Goal: Task Accomplishment & Management: Use online tool/utility

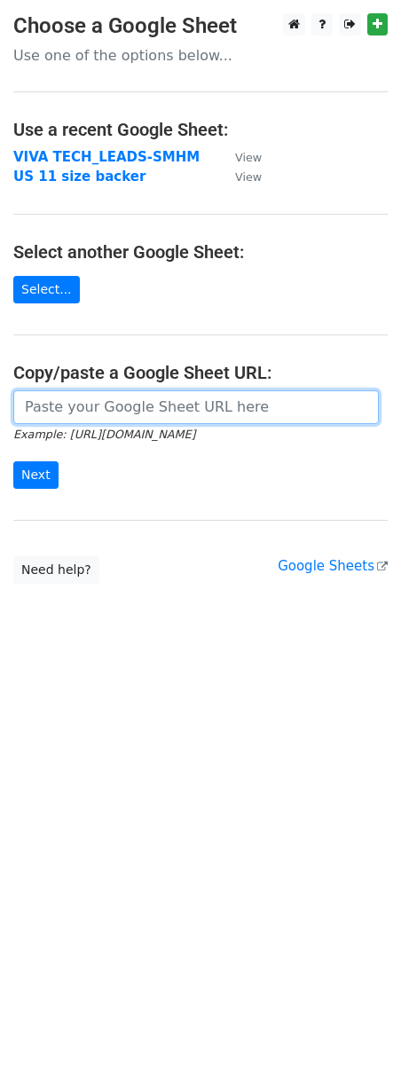
click at [67, 411] on input "url" at bounding box center [196, 408] width 366 height 34
paste input "https://docs.google.com/spreadsheets/d/1njUBPpZUom1zunQGgZEsRSSpf4ditoxbdGhzmd-…"
type input "https://docs.google.com/spreadsheets/d/1njUBPpZUom1zunQGgZEsRSSpf4ditoxbdGhzmd-…"
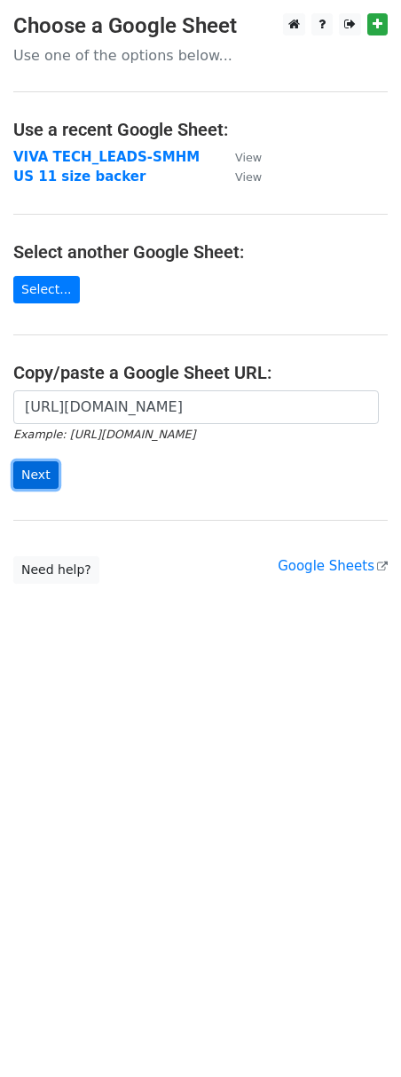
scroll to position [0, 0]
click at [40, 475] on input "Next" at bounding box center [35, 476] width 45 height 28
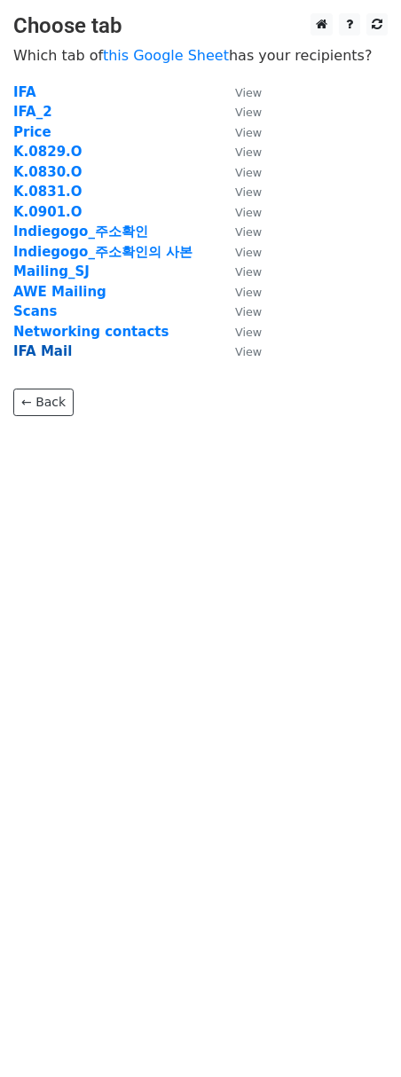
click at [37, 353] on strong "IFA Mail" at bounding box center [42, 351] width 59 height 16
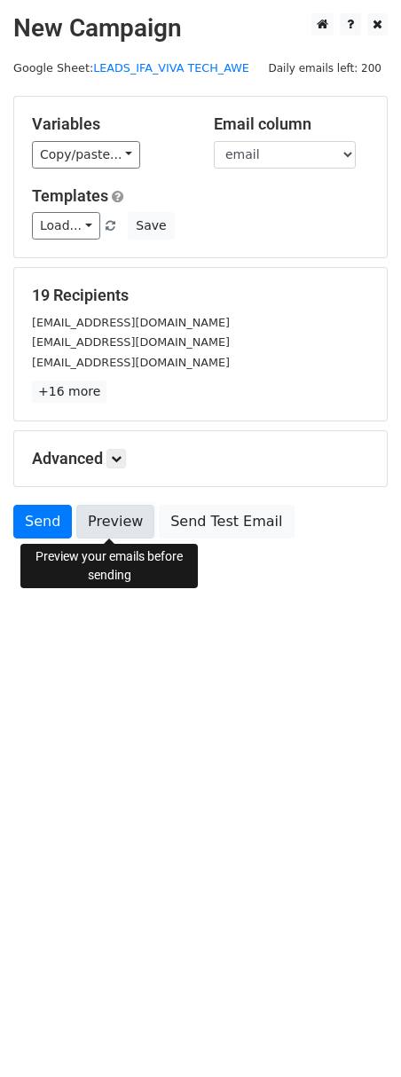
click at [112, 522] on link "Preview" at bounding box center [115, 522] width 78 height 34
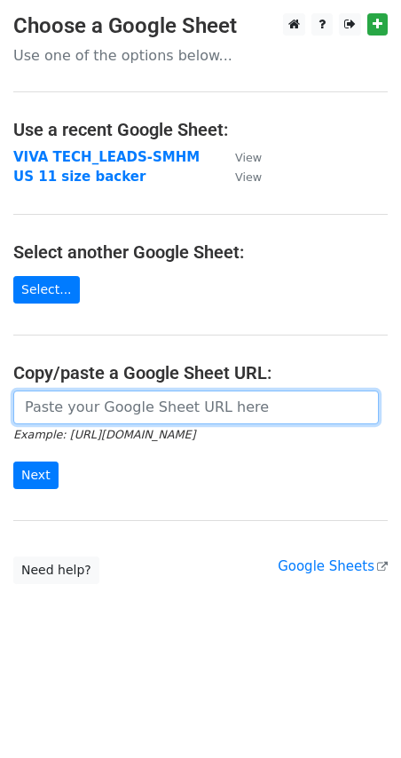
click at [111, 406] on input "url" at bounding box center [196, 408] width 366 height 34
paste input "https://docs.google.com/spreadsheets/d/1njUBPpZUom1zunQGgZEsRSSpf4ditoxbdGhzmd-…"
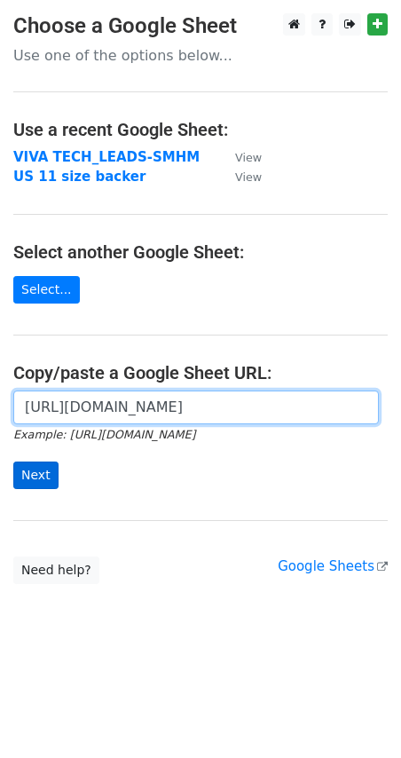
scroll to position [0, 532]
type input "https://docs.google.com/spreadsheets/d/1njUBPpZUom1zunQGgZEsRSSpf4ditoxbdGhzmd-…"
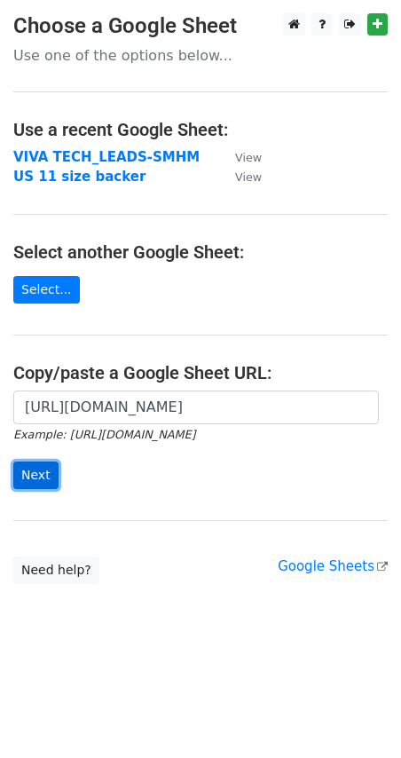
scroll to position [0, 0]
click at [28, 477] on input "Next" at bounding box center [35, 476] width 45 height 28
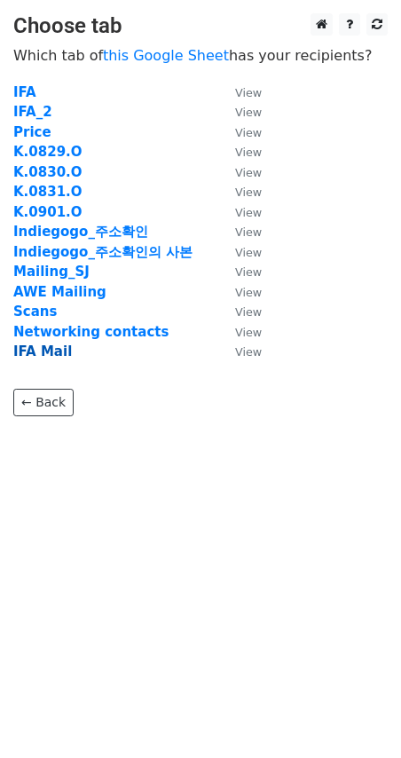
click at [36, 348] on strong "IFA Mail" at bounding box center [42, 351] width 59 height 16
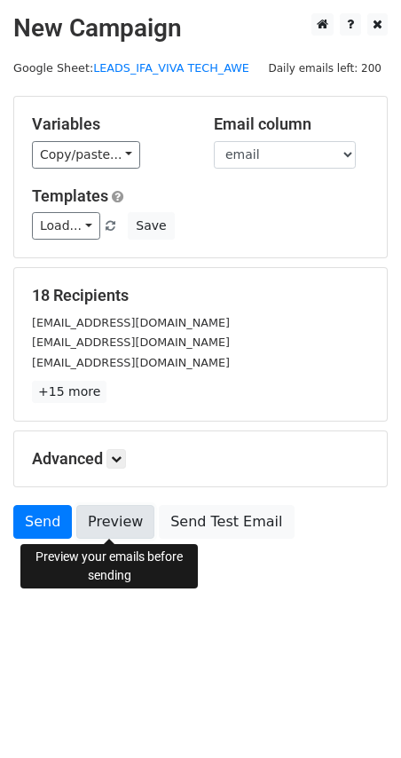
click at [106, 527] on link "Preview" at bounding box center [115, 522] width 78 height 34
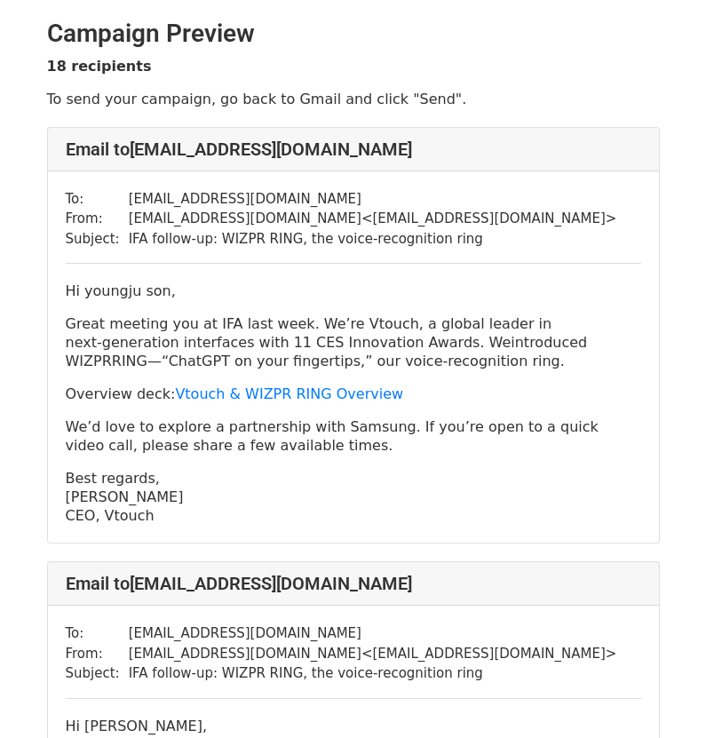
drag, startPoint x: 162, startPoint y: 517, endPoint x: 42, endPoint y: 289, distance: 258.1
copy div "Hi youngju son, Great meeting you at IFA last week. We’re Vtouch, a global lead…"
drag, startPoint x: 291, startPoint y: 200, endPoint x: 109, endPoint y: 199, distance: 181.9
click at [109, 199] on tr "To: [EMAIL_ADDRESS][DOMAIN_NAME]" at bounding box center [341, 199] width 551 height 20
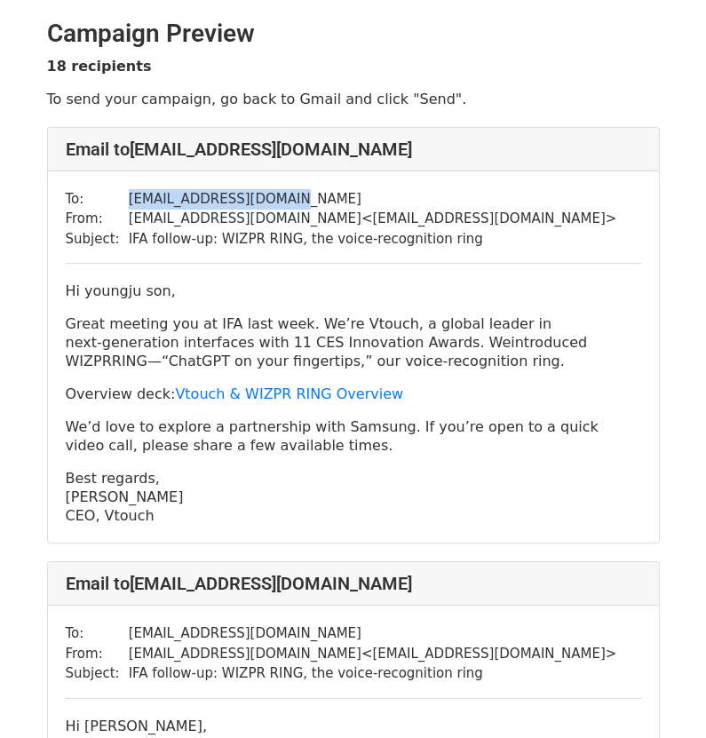
copy tr "[EMAIL_ADDRESS][DOMAIN_NAME]"
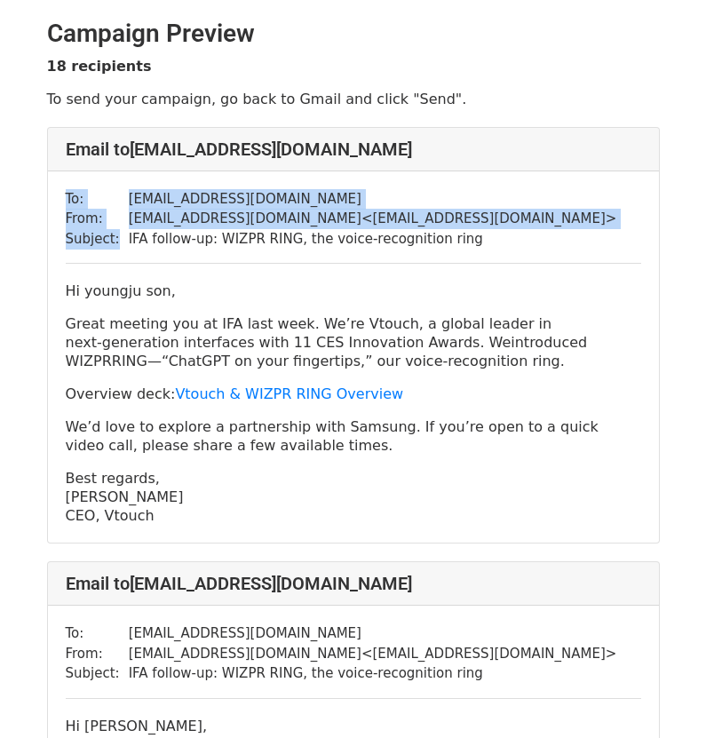
drag, startPoint x: 471, startPoint y: 241, endPoint x: 114, endPoint y: 243, distance: 356.8
click at [114, 243] on div "To: [EMAIL_ADDRESS][DOMAIN_NAME] From: [EMAIL_ADDRESS][DOMAIN_NAME] < [EMAIL_AD…" at bounding box center [353, 357] width 611 height 372
copy table "To: [EMAIL_ADDRESS][DOMAIN_NAME] From: [EMAIL_ADDRESS][DOMAIN_NAME] < [EMAIL_AD…"
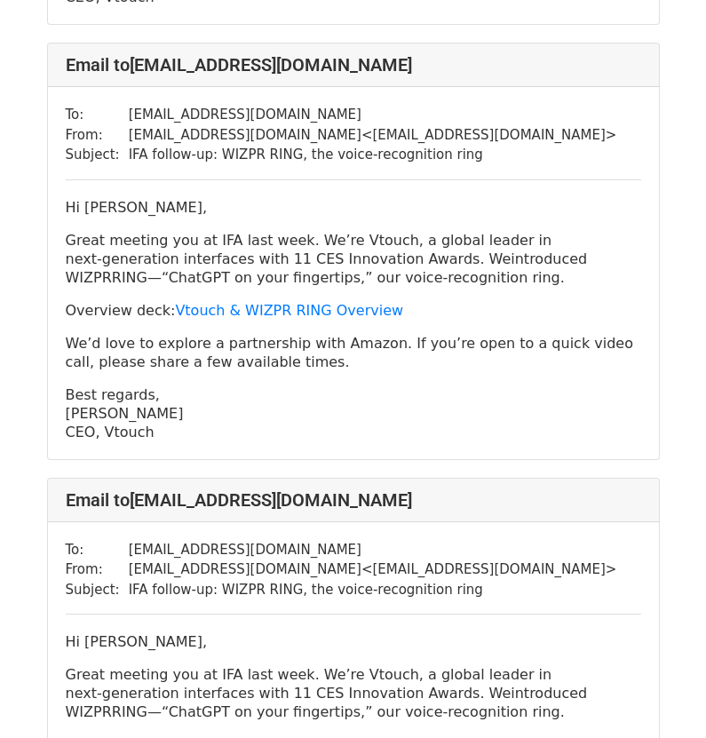
scroll to position [533, 0]
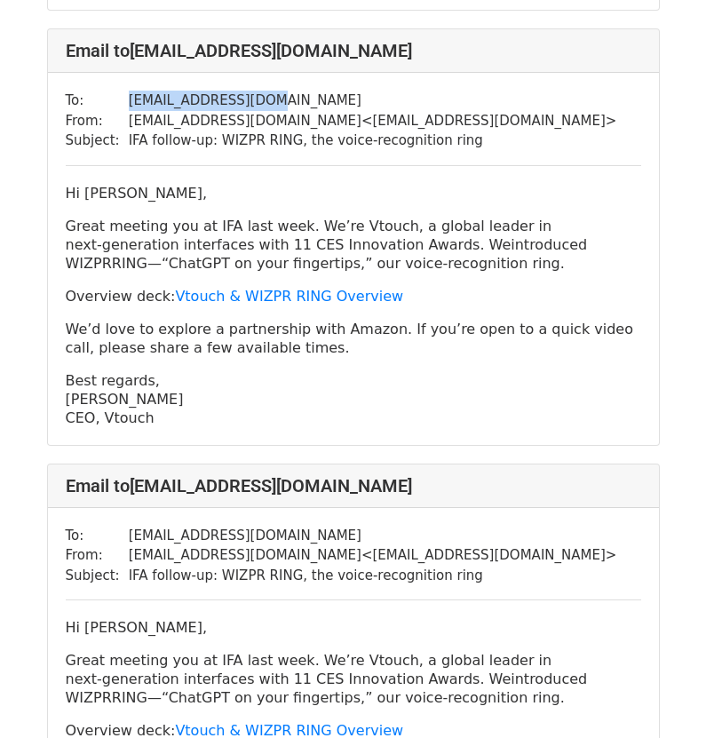
drag, startPoint x: 275, startPoint y: 95, endPoint x: 114, endPoint y: 101, distance: 160.8
click at [114, 101] on tr "To: tamurahi@amazon.com" at bounding box center [341, 101] width 551 height 20
copy tr "tamurahi@amazon.com"
click at [565, 169] on div "To: tamurahi@amazon.com From: contact@vtouch.io < contact@vtouch.io > Subject: …" at bounding box center [353, 259] width 611 height 372
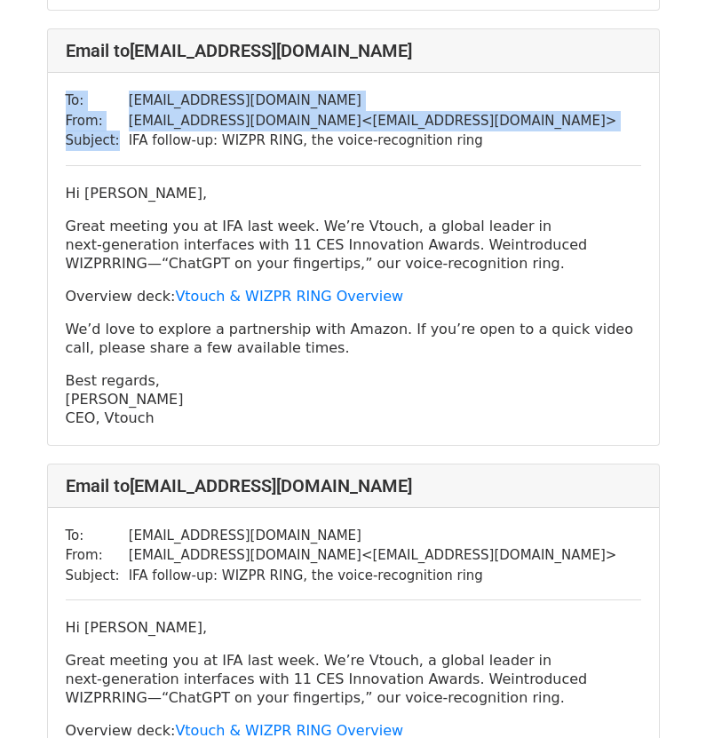
drag, startPoint x: 481, startPoint y: 140, endPoint x: 118, endPoint y: 144, distance: 363.0
click at [118, 144] on div "To: tamurahi@amazon.com From: contact@vtouch.io < contact@vtouch.io > Subject: …" at bounding box center [353, 259] width 611 height 372
copy table "To: tamurahi@amazon.com From: contact@vtouch.io < contact@vtouch.io > Subject:"
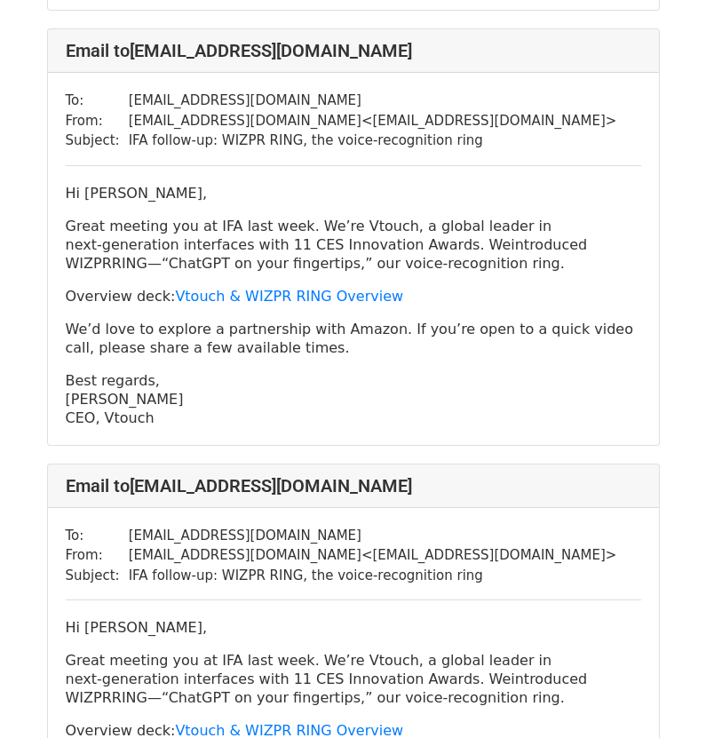
click at [186, 406] on p "Best regards, SJ Kim CEO, Vtouch" at bounding box center [353, 399] width 575 height 56
drag, startPoint x: 174, startPoint y: 421, endPoint x: 441, endPoint y: 276, distance: 303.8
copy div "Hi Hikari Tamura, Great meeting you at IFA last week. We’re Vtouch, a global le…"
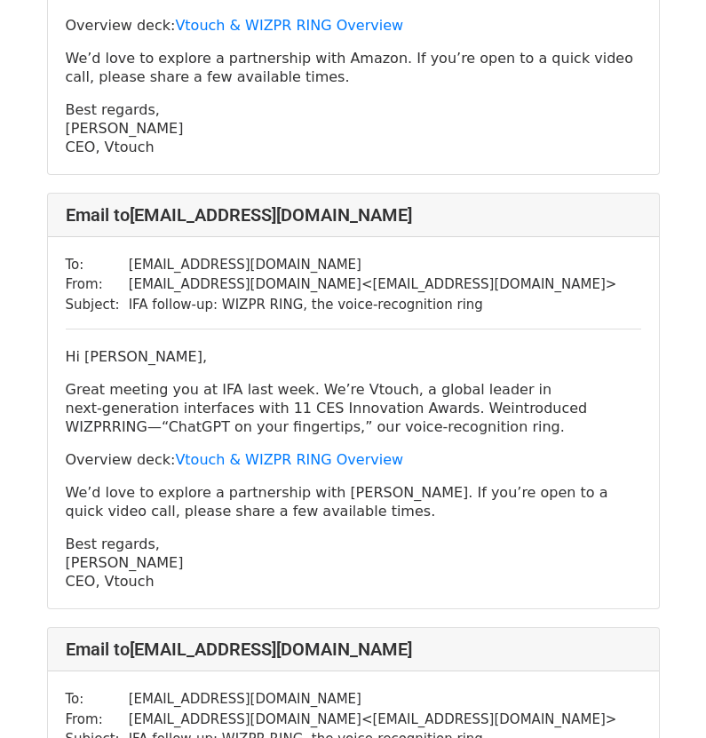
scroll to position [888, 0]
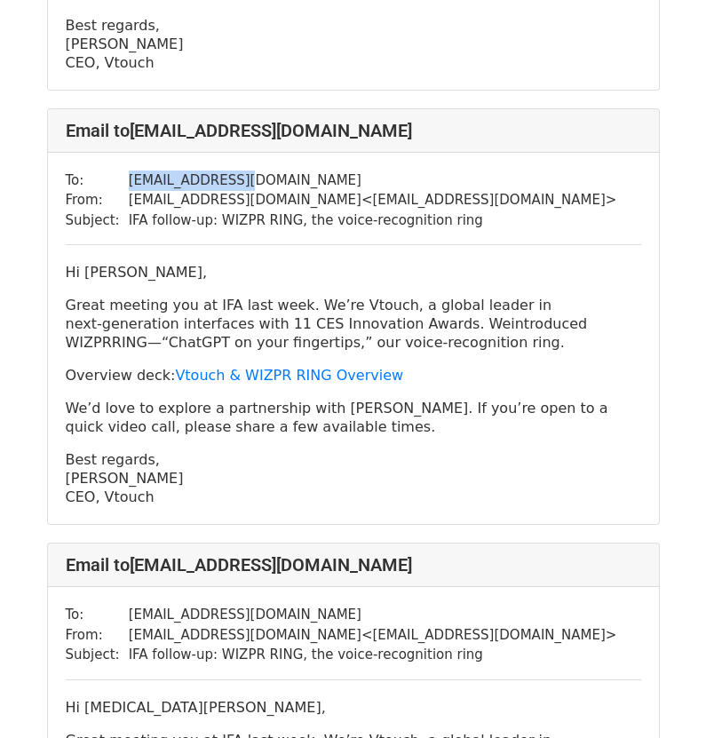
drag, startPoint x: 242, startPoint y: 177, endPoint x: 118, endPoint y: 181, distance: 124.3
click at [118, 181] on tr "To: cwcdtc@gmail.com" at bounding box center [341, 180] width 551 height 20
copy tr "cwcdtc@gmail.com"
drag, startPoint x: 515, startPoint y: 231, endPoint x: 404, endPoint y: 220, distance: 111.5
click at [485, 225] on div "To: cwcdtc@gmail.com From: contact@vtouch.io < contact@vtouch.io > Subject: IFA…" at bounding box center [353, 339] width 611 height 372
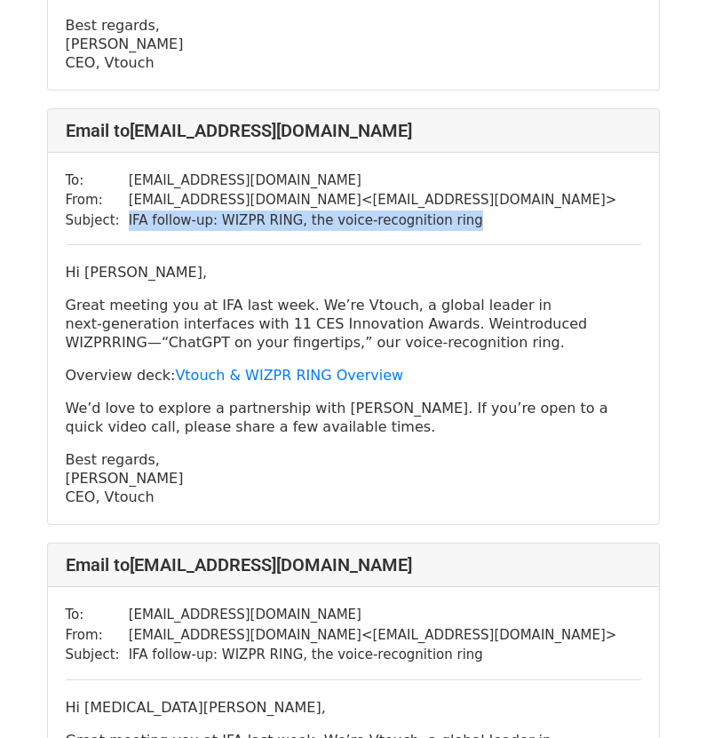
drag, startPoint x: 122, startPoint y: 218, endPoint x: 449, endPoint y: 225, distance: 327.6
click at [449, 225] on td "IFA follow‑up: WIZPR RING, the voice-recognition ring" at bounding box center [373, 220] width 488 height 20
copy td "IFA follow‑up: WIZPR RING, the voice-recognition ring"
drag, startPoint x: 221, startPoint y: 439, endPoint x: 194, endPoint y: 472, distance: 42.3
click at [220, 439] on div "Hi Weichang Cheng, Great meeting you at IFA last week. We’re Vtouch, a global l…" at bounding box center [353, 384] width 575 height 243
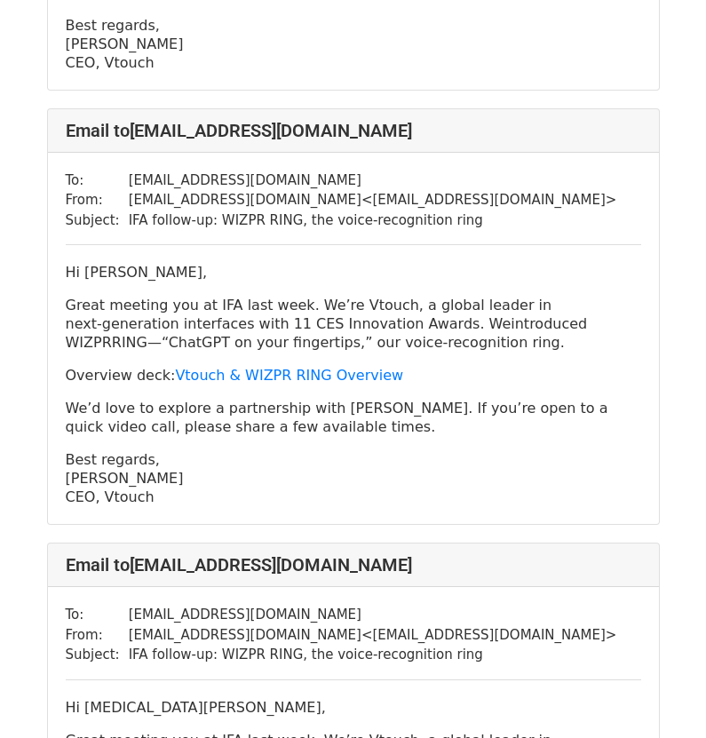
drag, startPoint x: 163, startPoint y: 493, endPoint x: 60, endPoint y: 279, distance: 237.4
click at [60, 279] on div "To: cwcdtc@gmail.com From: contact@vtouch.io < contact@vtouch.io > Subject: IFA…" at bounding box center [353, 339] width 611 height 372
copy div "Hi Weichang Cheng, Great meeting you at IFA last week. We’re Vtouch, a global l…"
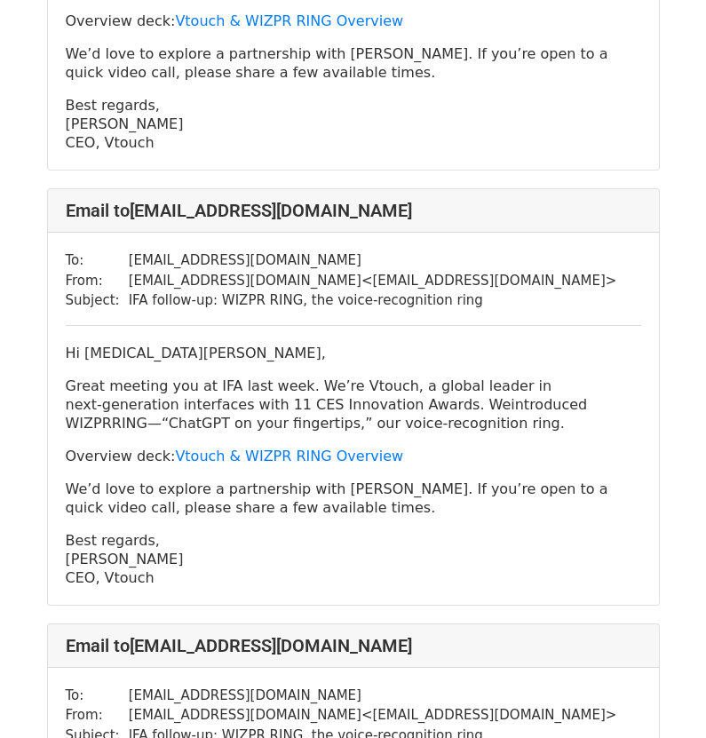
scroll to position [1243, 0]
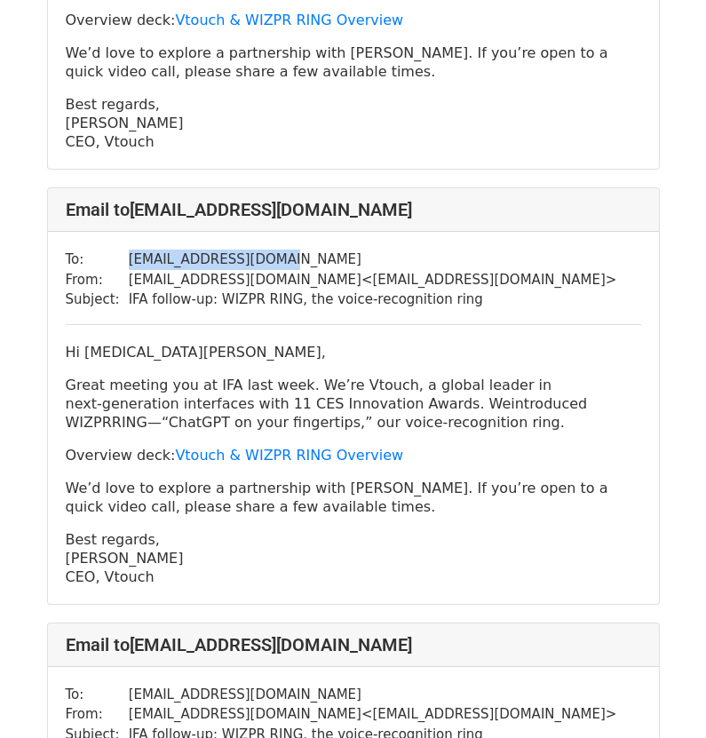
drag, startPoint x: 273, startPoint y: 258, endPoint x: 122, endPoint y: 264, distance: 151.9
click at [129, 264] on td "jt.jingtao@huawei.com" at bounding box center [373, 259] width 488 height 20
copy td "jt.jingtao@huawei.com"
click at [518, 296] on div "To: jt.jingtao@huawei.com From: contact@vtouch.io < contact@vtouch.io > Subject…" at bounding box center [353, 418] width 611 height 372
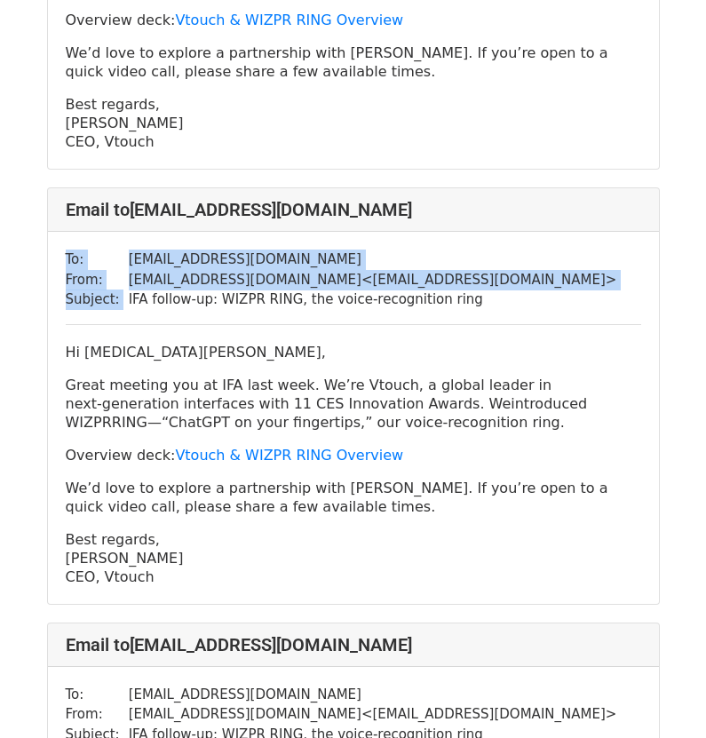
drag, startPoint x: 464, startPoint y: 298, endPoint x: 122, endPoint y: 304, distance: 342.6
click at [122, 304] on div "To: jt.jingtao@huawei.com From: contact@vtouch.io < contact@vtouch.io > Subject…" at bounding box center [353, 418] width 611 height 372
drag, startPoint x: 154, startPoint y: 580, endPoint x: 66, endPoint y: 359, distance: 238.2
click at [66, 359] on div "Hi TAO JING, Great meeting you at IFA last week. We’re Vtouch, a global leader …" at bounding box center [353, 464] width 575 height 243
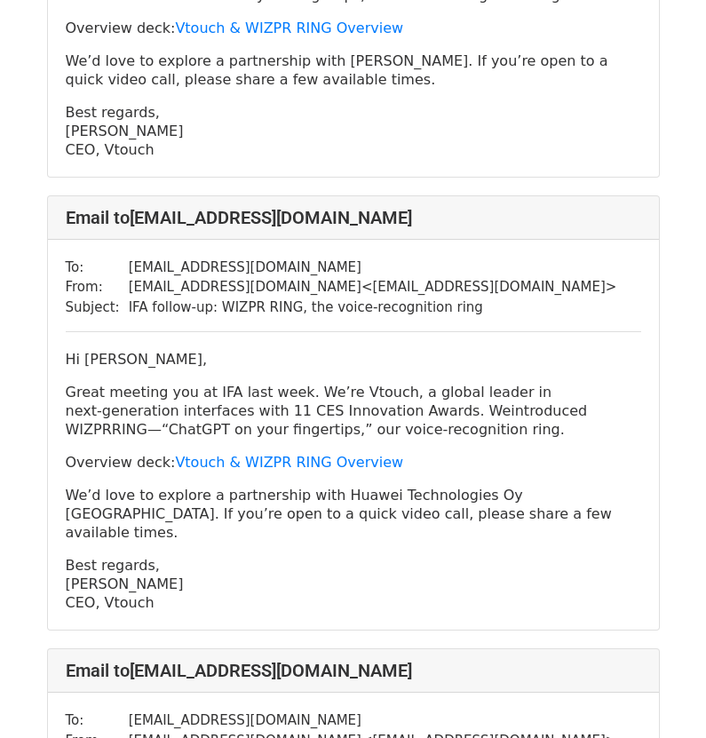
scroll to position [1686, 0]
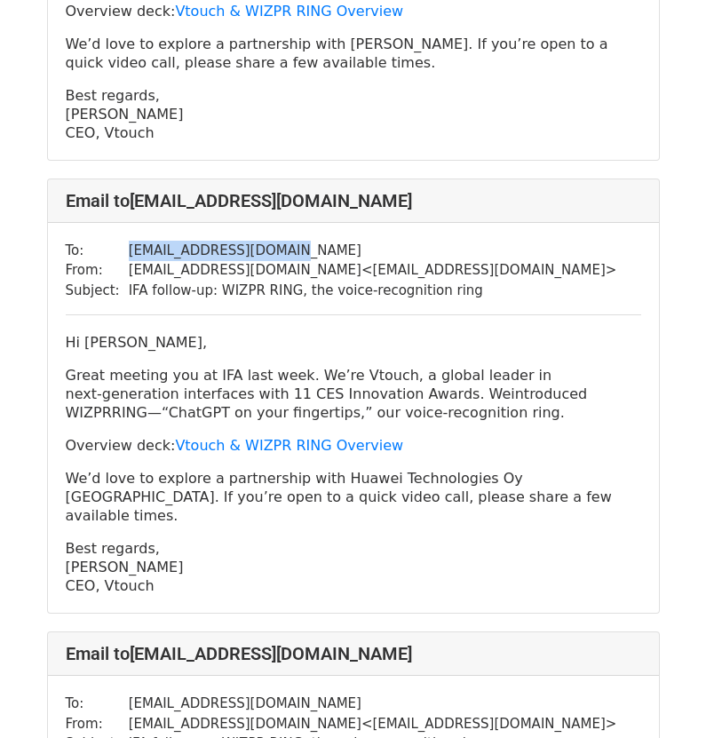
drag, startPoint x: 290, startPoint y: 255, endPoint x: 114, endPoint y: 252, distance: 175.8
click at [114, 252] on tr "To: guoping.luo@huawei.com" at bounding box center [341, 251] width 551 height 20
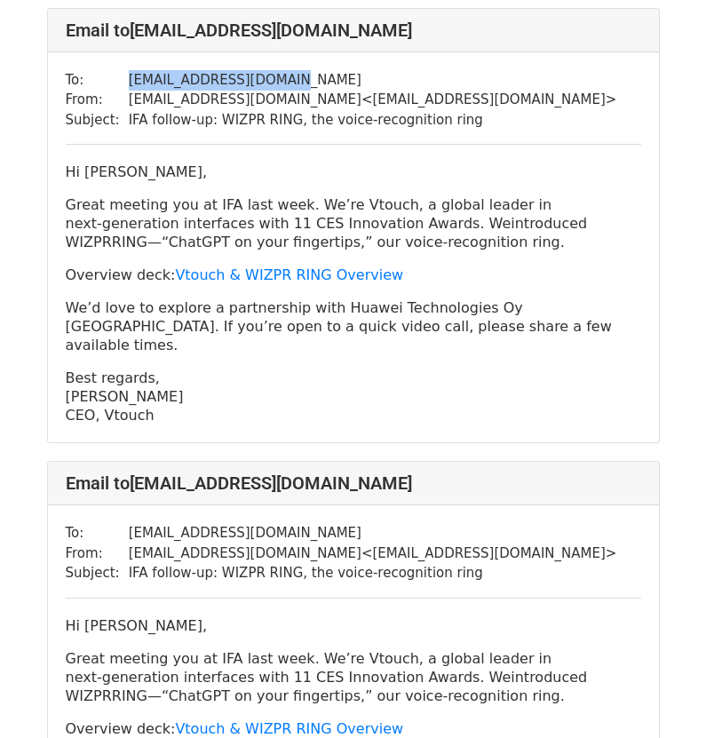
scroll to position [1864, 0]
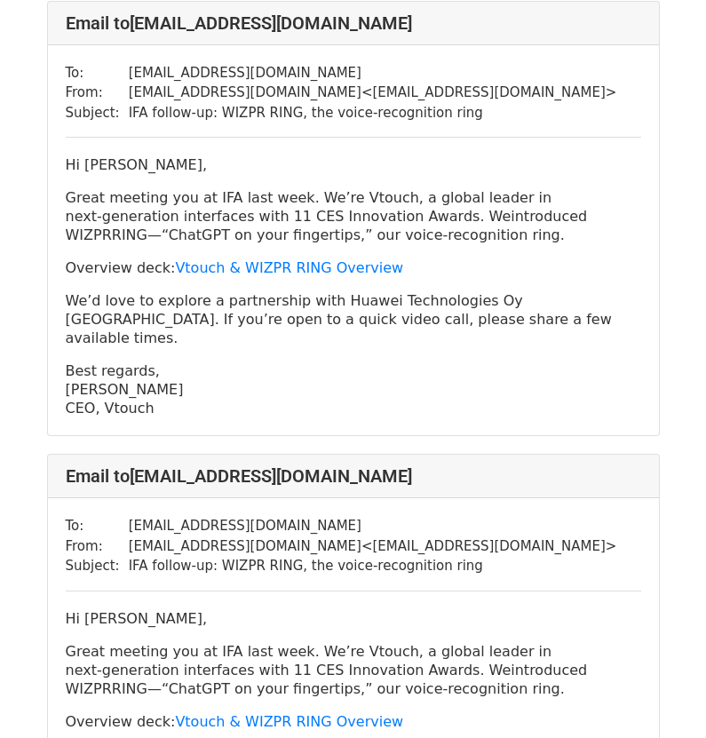
drag, startPoint x: 199, startPoint y: 401, endPoint x: 182, endPoint y: 393, distance: 18.7
click at [197, 401] on div "To: guoping.luo@huawei.com From: contact@vtouch.io < contact@vtouch.io > Subjec…" at bounding box center [353, 240] width 611 height 391
drag, startPoint x: 168, startPoint y: 391, endPoint x: 51, endPoint y: 161, distance: 258.8
click at [51, 161] on div "To: guoping.luo@huawei.com From: contact@vtouch.io < contact@vtouch.io > Subjec…" at bounding box center [353, 240] width 611 height 391
drag, startPoint x: 511, startPoint y: 99, endPoint x: 500, endPoint y: 108, distance: 14.6
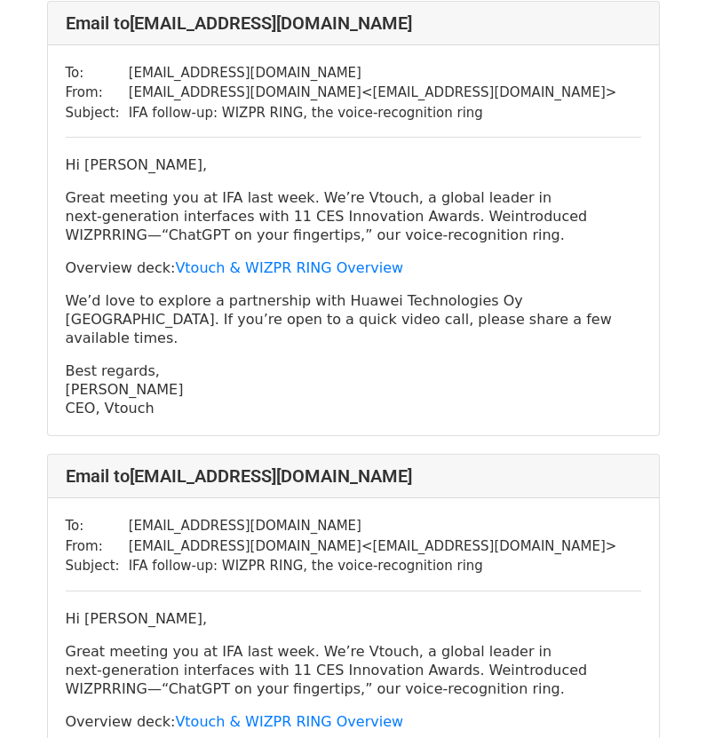
click at [511, 101] on div "To: guoping.luo@huawei.com From: contact@vtouch.io < contact@vtouch.io > Subjec…" at bounding box center [353, 240] width 611 height 391
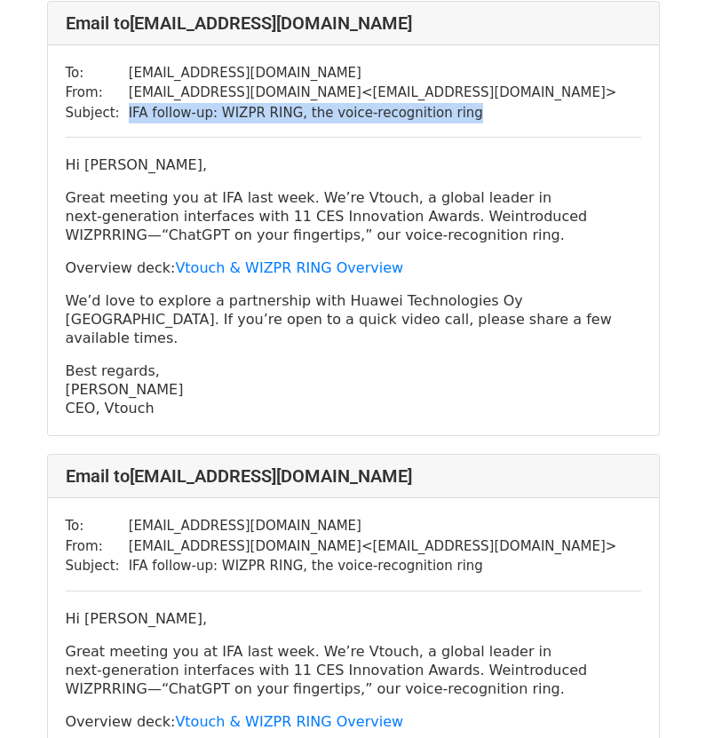
drag, startPoint x: 449, startPoint y: 109, endPoint x: 121, endPoint y: 116, distance: 328.5
click at [129, 116] on td "IFA follow‑up: WIZPR RING, the voice-recognition ring" at bounding box center [373, 113] width 488 height 20
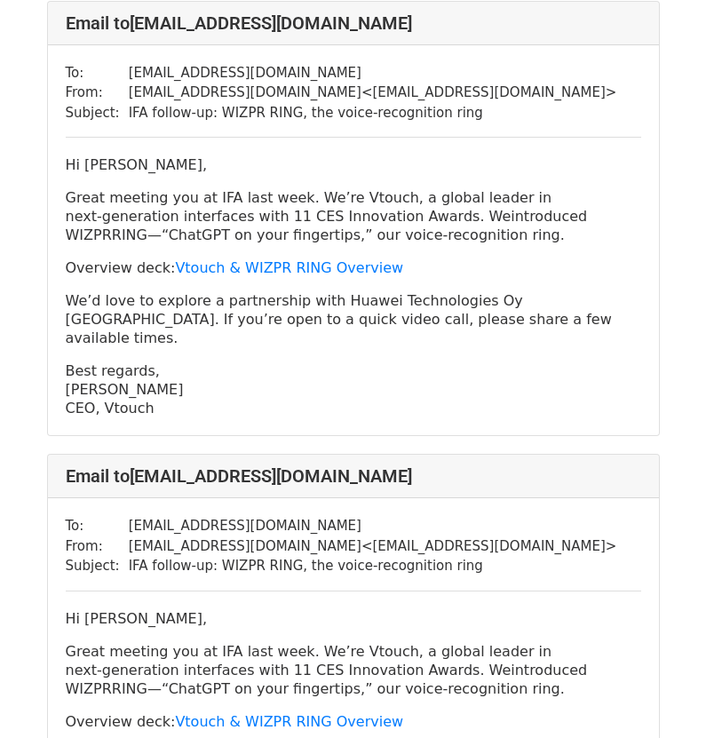
click at [299, 73] on td "guoping.luo@huawei.com" at bounding box center [373, 73] width 488 height 20
drag, startPoint x: 254, startPoint y: 509, endPoint x: 122, endPoint y: 510, distance: 132.2
click at [129, 516] on td "79276109@qq.com" at bounding box center [373, 526] width 488 height 20
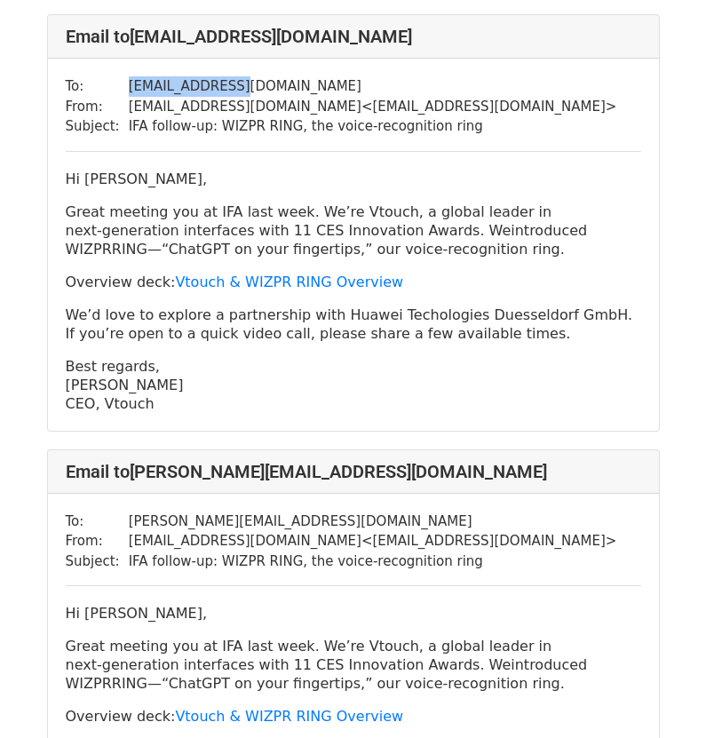
scroll to position [2308, 0]
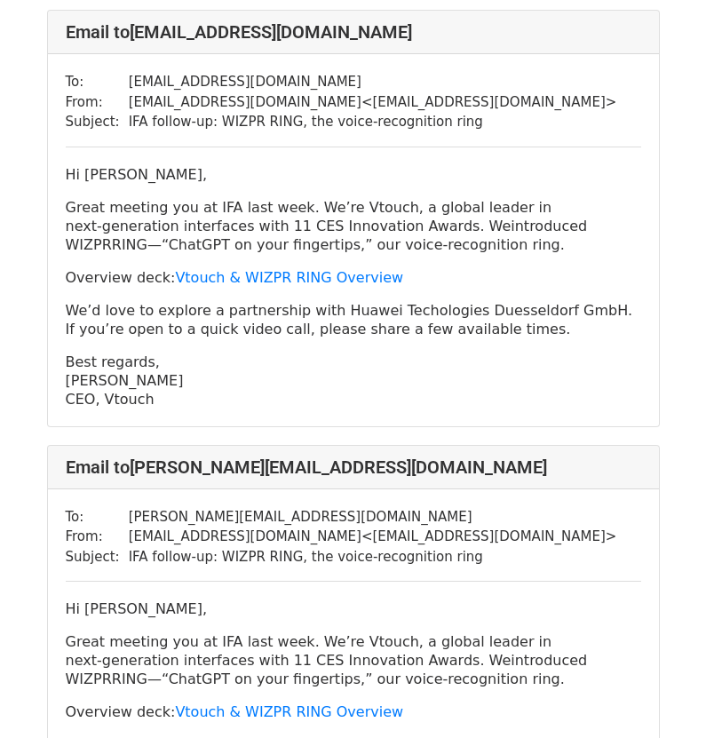
click at [171, 383] on p "Best regards, SJ Kim CEO, Vtouch" at bounding box center [353, 380] width 575 height 56
drag, startPoint x: 151, startPoint y: 365, endPoint x: 58, endPoint y: 160, distance: 225.2
click at [58, 160] on div "To: 79276109@qq.com From: contact@vtouch.io < contact@vtouch.io > Subject: IFA …" at bounding box center [353, 240] width 611 height 372
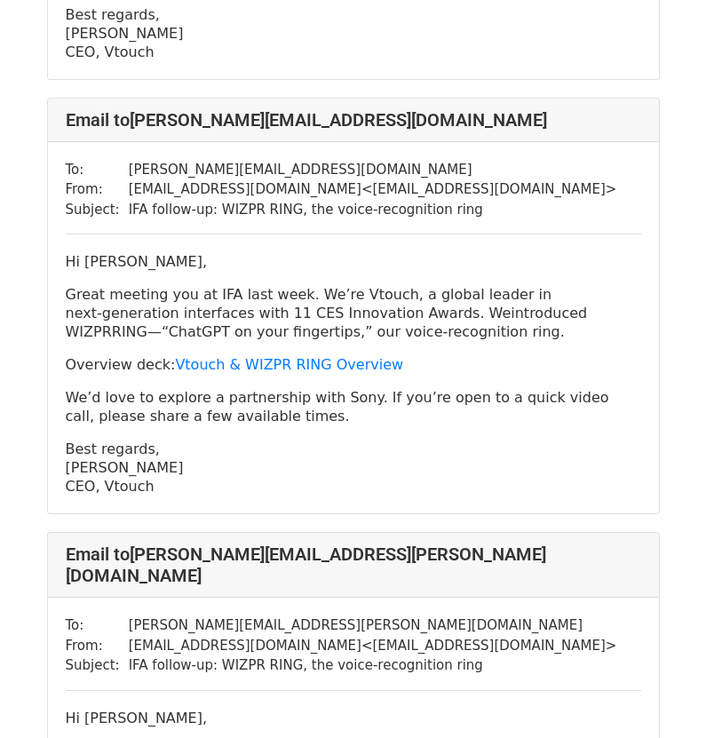
scroll to position [2663, 0]
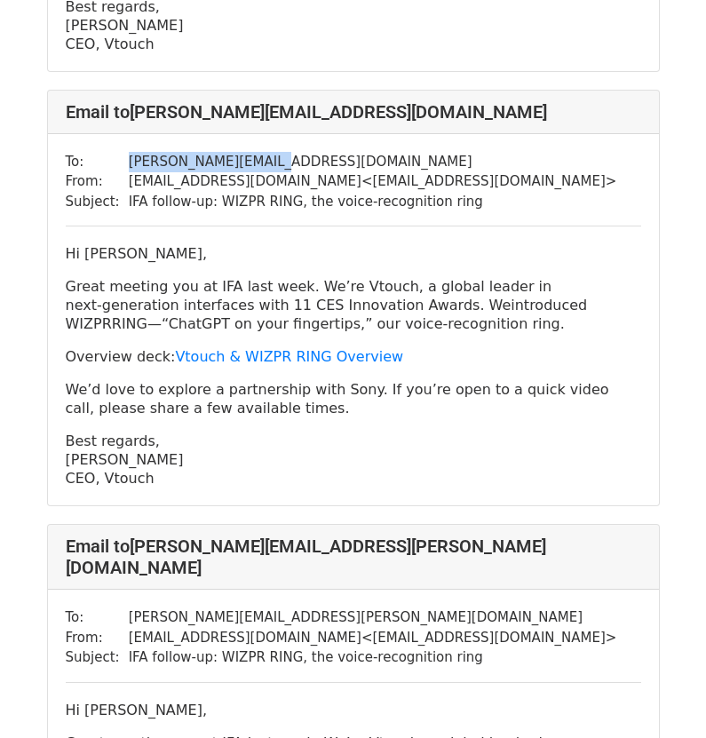
drag, startPoint x: 264, startPoint y: 146, endPoint x: 119, endPoint y: 143, distance: 145.6
click at [119, 152] on tr "To: Yoko.Tanabe@sony.com" at bounding box center [341, 162] width 551 height 20
drag, startPoint x: 153, startPoint y: 462, endPoint x: 44, endPoint y: 225, distance: 261.3
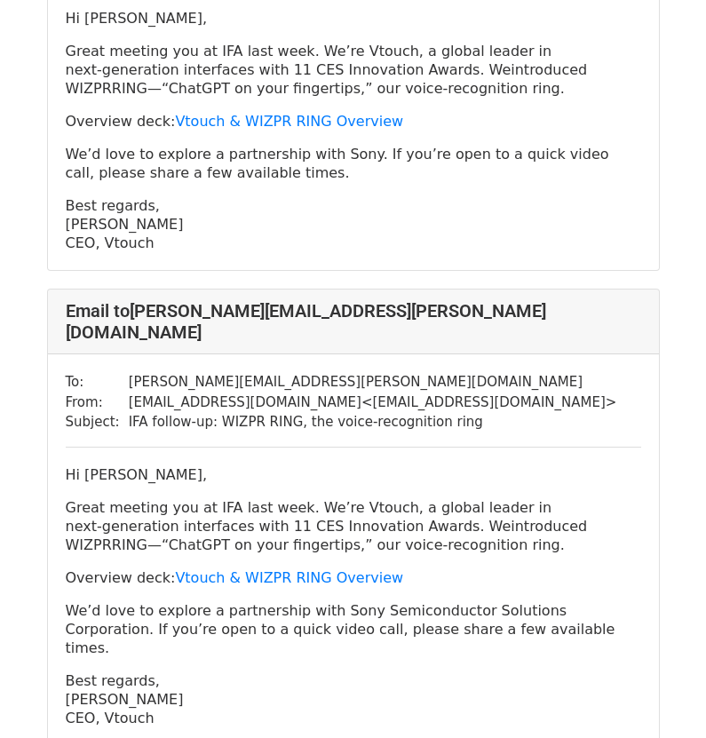
scroll to position [2929, 0]
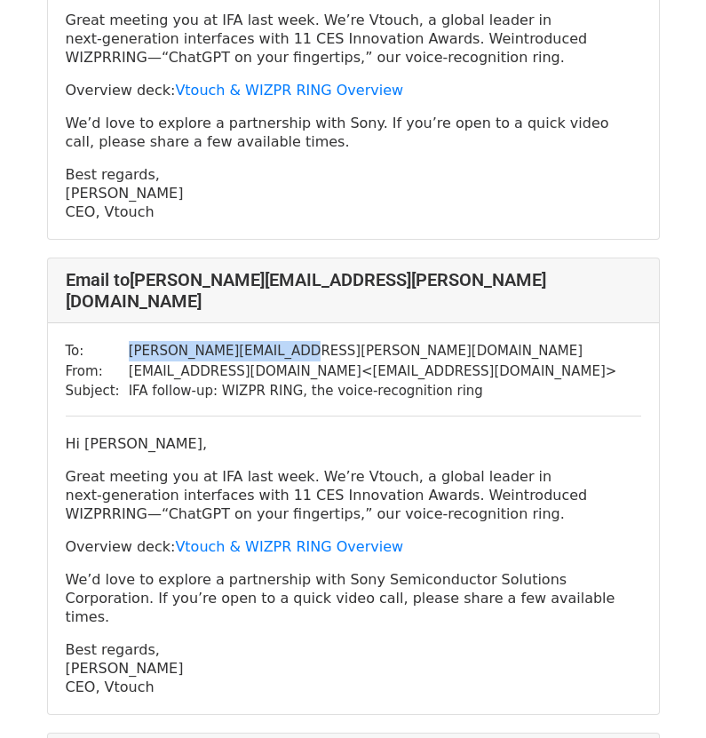
drag, startPoint x: 276, startPoint y: 312, endPoint x: 115, endPoint y: 311, distance: 160.6
click at [115, 341] on tr "To: Takeshi.Tokita@sony.com" at bounding box center [341, 351] width 551 height 20
drag, startPoint x: 157, startPoint y: 627, endPoint x: 46, endPoint y: 390, distance: 261.7
click at [47, 390] on div "Email to Takeshi.Tokita@sony.com To: Takeshi.Tokita@sony.com From: contact@vtou…" at bounding box center [353, 485] width 612 height 457
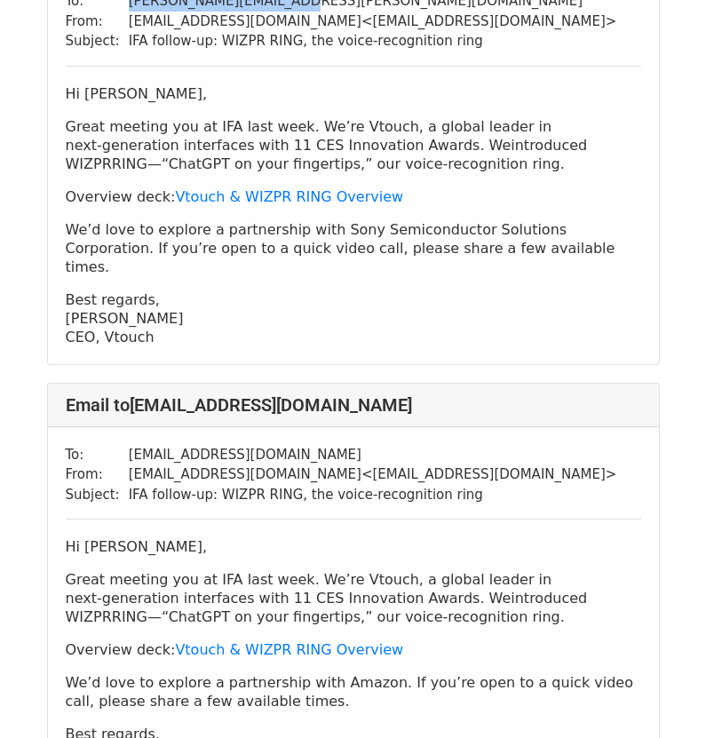
scroll to position [3373, 0]
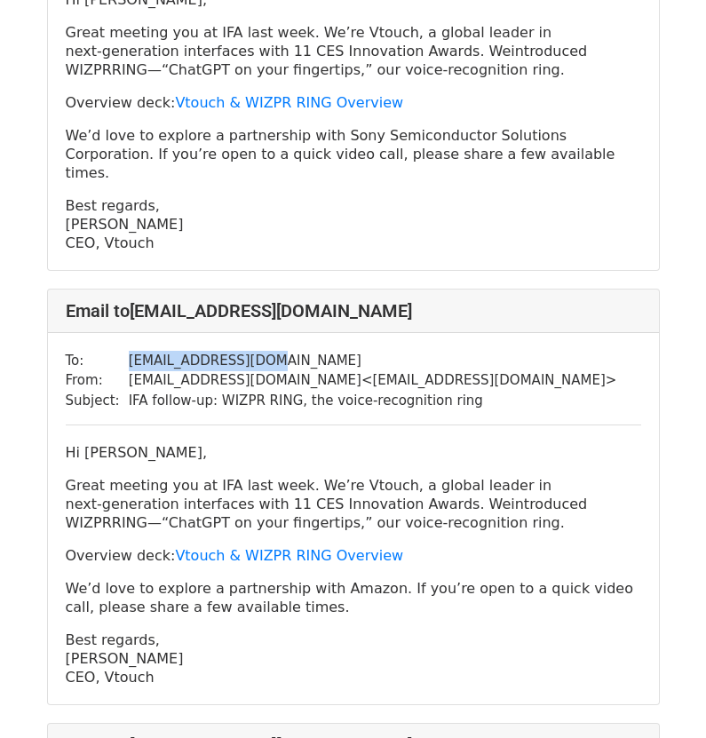
drag, startPoint x: 272, startPoint y: 297, endPoint x: 116, endPoint y: 304, distance: 156.3
click at [116, 351] on tr "To: jerojosy@amazon.com" at bounding box center [341, 361] width 551 height 20
click at [409, 351] on td "jerojosy@amazon.com" at bounding box center [373, 361] width 488 height 20
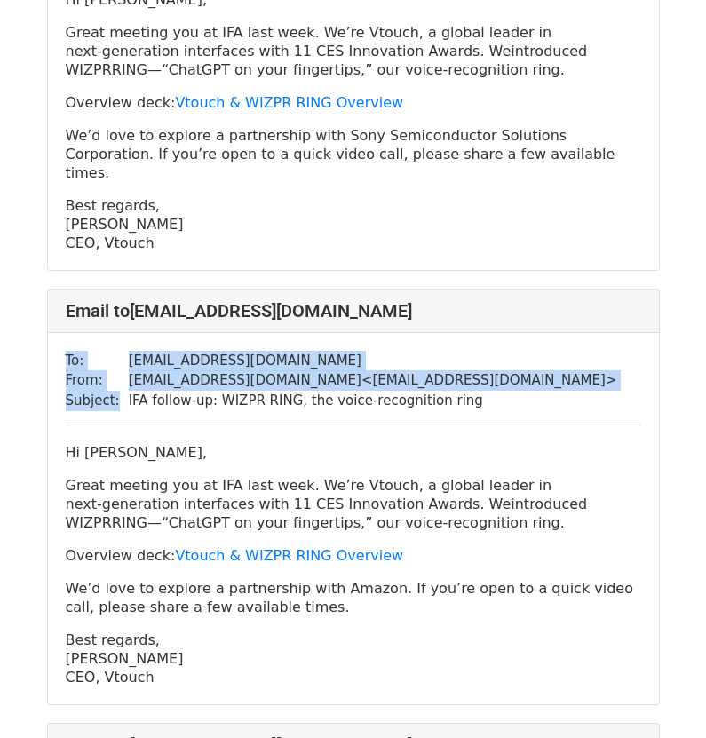
drag, startPoint x: 450, startPoint y: 341, endPoint x: 118, endPoint y: 348, distance: 332.0
click at [118, 348] on div "To: jerojosy@amazon.com From: contact@vtouch.io < contact@vtouch.io > Subject: …" at bounding box center [353, 519] width 611 height 372
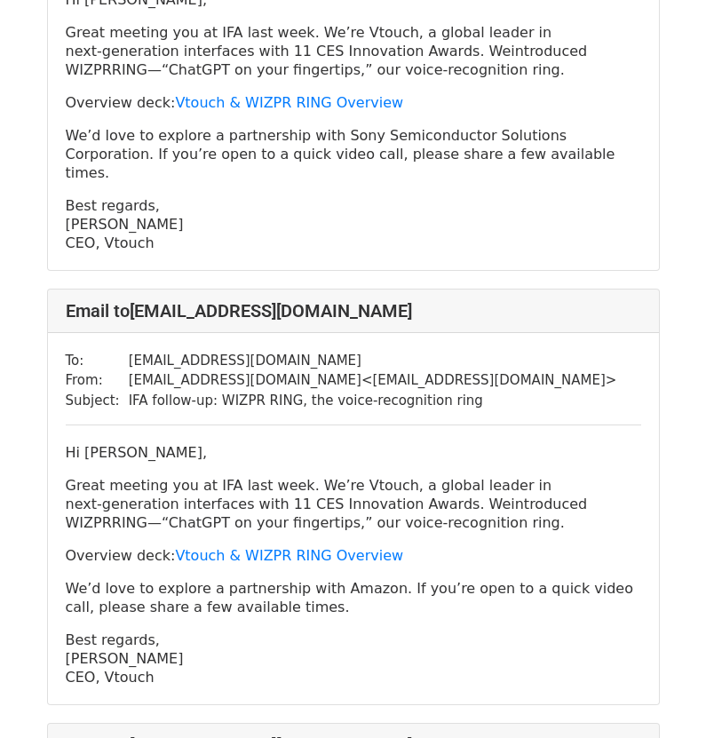
click at [153, 630] on p "Best regards, SJ Kim CEO, Vtouch" at bounding box center [353, 658] width 575 height 56
drag, startPoint x: 146, startPoint y: 619, endPoint x: 61, endPoint y: 396, distance: 238.5
click at [61, 396] on div "To: jerojosy@amazon.com From: contact@vtouch.io < contact@vtouch.io > Subject: …" at bounding box center [353, 519] width 611 height 372
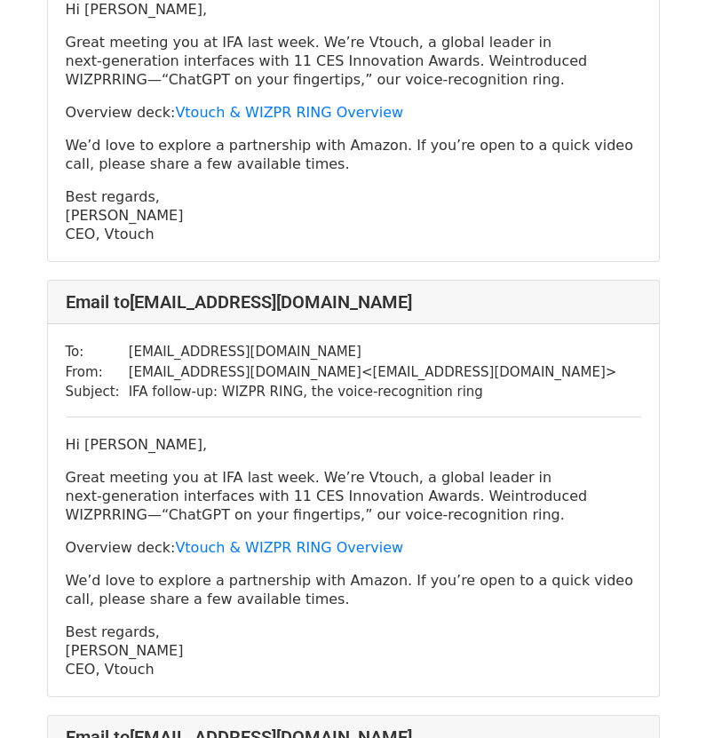
scroll to position [3816, 0]
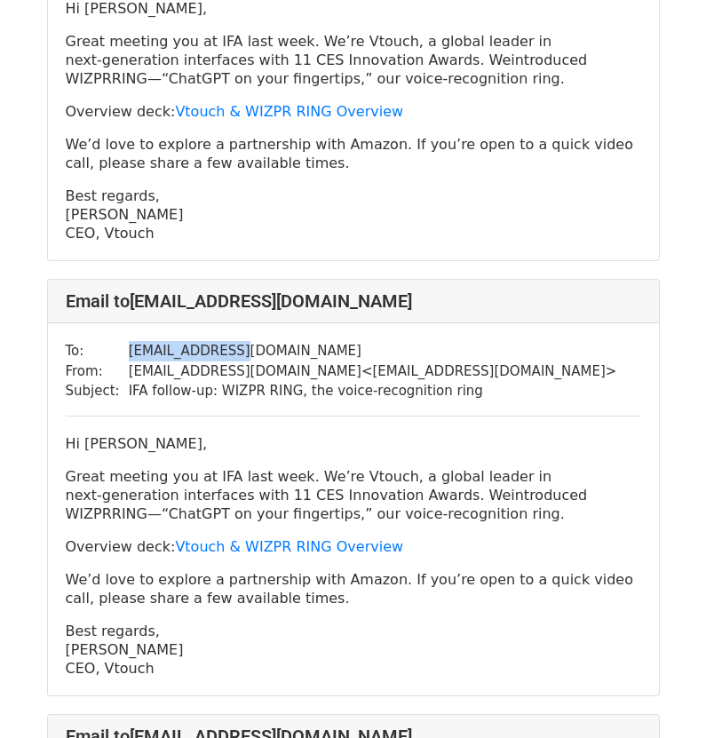
drag, startPoint x: 240, startPoint y: 294, endPoint x: 122, endPoint y: 293, distance: 118.0
click at [129, 341] on td "shetp@amazon.lu" at bounding box center [373, 351] width 488 height 20
drag, startPoint x: 205, startPoint y: 515, endPoint x: 200, endPoint y: 525, distance: 11.1
click at [205, 570] on p "We’d love to explore a partnership with Amazon. If you’re open to a quick video…" at bounding box center [353, 588] width 575 height 37
drag, startPoint x: 170, startPoint y: 605, endPoint x: 57, endPoint y: 389, distance: 244.5
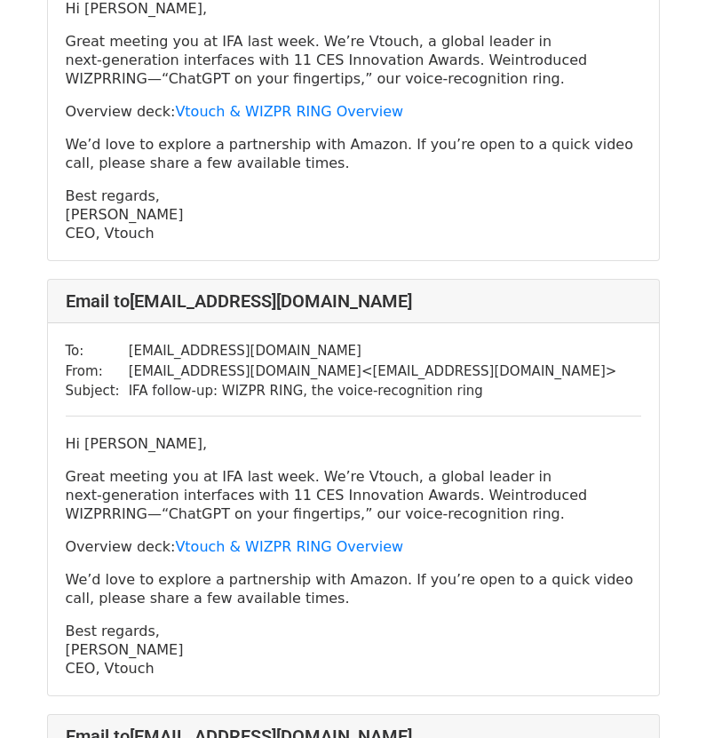
click at [57, 389] on div "To: shetp@amazon.lu From: contact@vtouch.io < contact@vtouch.io > Subject: IFA …" at bounding box center [353, 509] width 611 height 372
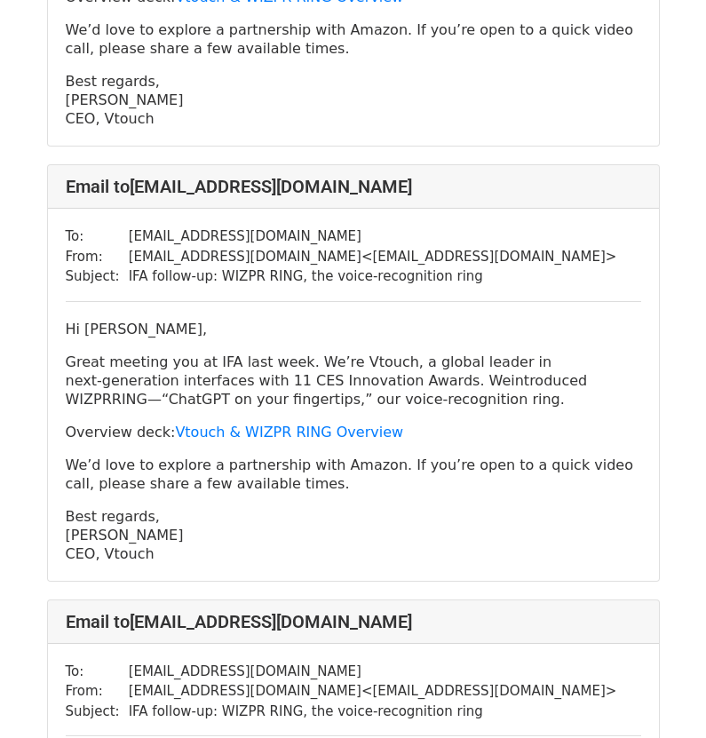
scroll to position [4171, 0]
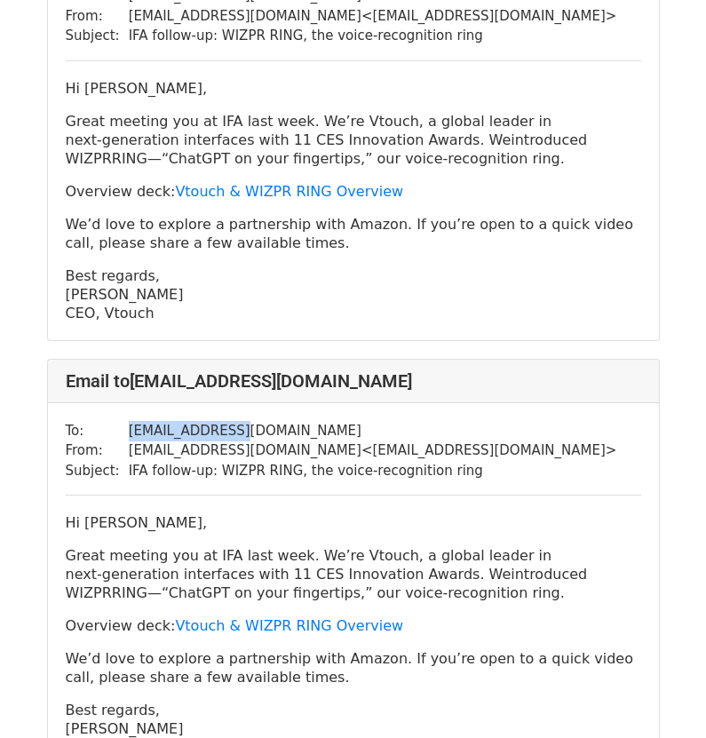
drag, startPoint x: 237, startPoint y: 372, endPoint x: 124, endPoint y: 374, distance: 112.7
click at [129, 421] on td "ongun@amazon.lu" at bounding box center [373, 431] width 488 height 20
click at [470, 422] on div "To: ongun@amazon.lu From: contact@vtouch.io < contact@vtouch.io > Subject: IFA …" at bounding box center [353, 589] width 611 height 372
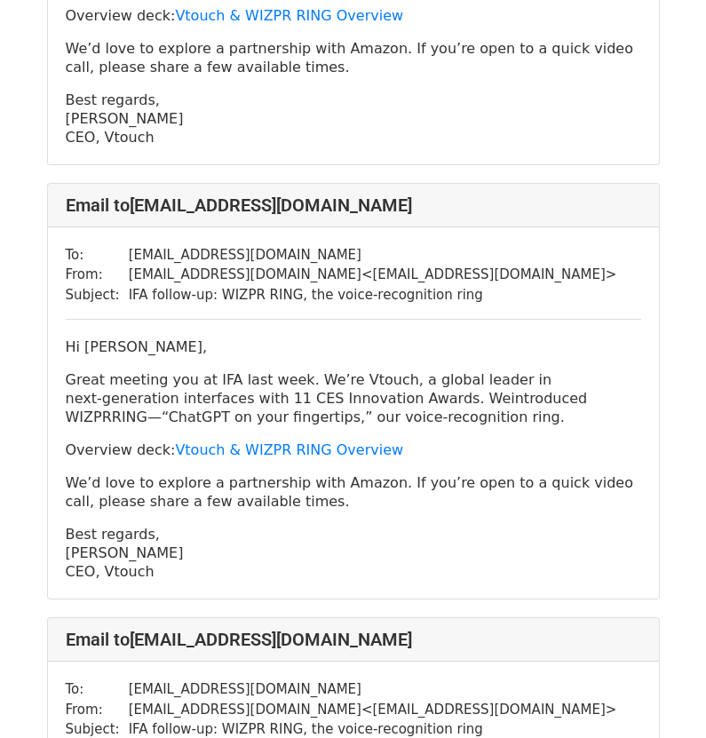
scroll to position [4349, 0]
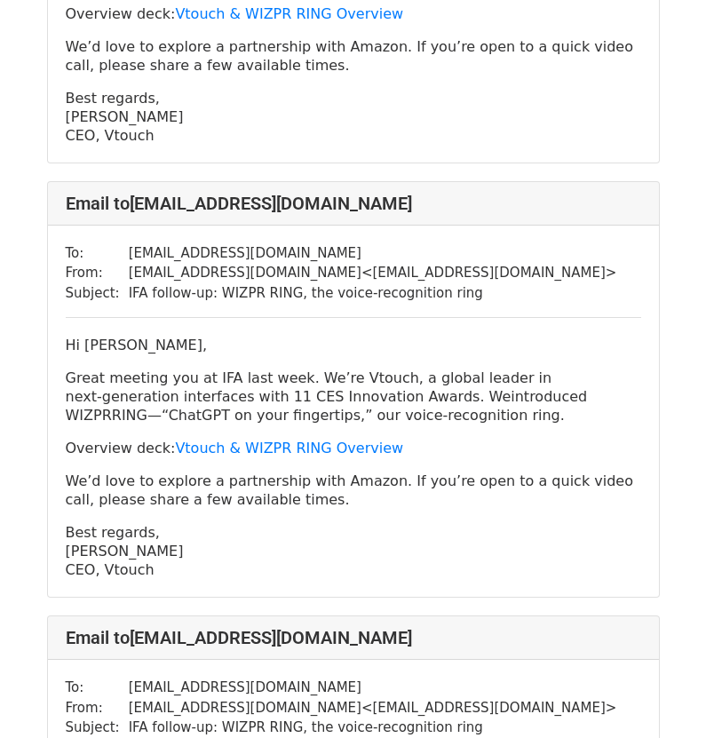
drag, startPoint x: 156, startPoint y: 507, endPoint x: 63, endPoint y: 281, distance: 243.9
click at [63, 281] on div "To: ongun@amazon.lu From: contact@vtouch.io < contact@vtouch.io > Subject: IFA …" at bounding box center [353, 411] width 611 height 372
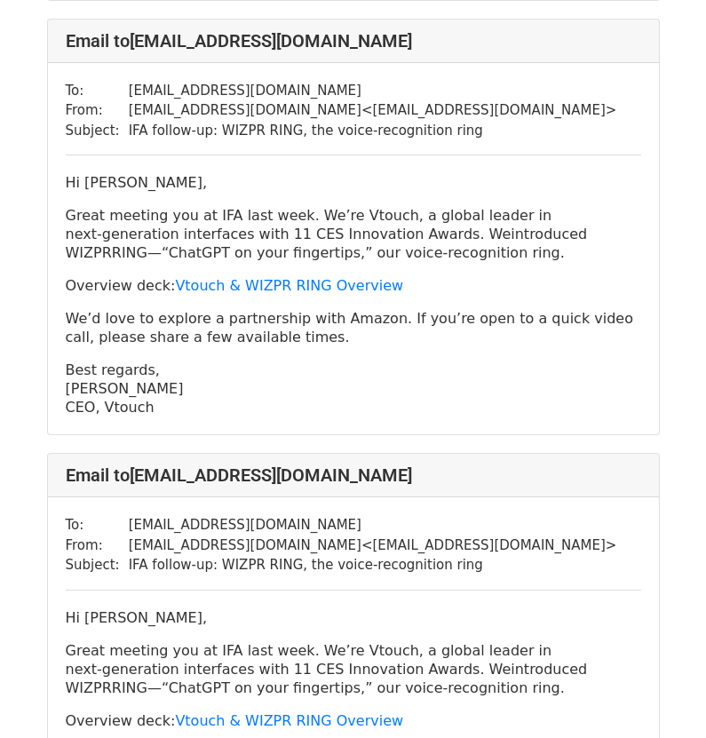
scroll to position [4526, 0]
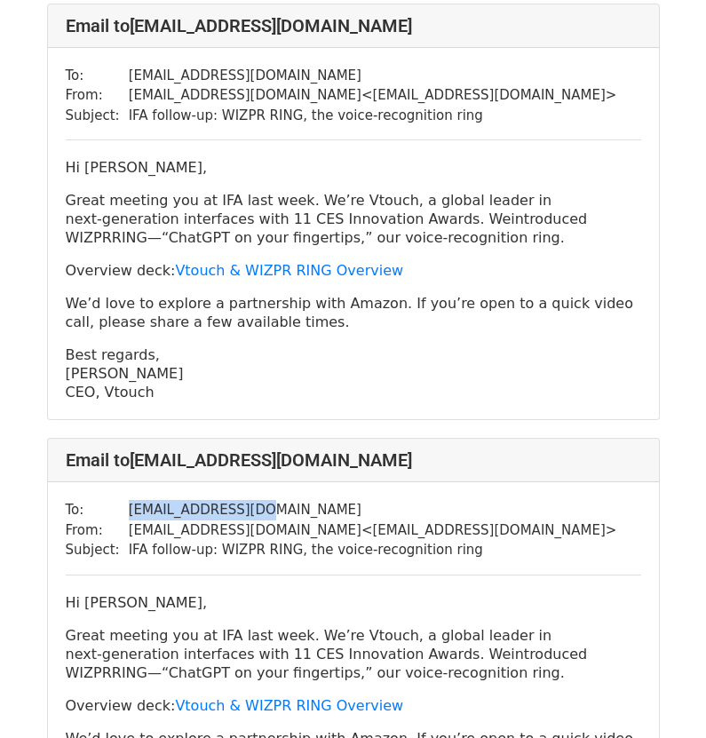
drag, startPoint x: 251, startPoint y: 452, endPoint x: 643, endPoint y: 431, distance: 392.8
click at [130, 500] on td "chiacort@amazon.lu" at bounding box center [373, 510] width 488 height 20
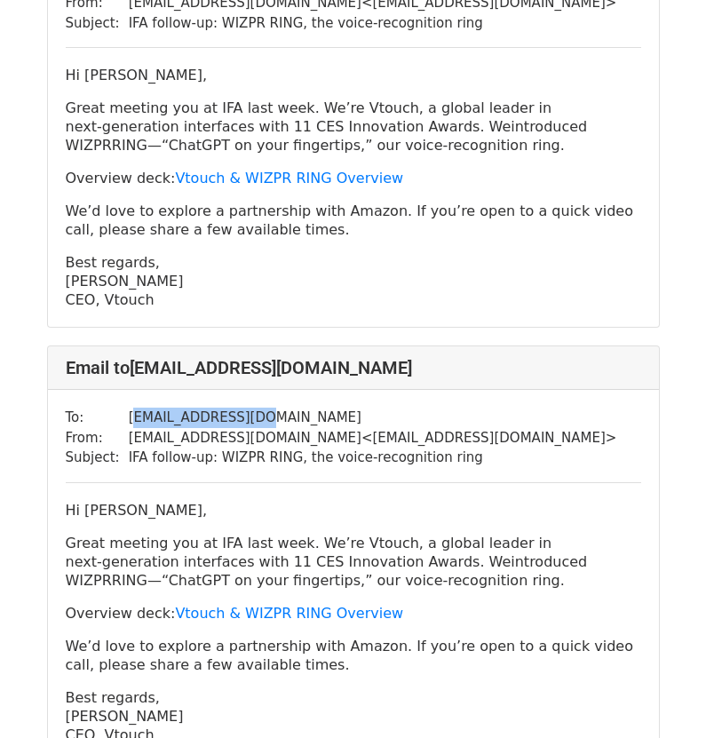
scroll to position [4881, 0]
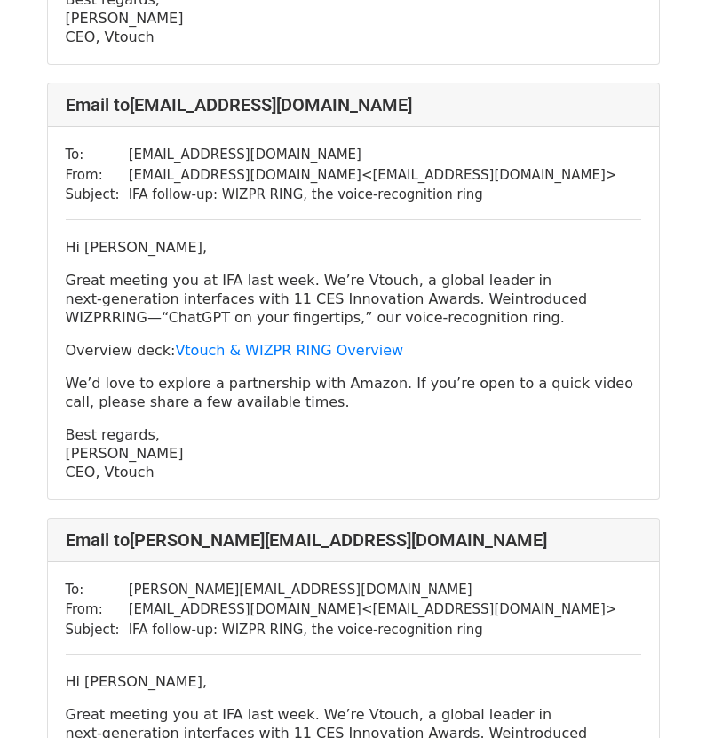
drag, startPoint x: 159, startPoint y: 406, endPoint x: 146, endPoint y: 413, distance: 15.1
click at [158, 425] on p "Best regards, [PERSON_NAME] CEO, Vtouch" at bounding box center [353, 453] width 575 height 56
drag, startPoint x: 146, startPoint y: 413, endPoint x: 44, endPoint y: 185, distance: 248.7
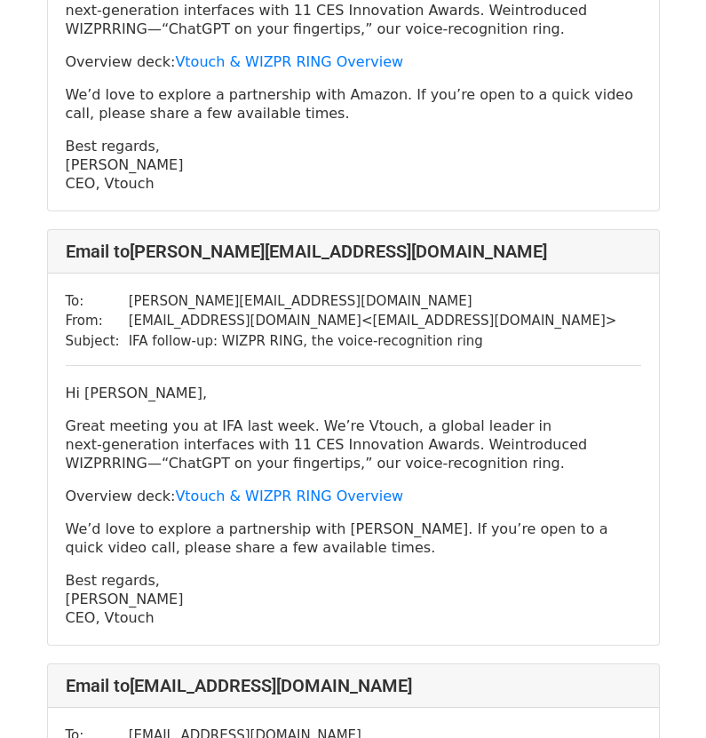
scroll to position [5236, 0]
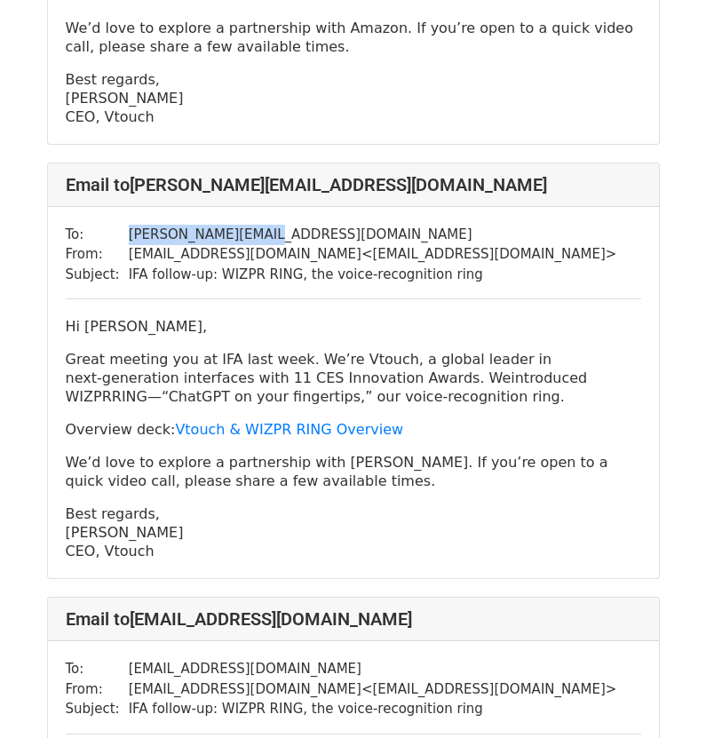
drag, startPoint x: 253, startPoint y: 175, endPoint x: 115, endPoint y: 177, distance: 137.6
click at [115, 225] on tr "To: karim.zhu@shokz.com" at bounding box center [341, 235] width 551 height 20
click at [159, 504] on p "Best regards, [PERSON_NAME] CEO, Vtouch" at bounding box center [353, 532] width 575 height 56
drag, startPoint x: 154, startPoint y: 492, endPoint x: 61, endPoint y: 272, distance: 238.7
click at [61, 272] on div "To: karim.zhu@shokz.com From: contact@vtouch.io < contact@vtouch.io > Subject: …" at bounding box center [353, 393] width 611 height 372
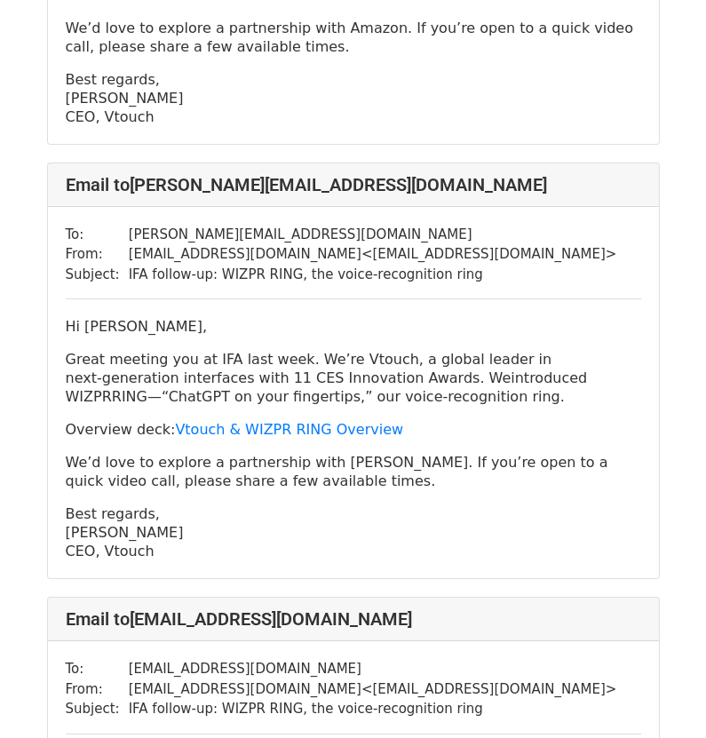
click at [238, 242] on div "To: karim.zhu@shokz.com From: contact@vtouch.io < contact@vtouch.io > Subject: …" at bounding box center [353, 393] width 611 height 372
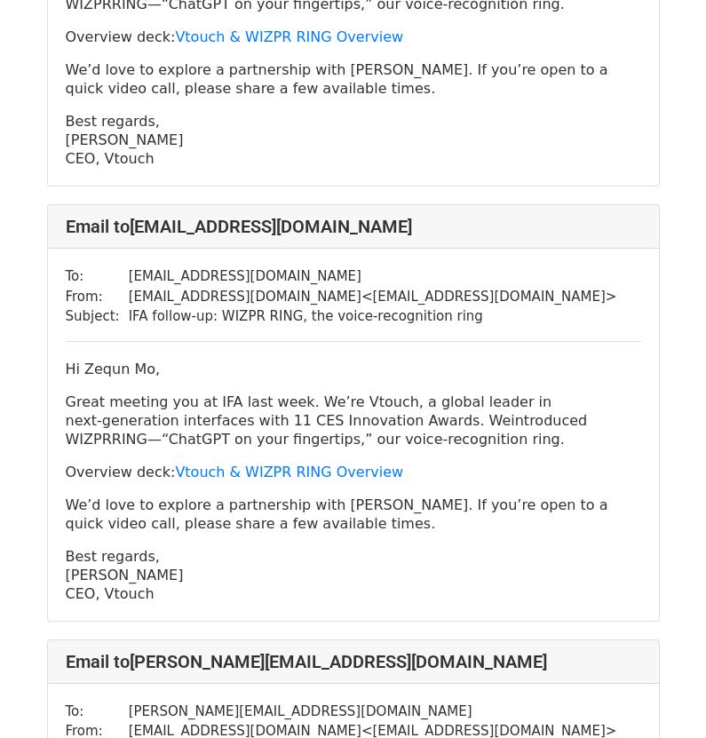
scroll to position [5680, 0]
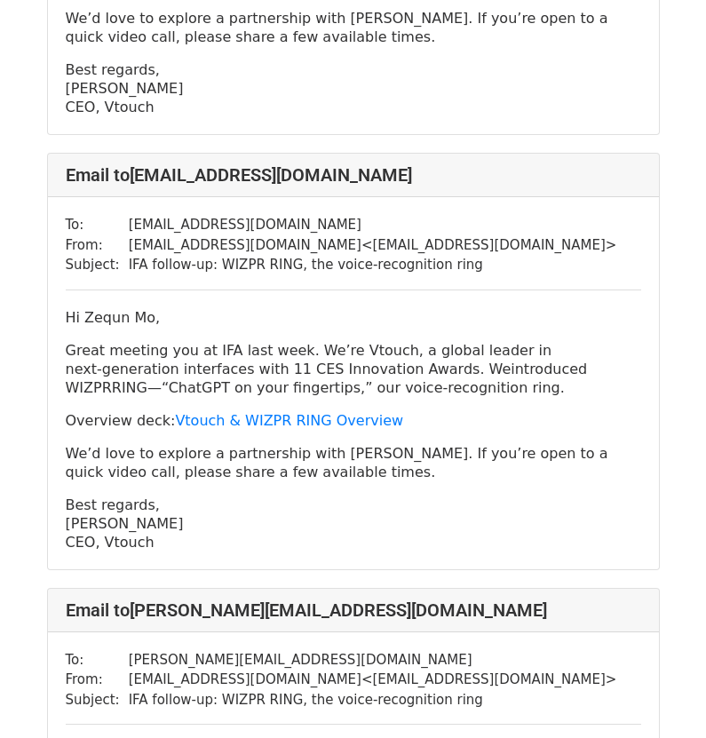
drag, startPoint x: 183, startPoint y: 482, endPoint x: 66, endPoint y: 257, distance: 253.3
click at [66, 308] on div "Hi Zequn Mo, Great meeting you at IFA last week. We’re Vtouch, a global leader …" at bounding box center [353, 429] width 575 height 243
click at [264, 220] on div "To: mo@shokz.com From: contact@vtouch.io < contact@vtouch.io > Subject: IFA fol…" at bounding box center [353, 383] width 611 height 372
drag, startPoint x: 219, startPoint y: 165, endPoint x: 118, endPoint y: 167, distance: 101.2
click at [118, 215] on tr "To: mo@shokz.com" at bounding box center [341, 225] width 551 height 20
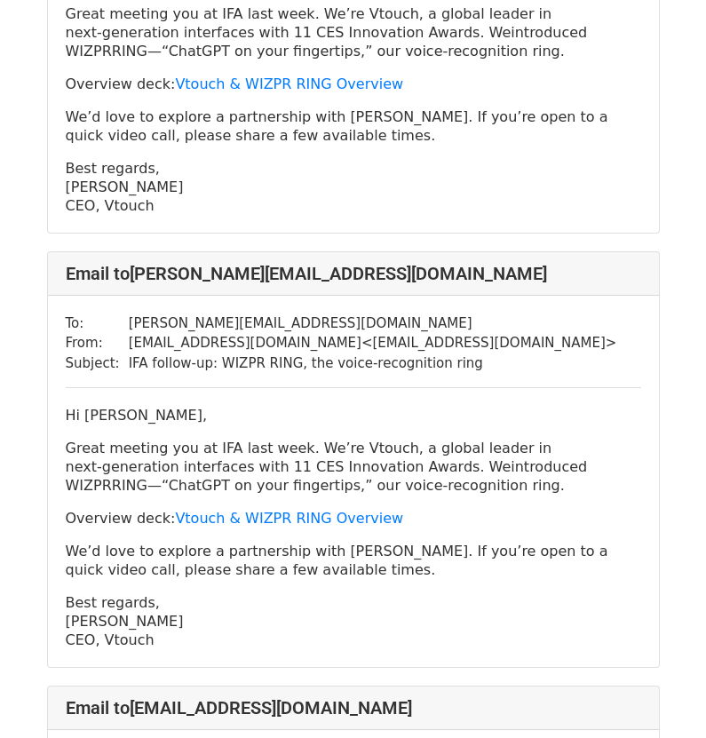
scroll to position [6035, 0]
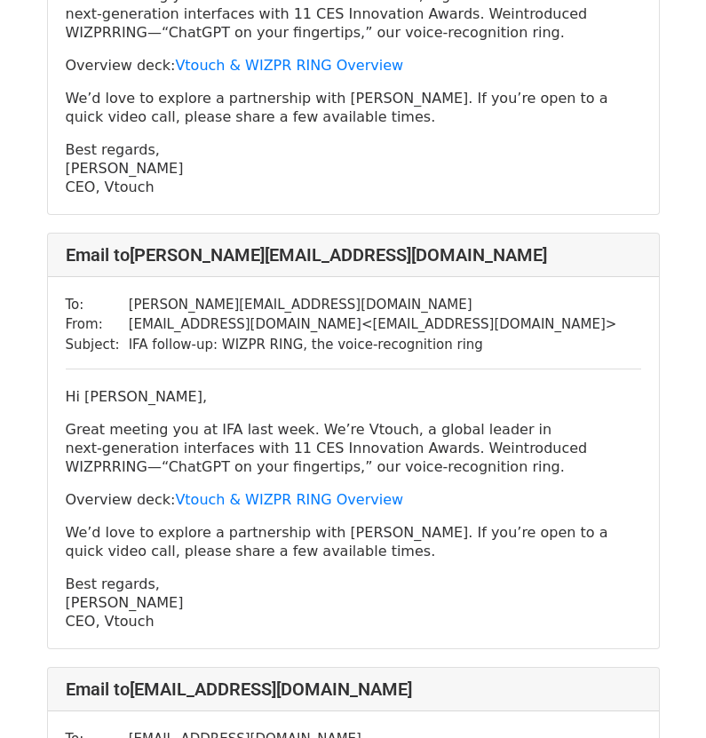
drag, startPoint x: 274, startPoint y: 267, endPoint x: 283, endPoint y: 252, distance: 17.5
click at [274, 314] on td "contact@vtouch.io < contact@vtouch.io >" at bounding box center [373, 324] width 488 height 20
drag, startPoint x: 267, startPoint y: 247, endPoint x: 103, endPoint y: 249, distance: 164.2
click at [103, 295] on tr "To: michael.zhu@shokz.com" at bounding box center [341, 305] width 551 height 20
drag, startPoint x: 180, startPoint y: 556, endPoint x: 191, endPoint y: 555, distance: 10.7
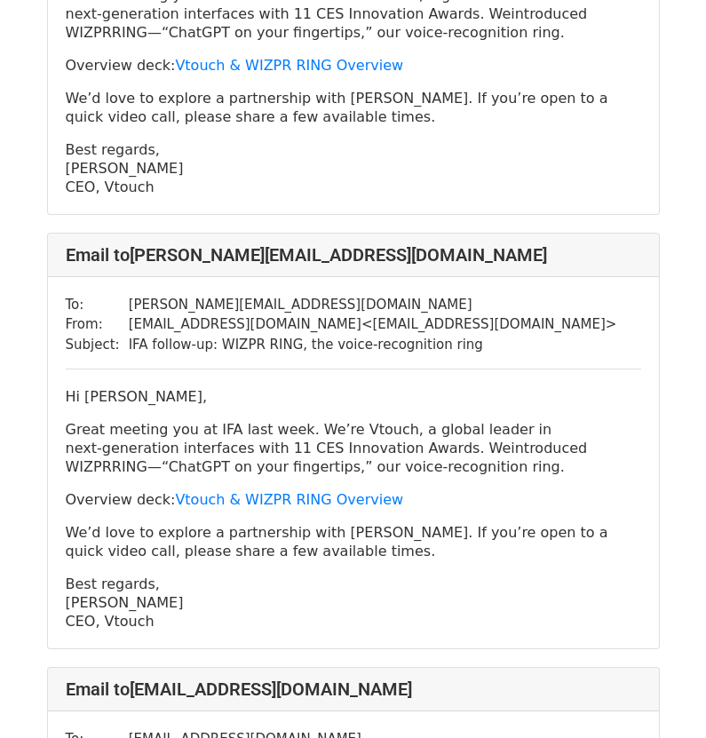
click at [180, 574] on p "Best regards, [PERSON_NAME] CEO, Vtouch" at bounding box center [353, 602] width 575 height 56
drag, startPoint x: 160, startPoint y: 566, endPoint x: 57, endPoint y: 344, distance: 244.6
click at [57, 344] on div "To: michael.zhu@shokz.com From: contact@vtouch.io < contact@vtouch.io > Subject…" at bounding box center [353, 463] width 611 height 372
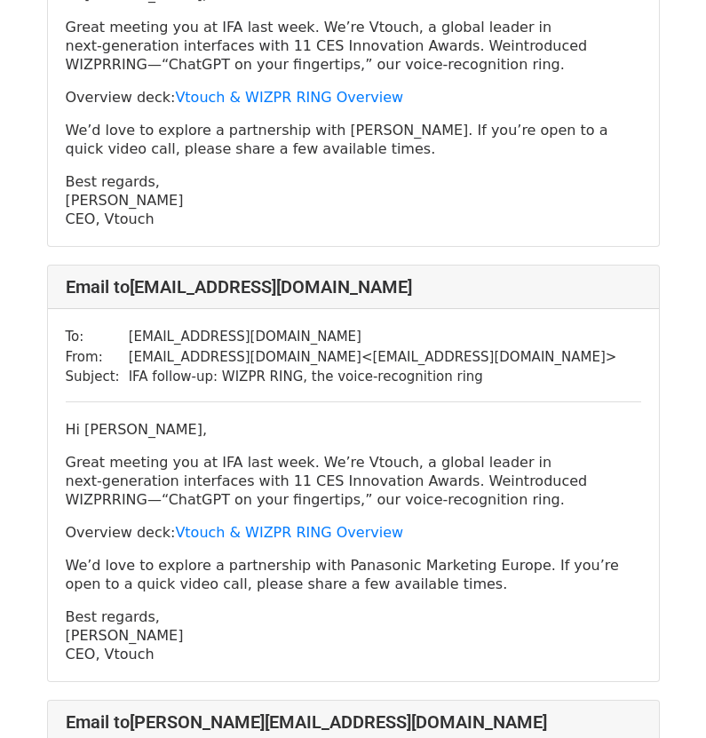
scroll to position [6479, 0]
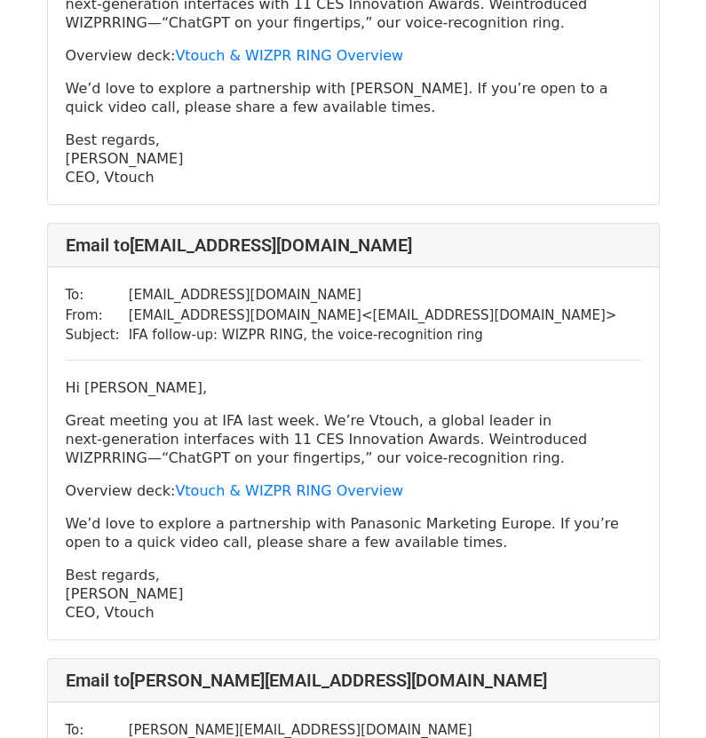
drag, startPoint x: 303, startPoint y: 233, endPoint x: 104, endPoint y: 233, distance: 198.8
click at [104, 285] on tr "To: laurentiu.faur@eu.panasonic.com" at bounding box center [341, 295] width 551 height 20
drag, startPoint x: 249, startPoint y: 337, endPoint x: 196, endPoint y: 437, distance: 112.4
click at [248, 378] on div "Hi Laurentiu Faur, Great meeting you at IFA last week. We’re Vtouch, a global l…" at bounding box center [353, 499] width 575 height 243
drag, startPoint x: 160, startPoint y: 555, endPoint x: 61, endPoint y: 330, distance: 245.2
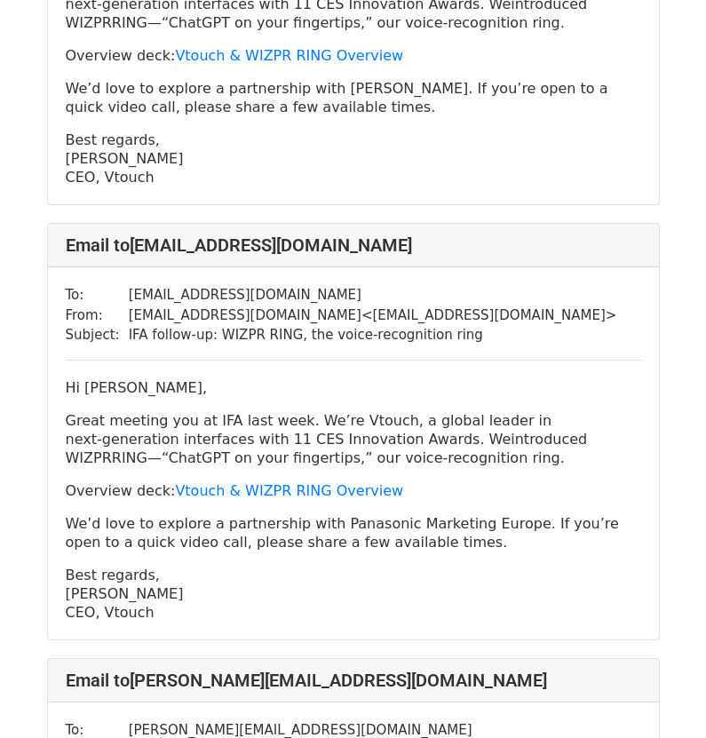
click at [61, 330] on div "To: laurentiu.faur@eu.panasonic.com From: contact@vtouch.io < contact@vtouch.io…" at bounding box center [353, 453] width 611 height 372
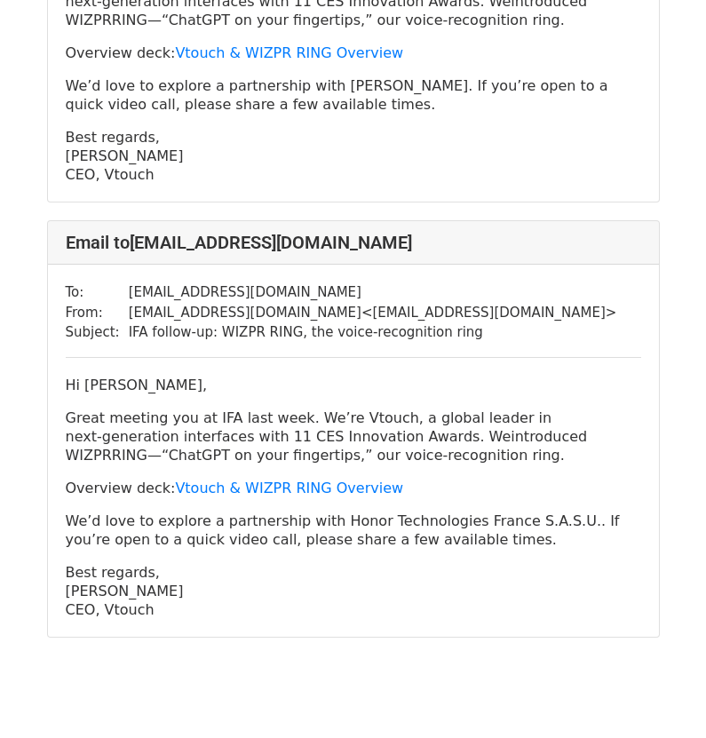
scroll to position [7352, 0]
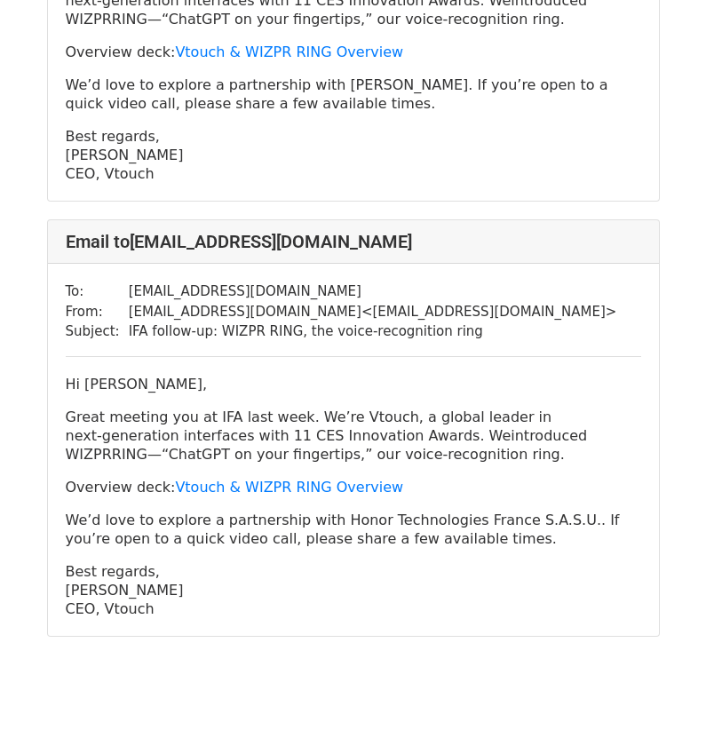
drag, startPoint x: 330, startPoint y: 230, endPoint x: 187, endPoint y: 233, distance: 142.9
click at [187, 281] on td "leelakrishnagudupudi@honor.com" at bounding box center [373, 291] width 488 height 20
click at [426, 281] on td "leelakrishnagudupudi@honor.com" at bounding box center [373, 291] width 488 height 20
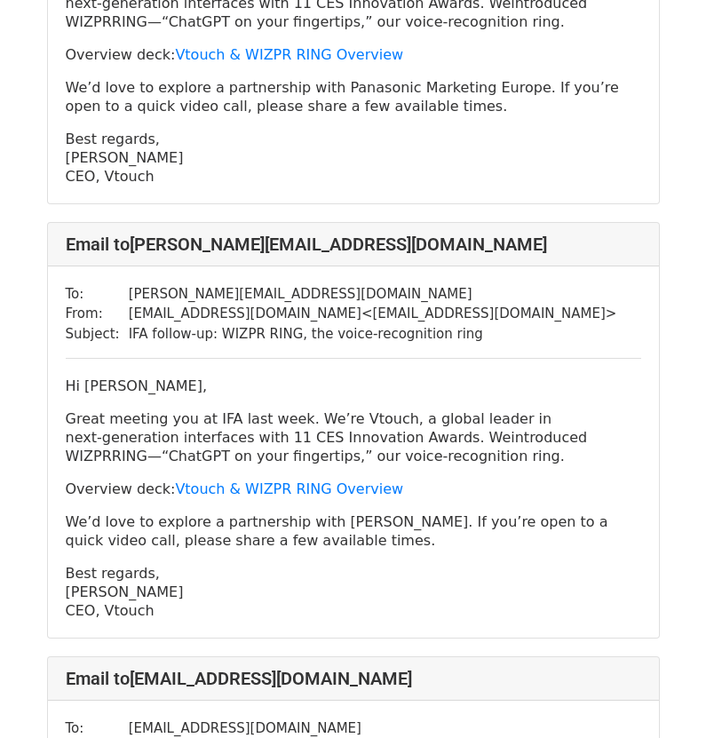
scroll to position [6908, 0]
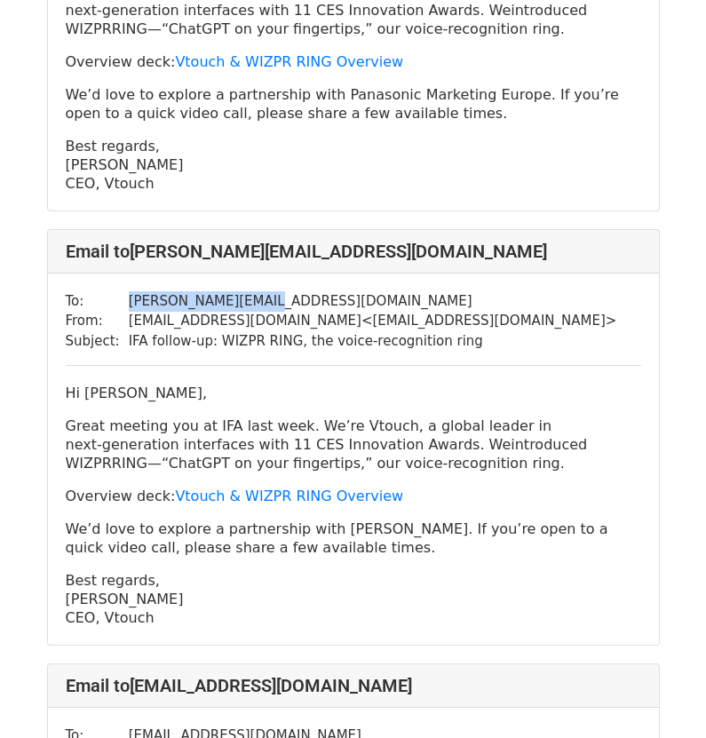
drag, startPoint x: 249, startPoint y: 241, endPoint x: 117, endPoint y: 246, distance: 131.5
click at [117, 291] on tr "To: harriet.he@tuya.com" at bounding box center [341, 301] width 551 height 20
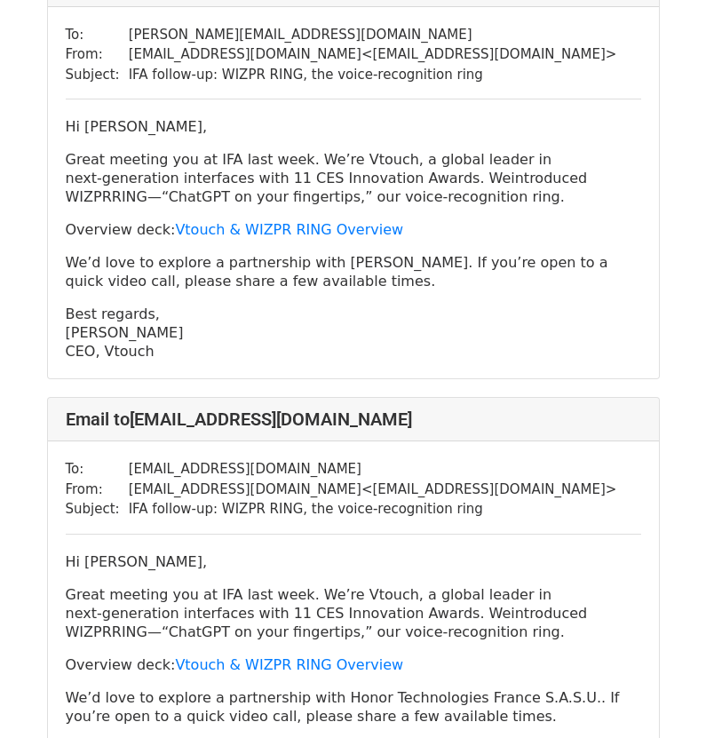
click at [344, 459] on td "leelakrishnagudupudi@honor.com" at bounding box center [373, 469] width 488 height 20
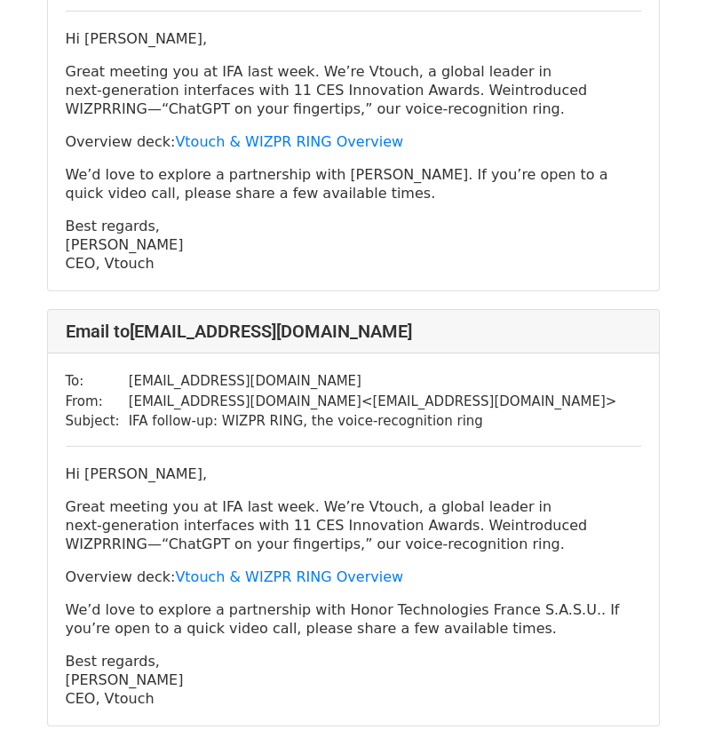
scroll to position [7263, 0]
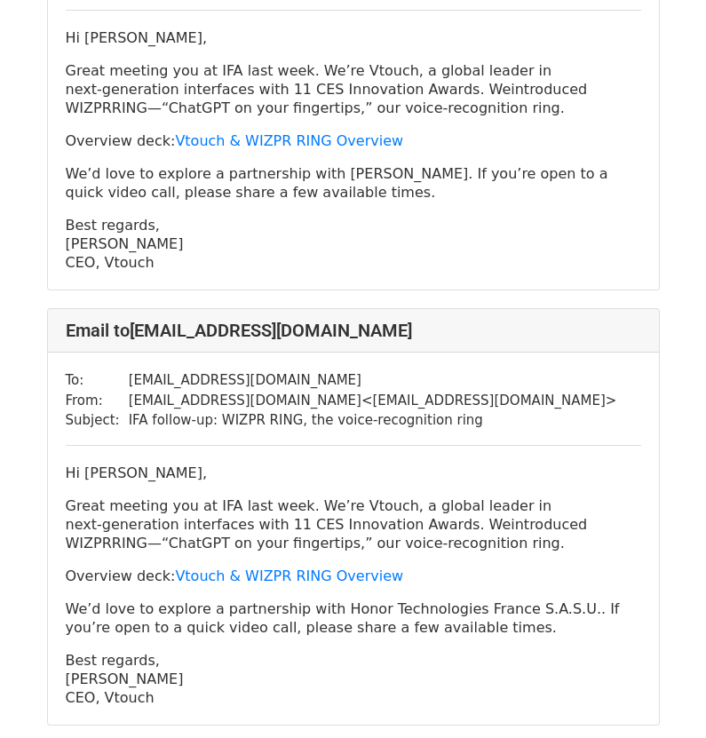
drag, startPoint x: 333, startPoint y: 409, endPoint x: 119, endPoint y: 327, distance: 229.3
click at [119, 370] on tr "To: leelakrishnagudupudi@honor.com" at bounding box center [341, 380] width 551 height 20
click at [179, 651] on p "Best regards, SJ Kim CEO, Vtouch" at bounding box center [353, 679] width 575 height 56
drag, startPoint x: 187, startPoint y: 629, endPoint x: 47, endPoint y: 400, distance: 268.5
click at [48, 400] on div "To: leelakrishnagudupudi@honor.com From: contact@vtouch.io < contact@vtouch.io …" at bounding box center [353, 538] width 611 height 372
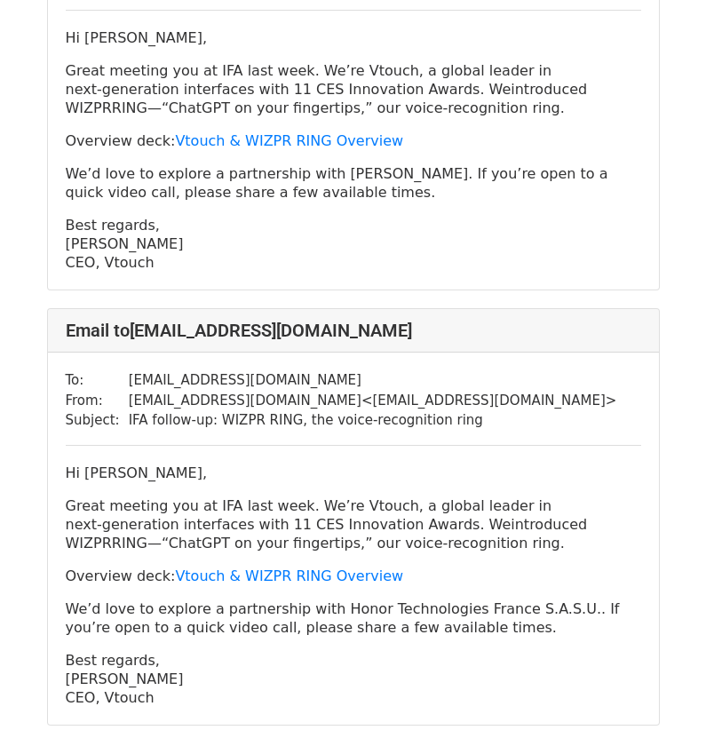
click at [379, 391] on td "contact@vtouch.io < contact@vtouch.io >" at bounding box center [373, 401] width 488 height 20
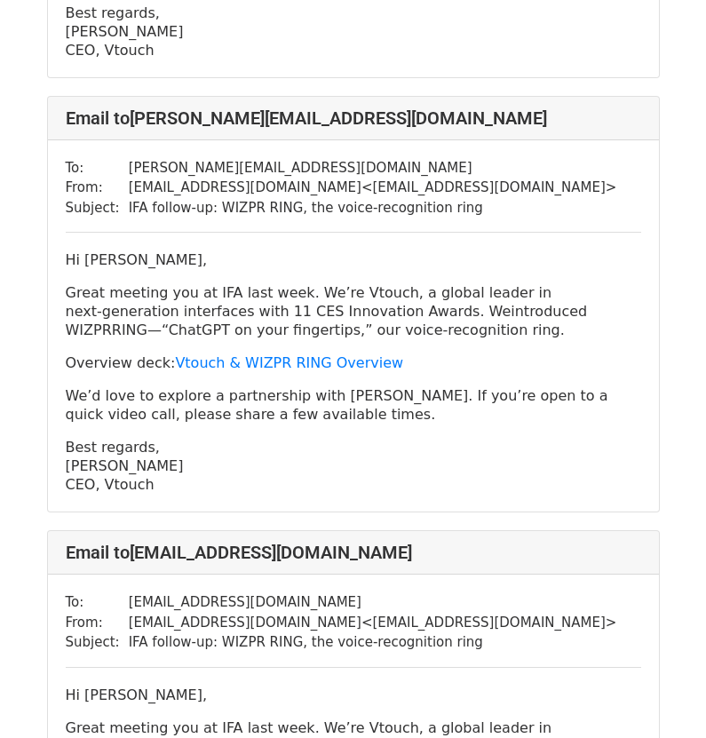
scroll to position [6996, 0]
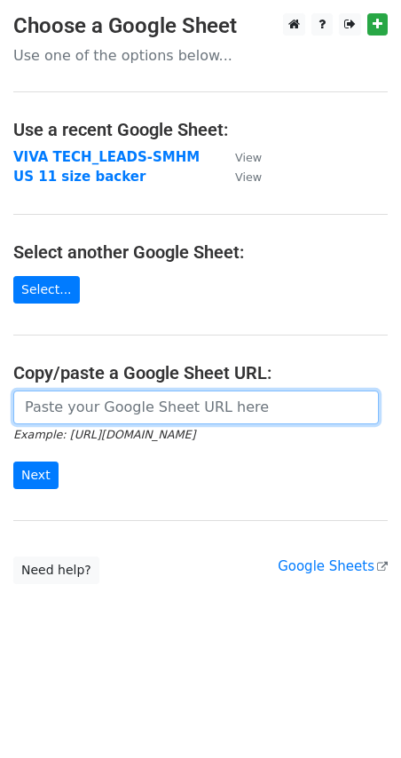
click at [79, 411] on input "url" at bounding box center [196, 408] width 366 height 34
paste input "[URL][DOMAIN_NAME]"
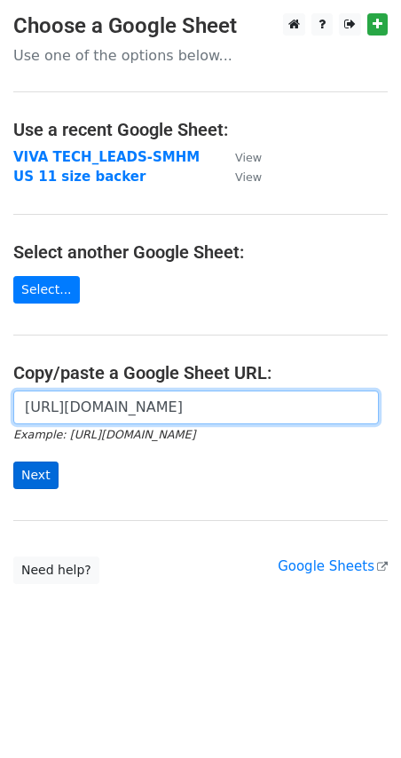
scroll to position [0, 532]
type input "[URL][DOMAIN_NAME]"
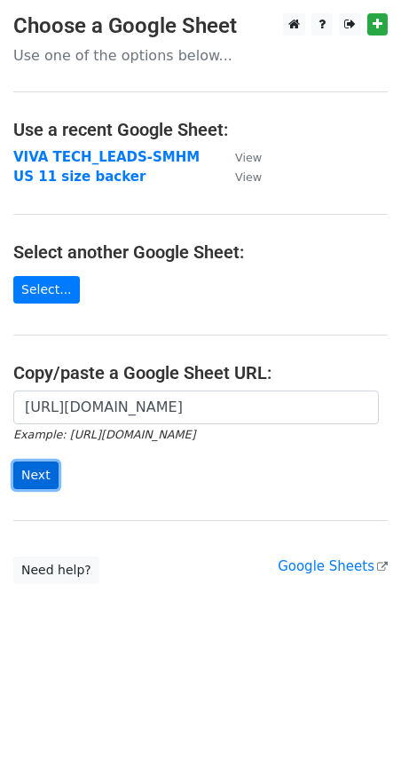
scroll to position [0, 0]
click at [34, 477] on input "Next" at bounding box center [35, 476] width 45 height 28
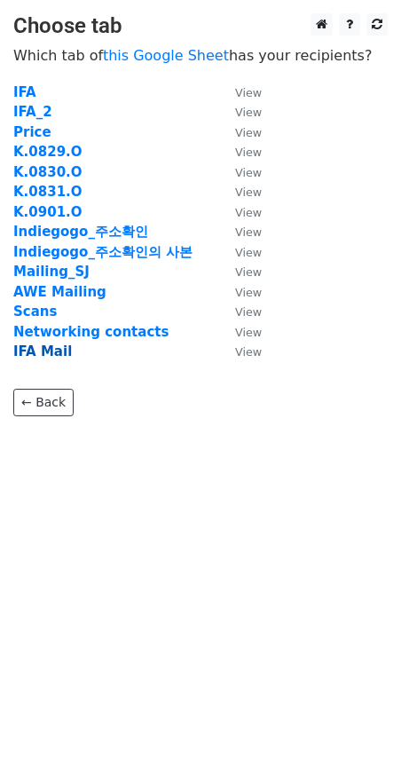
click at [31, 351] on strong "IFA Mail" at bounding box center [42, 351] width 59 height 16
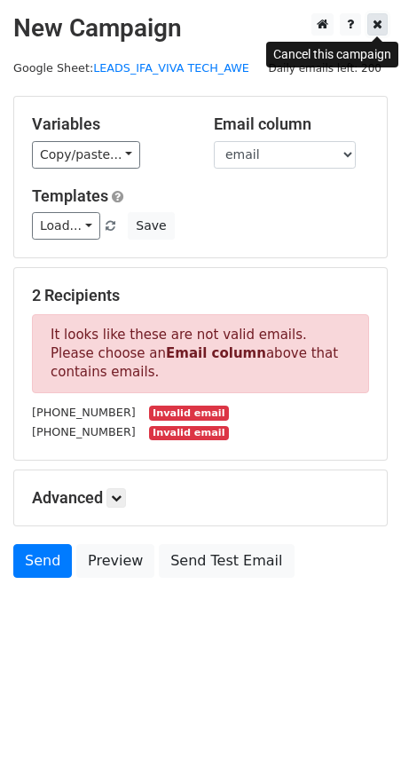
click at [378, 25] on icon at bounding box center [378, 24] width 10 height 12
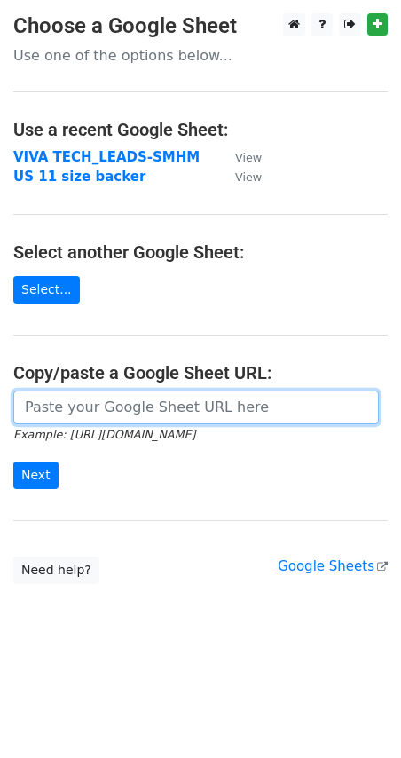
click at [101, 410] on input "url" at bounding box center [196, 408] width 366 height 34
click at [83, 408] on input "url" at bounding box center [196, 408] width 366 height 34
paste input "[URL][DOMAIN_NAME]"
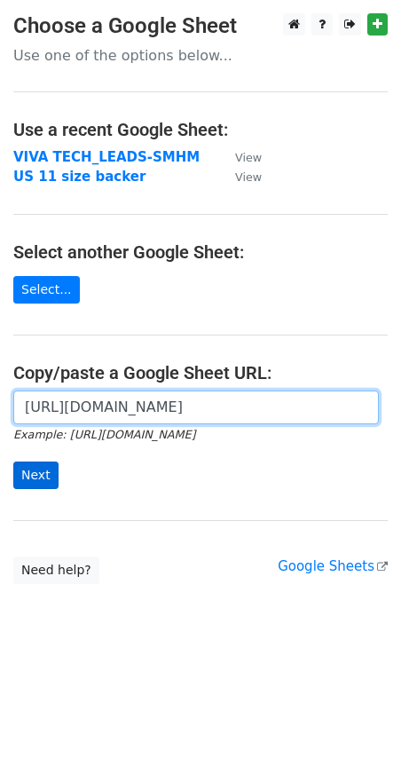
scroll to position [0, 532]
type input "[URL][DOMAIN_NAME]"
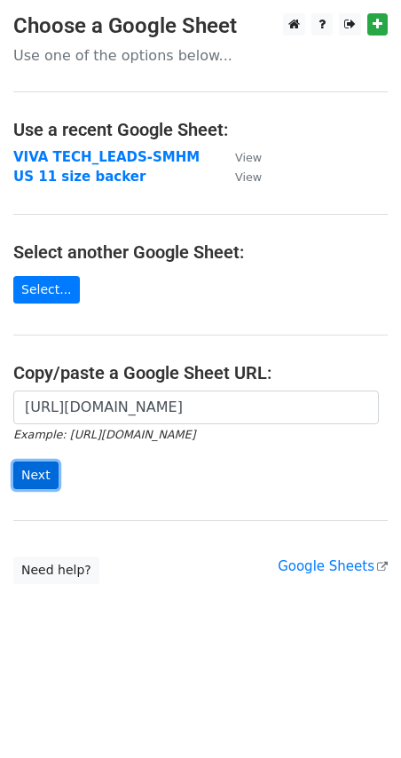
scroll to position [0, 0]
click at [25, 483] on input "Next" at bounding box center [35, 476] width 45 height 28
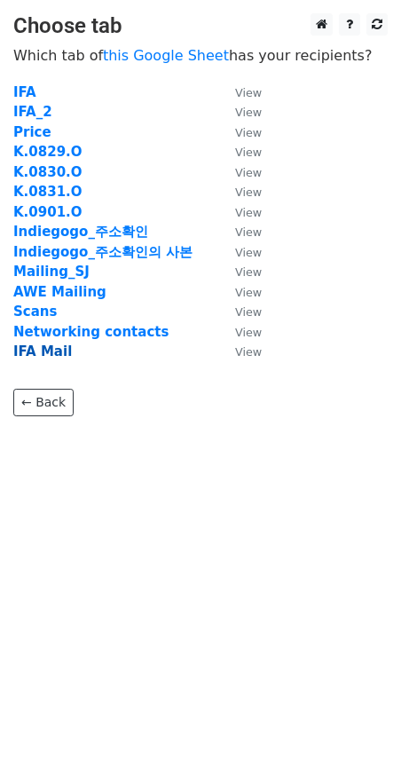
click at [35, 356] on strong "IFA Mail" at bounding box center [42, 351] width 59 height 16
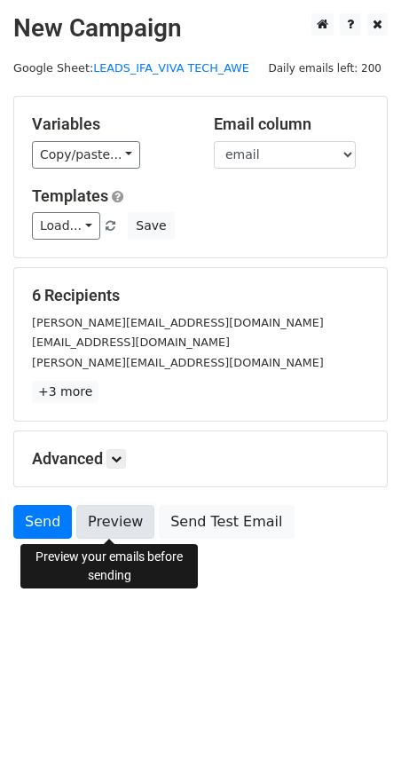
click at [107, 523] on link "Preview" at bounding box center [115, 522] width 78 height 34
click at [110, 523] on link "Preview" at bounding box center [115, 522] width 78 height 34
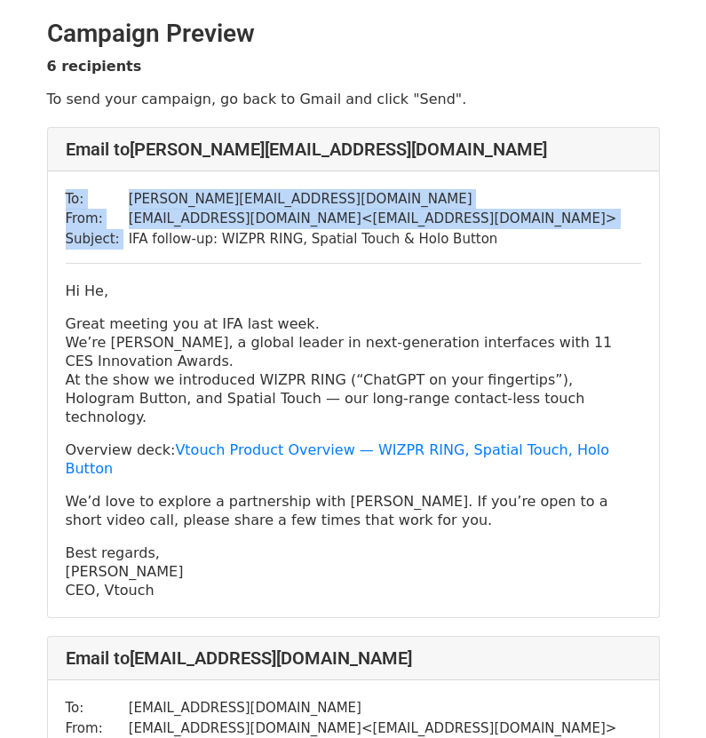
drag, startPoint x: 490, startPoint y: 240, endPoint x: 122, endPoint y: 245, distance: 367.5
click at [122, 245] on div "To: harriet.he@tuya.com From: contact@vtouch.io < contact@vtouch.io > Subject: …" at bounding box center [353, 394] width 611 height 446
copy table "To: harriet.he@tuya.com From: contact@vtouch.io < contact@vtouch.io > Subject:"
click at [247, 189] on td "[PERSON_NAME][EMAIL_ADDRESS][DOMAIN_NAME]" at bounding box center [373, 199] width 488 height 20
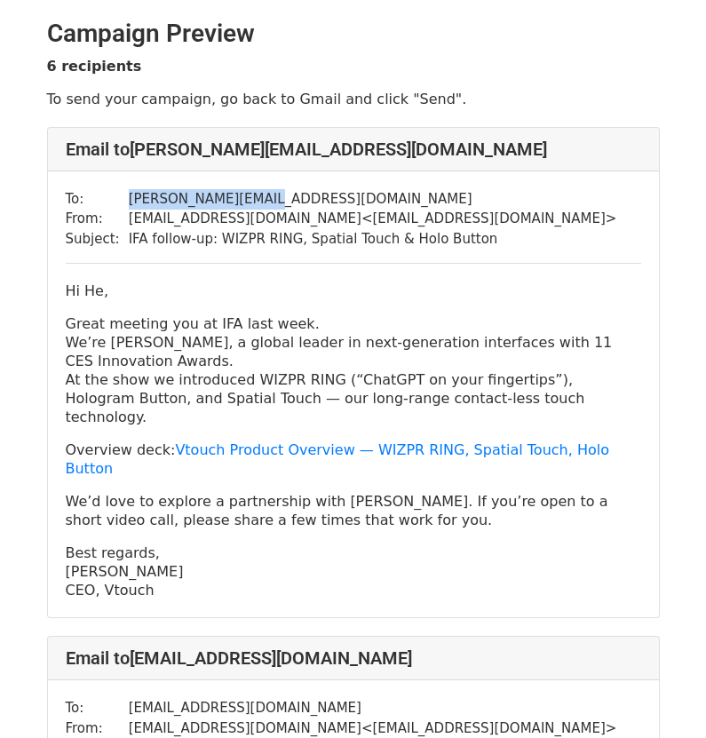
drag, startPoint x: 233, startPoint y: 201, endPoint x: 122, endPoint y: 204, distance: 111.0
click at [129, 204] on td "harriet.he@tuya.com" at bounding box center [373, 199] width 488 height 20
copy td "harriet.he@tuya.com"
drag, startPoint x: 154, startPoint y: 554, endPoint x: 40, endPoint y: 284, distance: 292.8
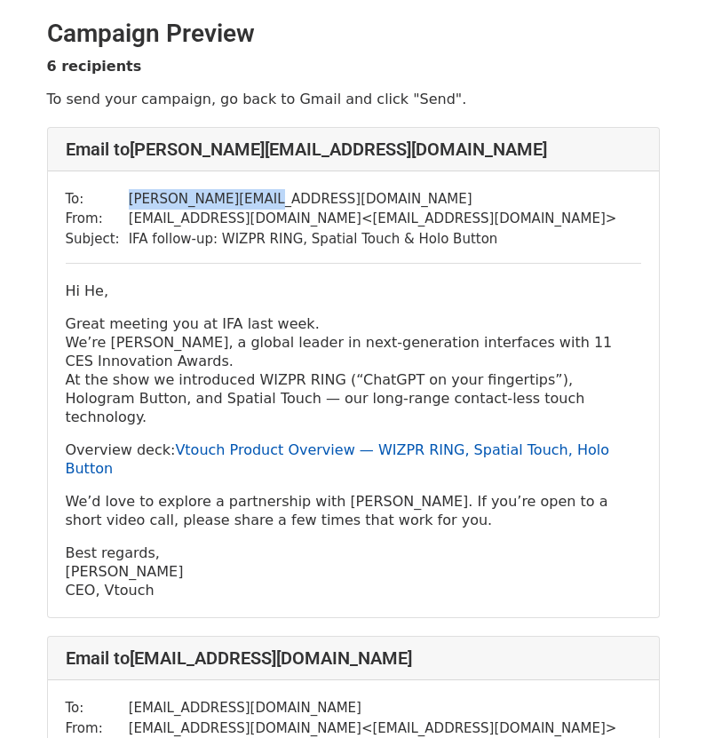
copy div "Hi He, Great meeting you at IFA last week. We’re Vtouch, a global leader in nex…"
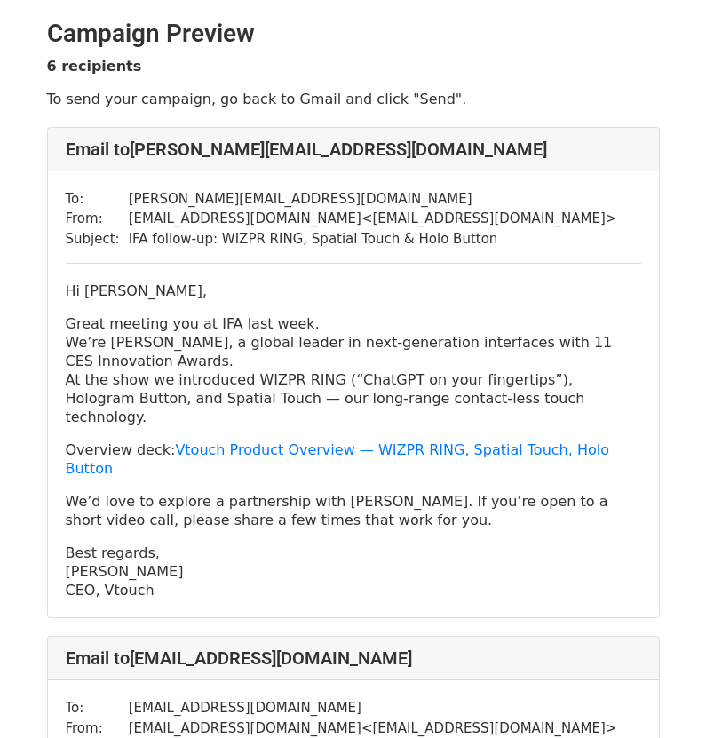
drag, startPoint x: 157, startPoint y: 552, endPoint x: 248, endPoint y: 328, distance: 242.1
copy div "Hi [PERSON_NAME], Great meeting you at IFA last week. We’re Vtouch, a global le…"
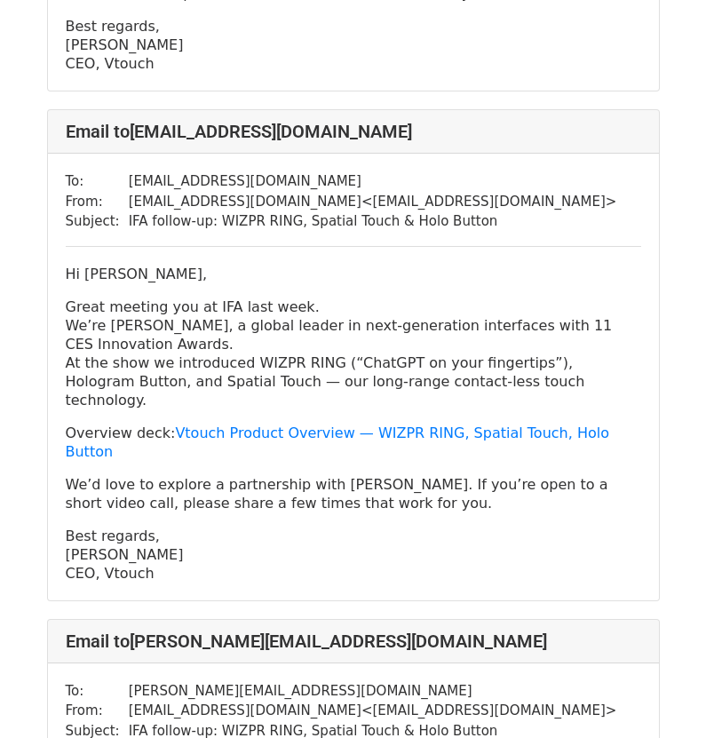
scroll to position [533, 0]
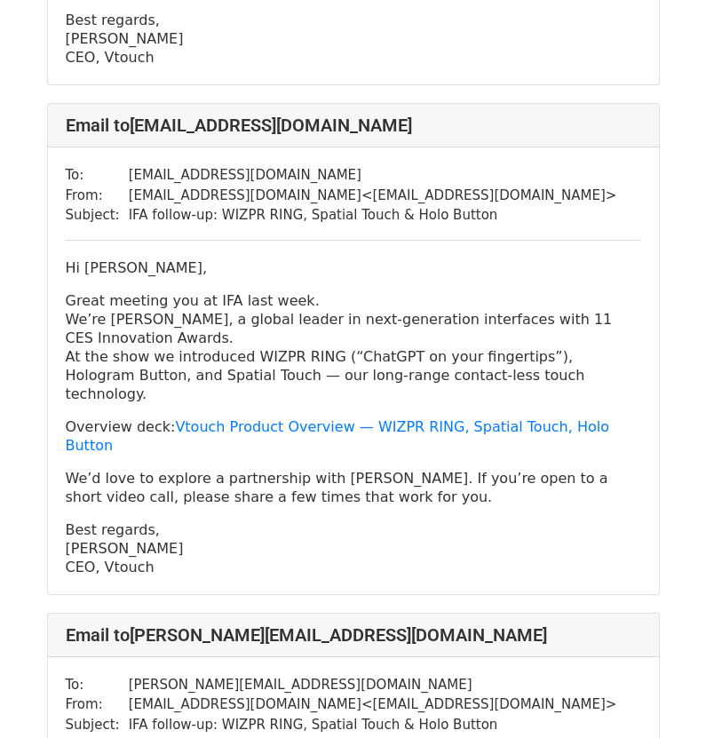
drag, startPoint x: 331, startPoint y: 137, endPoint x: 120, endPoint y: 144, distance: 211.4
click at [120, 165] on tr "To: [EMAIL_ADDRESS][DOMAIN_NAME]" at bounding box center [341, 175] width 551 height 20
copy tr "[EMAIL_ADDRESS][DOMAIN_NAME]"
click at [170, 469] on p "We’d love to explore a partnership with [PERSON_NAME]. If you’re open to a shor…" at bounding box center [353, 487] width 575 height 37
drag, startPoint x: 163, startPoint y: 490, endPoint x: 64, endPoint y: 232, distance: 276.7
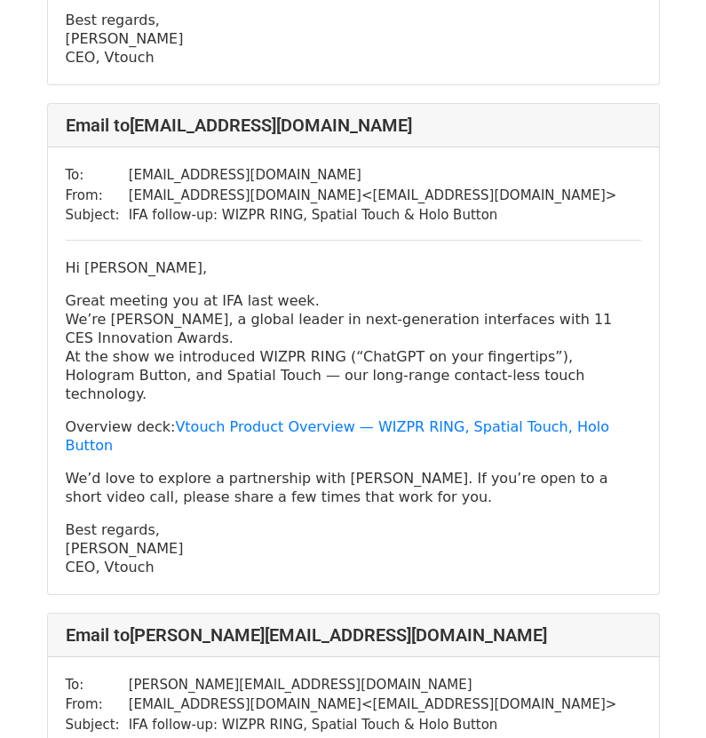
click at [64, 232] on div "To: [EMAIL_ADDRESS][DOMAIN_NAME] From: [EMAIL_ADDRESS][DOMAIN_NAME] < [EMAIL_AD…" at bounding box center [353, 370] width 611 height 446
copy div "Hi [PERSON_NAME], Great meeting you at IFA last week. We’re Vtouch, a global le…"
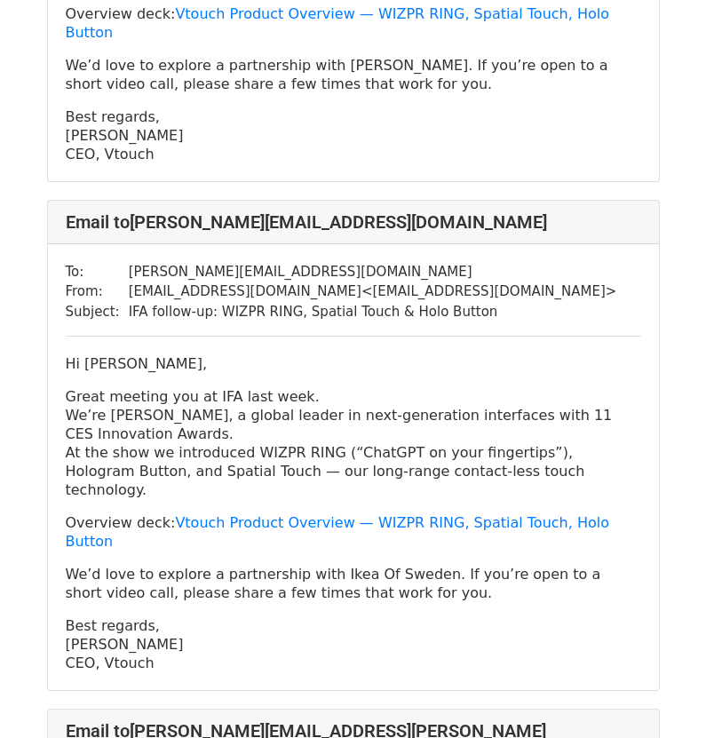
scroll to position [976, 0]
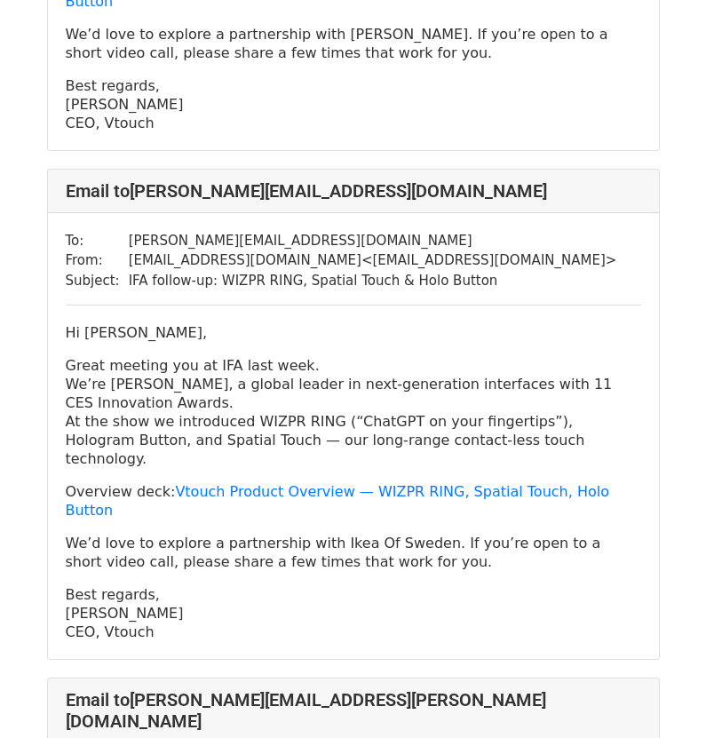
drag, startPoint x: 157, startPoint y: 523, endPoint x: 50, endPoint y: 255, distance: 288.8
click at [50, 255] on div "To: [PERSON_NAME][EMAIL_ADDRESS][DOMAIN_NAME] From: [EMAIL_ADDRESS][DOMAIN_NAME…" at bounding box center [353, 436] width 611 height 446
copy div "Hi [PERSON_NAME], Great meeting you at IFA last week. We’re Vtouch, a global le…"
drag, startPoint x: 309, startPoint y: 165, endPoint x: 116, endPoint y: 165, distance: 192.6
click at [116, 231] on tr "To: [PERSON_NAME][EMAIL_ADDRESS][DOMAIN_NAME]" at bounding box center [341, 241] width 551 height 20
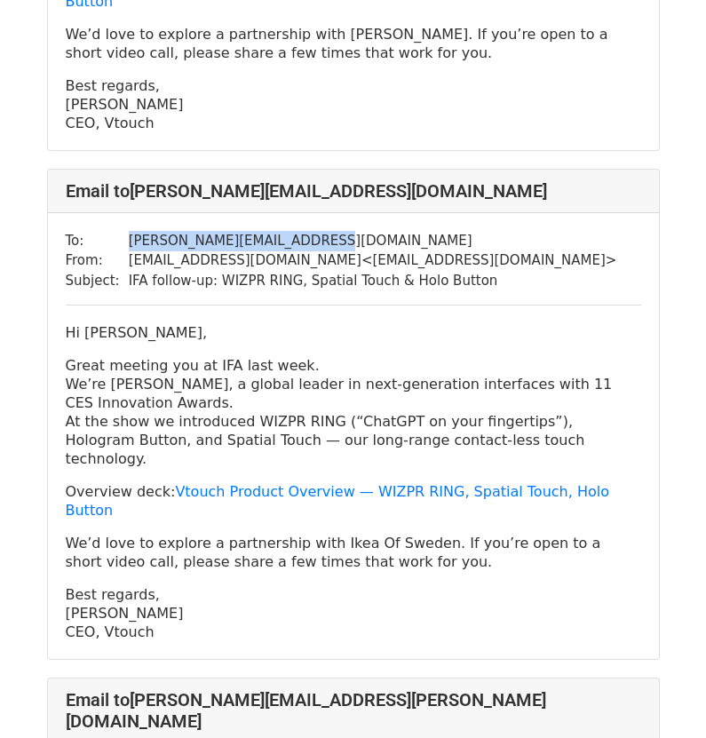
copy tr "[PERSON_NAME][EMAIL_ADDRESS][DOMAIN_NAME]"
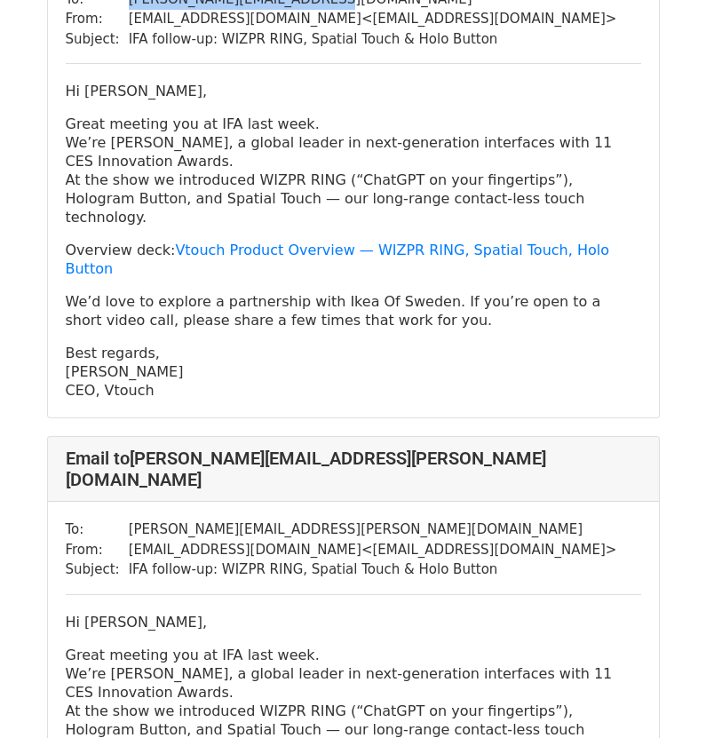
scroll to position [1243, 0]
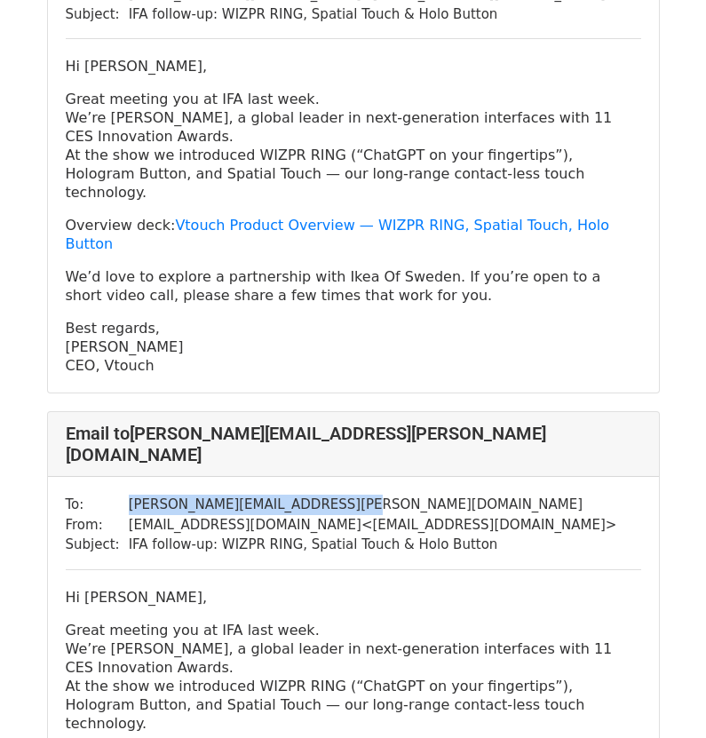
drag, startPoint x: 331, startPoint y: 367, endPoint x: 120, endPoint y: 375, distance: 211.4
click at [120, 494] on tr "To: [PERSON_NAME][EMAIL_ADDRESS][PERSON_NAME][DOMAIN_NAME]" at bounding box center [341, 504] width 551 height 20
copy tr "[PERSON_NAME][EMAIL_ADDRESS][PERSON_NAME][DOMAIN_NAME]"
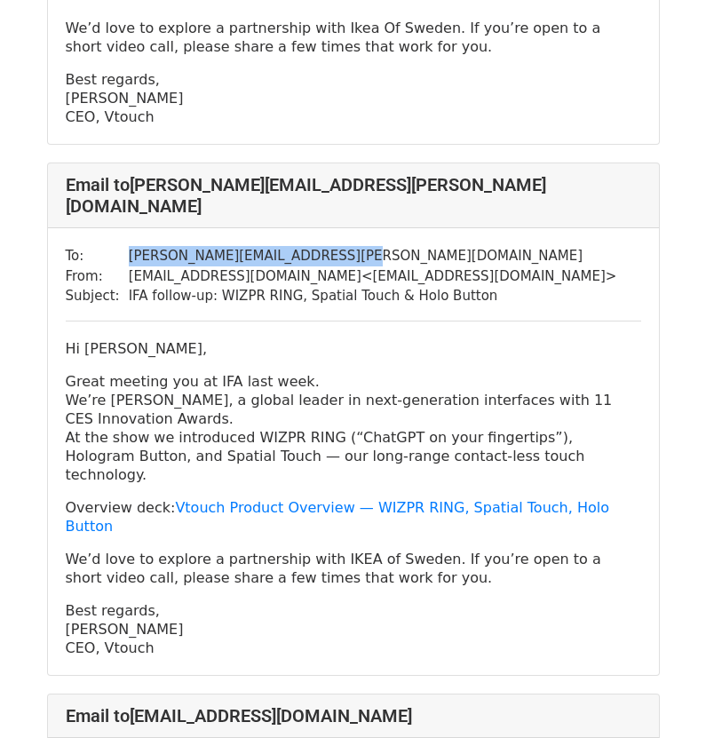
scroll to position [1509, 0]
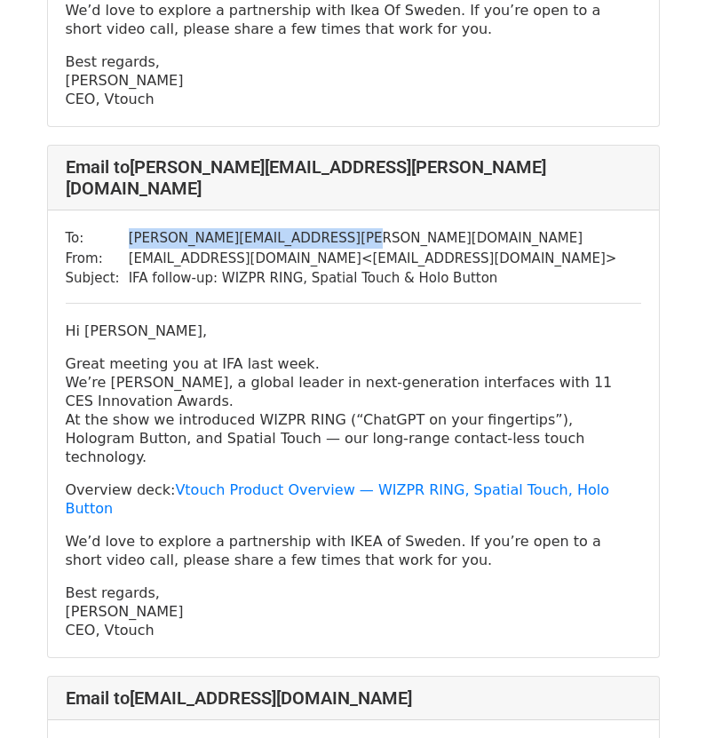
drag, startPoint x: 157, startPoint y: 458, endPoint x: 53, endPoint y: 197, distance: 280.8
click at [53, 210] on div "To: mauricio.affonso@inter.ikea.com From: contact@vtouch.io < contact@vtouch.io…" at bounding box center [353, 433] width 611 height 446
copy div "Hi Mauricio Affonso, Great meeting you at IFA last week. We’re Vtouch, a global…"
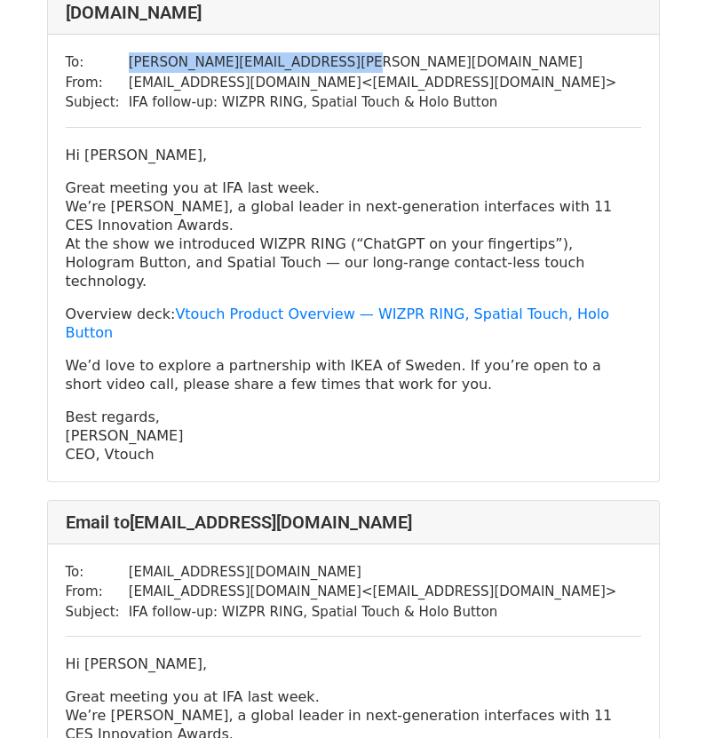
scroll to position [1686, 0]
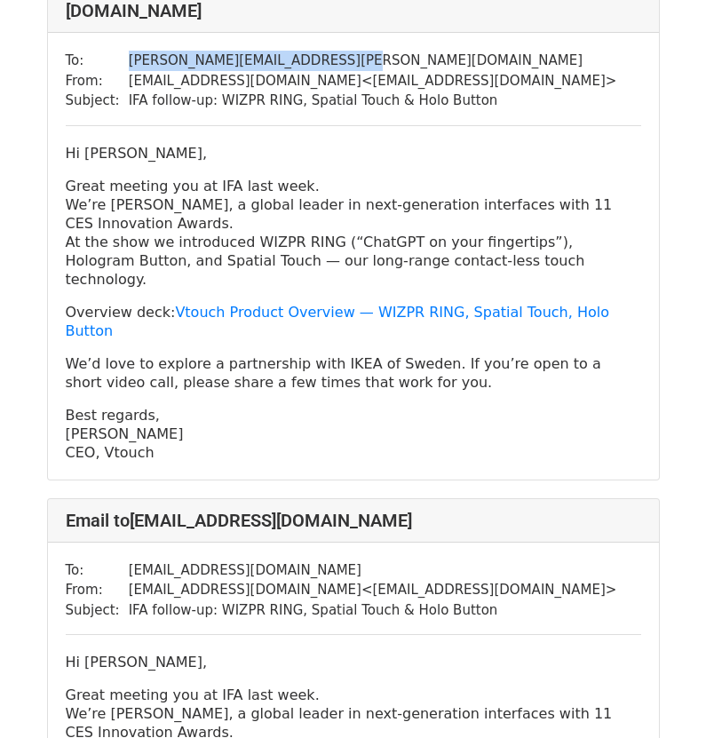
drag, startPoint x: 342, startPoint y: 394, endPoint x: 121, endPoint y: 404, distance: 221.2
click at [129, 560] on td "abdulkadir.kayikli@vestel.com.tr" at bounding box center [373, 570] width 488 height 20
copy td "abdulkadir.kayikli@vestel.com.tr"
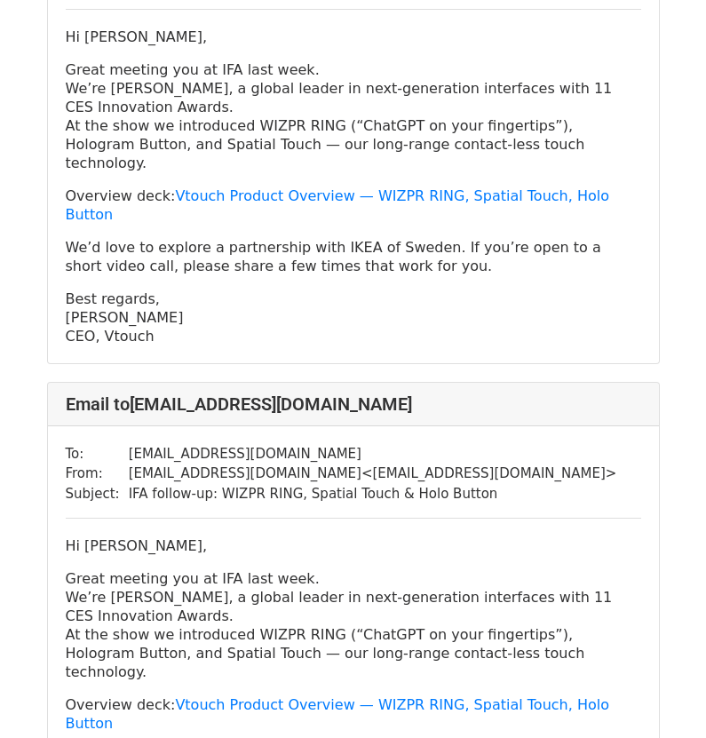
scroll to position [1864, 0]
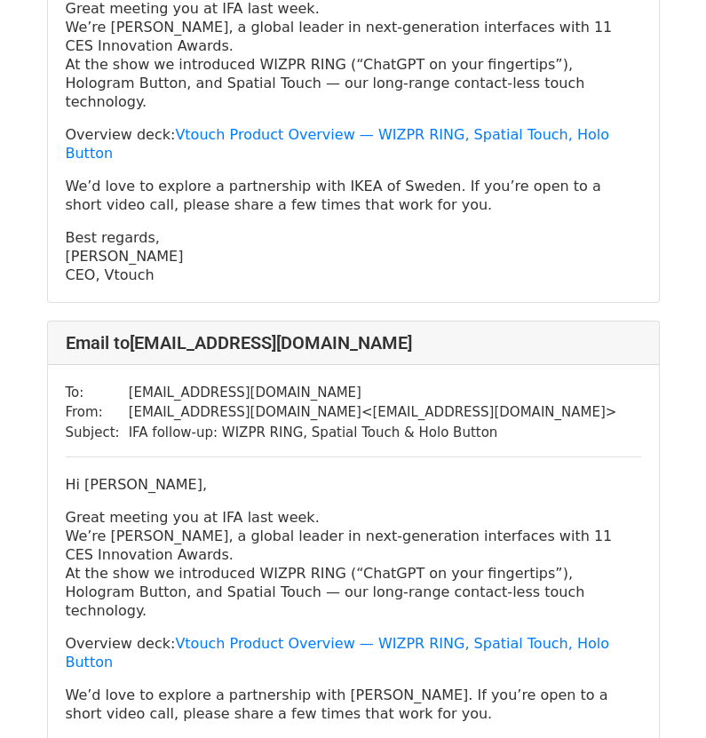
drag, startPoint x: 162, startPoint y: 577, endPoint x: 45, endPoint y: 306, distance: 294.6
copy div "Hi Abdulkadir KAYIKLI, Great meeting you at IFA last week. We’re Vtouch, a glob…"
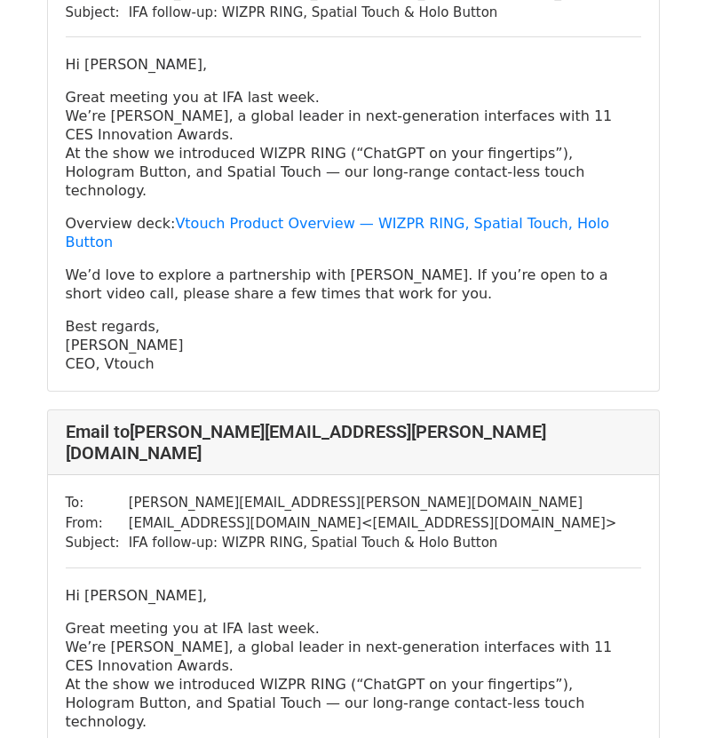
scroll to position [2362, 0]
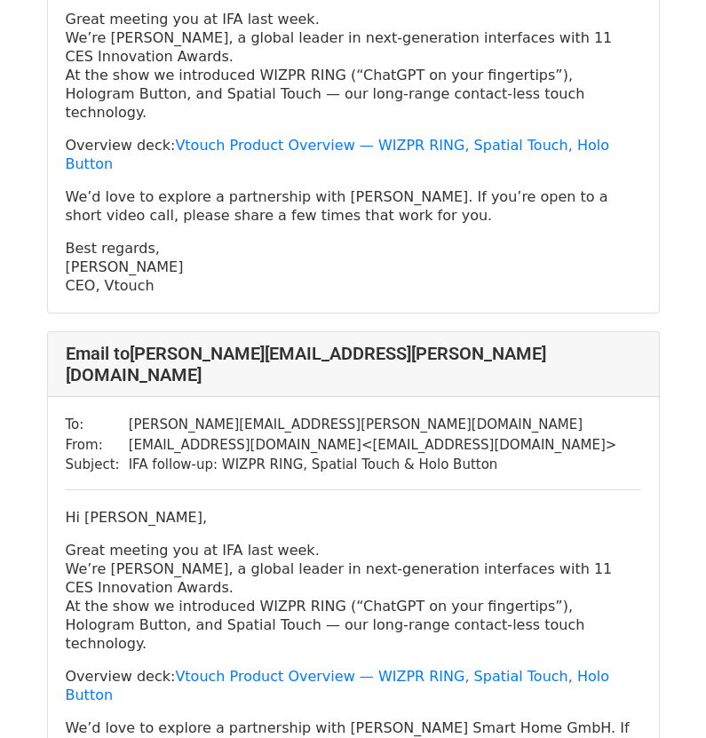
drag, startPoint x: 170, startPoint y: 549, endPoint x: 50, endPoint y: 287, distance: 287.9
click at [50, 397] on div "To: gabriel.wetzel@de.bosch.com From: contact@vtouch.io < contact@vtouch.io > S…" at bounding box center [353, 620] width 611 height 446
copy div "Hi Gabriel Wetzel, Great meeting you at IFA last week. We’re Vtouch, a global l…"
click at [367, 397] on div "To: gabriel.wetzel@de.bosch.com From: contact@vtouch.io < contact@vtouch.io > S…" at bounding box center [353, 620] width 611 height 446
drag, startPoint x: 304, startPoint y: 193, endPoint x: 118, endPoint y: 198, distance: 185.5
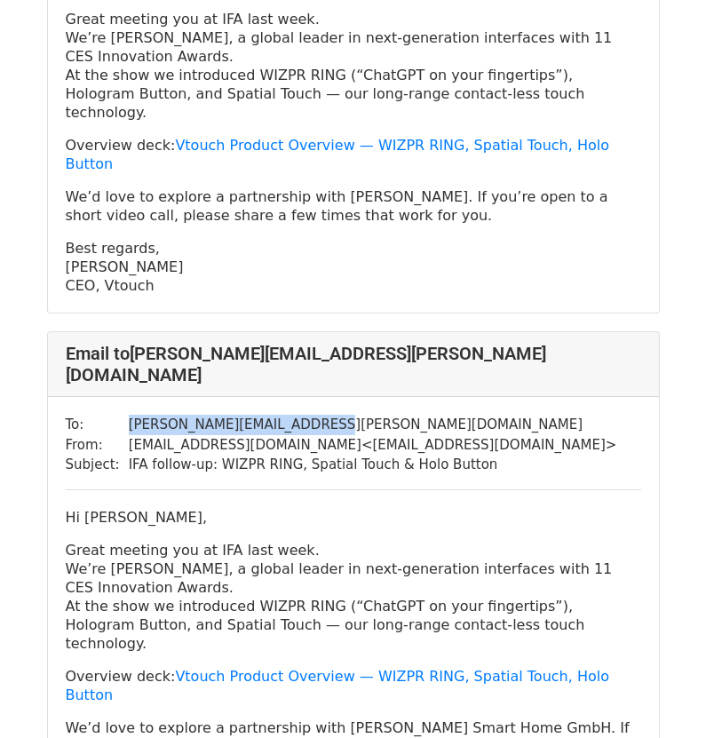
click at [118, 414] on tr "To: gabriel.wetzel@de.bosch.com" at bounding box center [341, 424] width 551 height 20
click at [205, 508] on p "Hi Gabriel Wetzel," at bounding box center [353, 517] width 575 height 19
drag, startPoint x: 207, startPoint y: 288, endPoint x: 32, endPoint y: 284, distance: 174.9
click at [207, 541] on p "Great meeting you at IFA last week. We’re Vtouch, a global leader in next-gener…" at bounding box center [353, 597] width 575 height 112
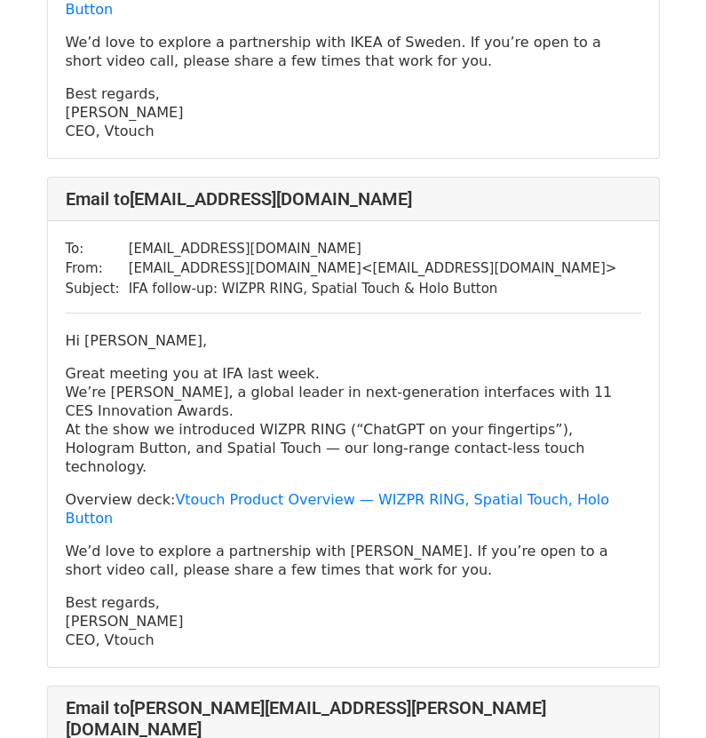
scroll to position [2007, 0]
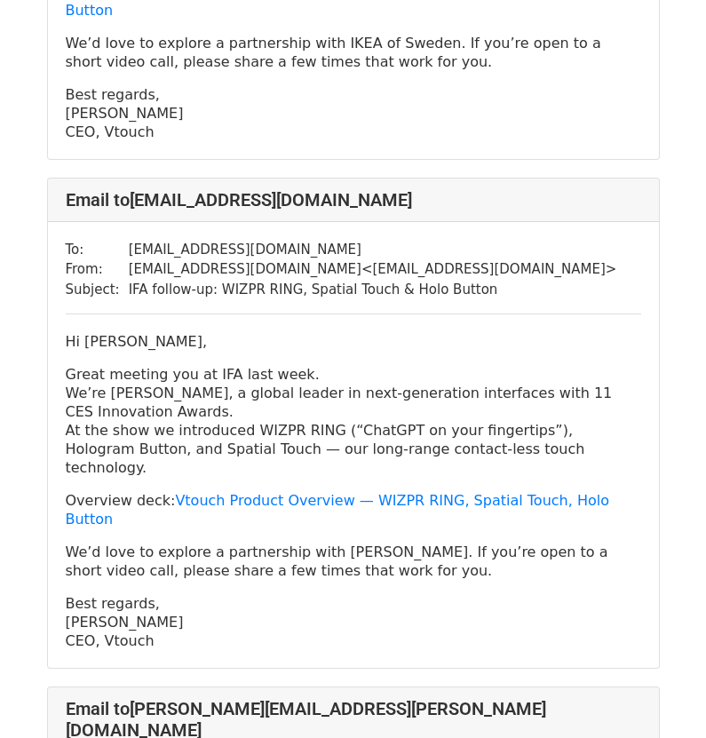
click at [215, 594] on p "Best regards, SJ Kim CEO, Vtouch" at bounding box center [353, 622] width 575 height 56
click at [216, 542] on p "We’d love to explore a partnership with Vestel. If you’re open to a short video…" at bounding box center [353, 560] width 575 height 37
drag, startPoint x: 170, startPoint y: 433, endPoint x: 22, endPoint y: 168, distance: 304.0
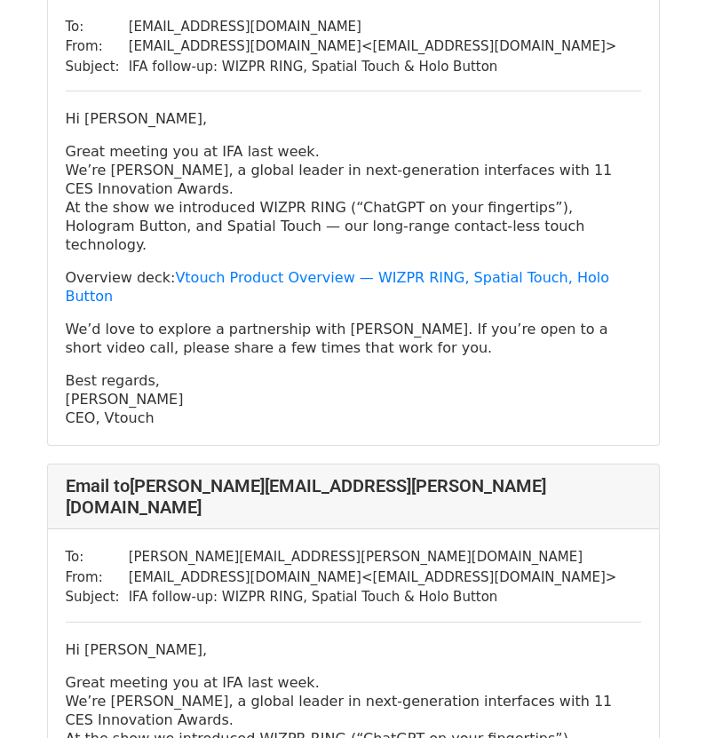
scroll to position [2095, 0]
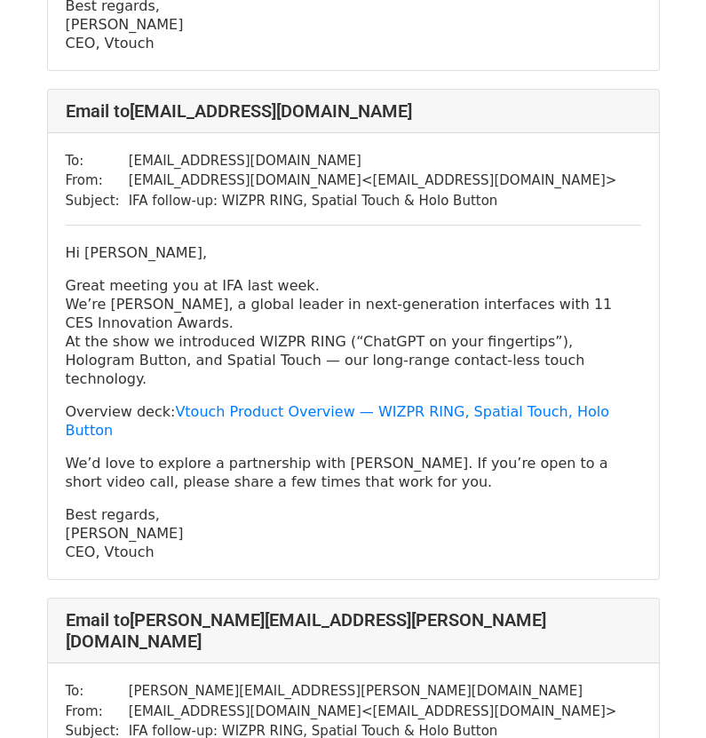
click at [498, 505] on p "Best regards, SJ Kim CEO, Vtouch" at bounding box center [353, 533] width 575 height 56
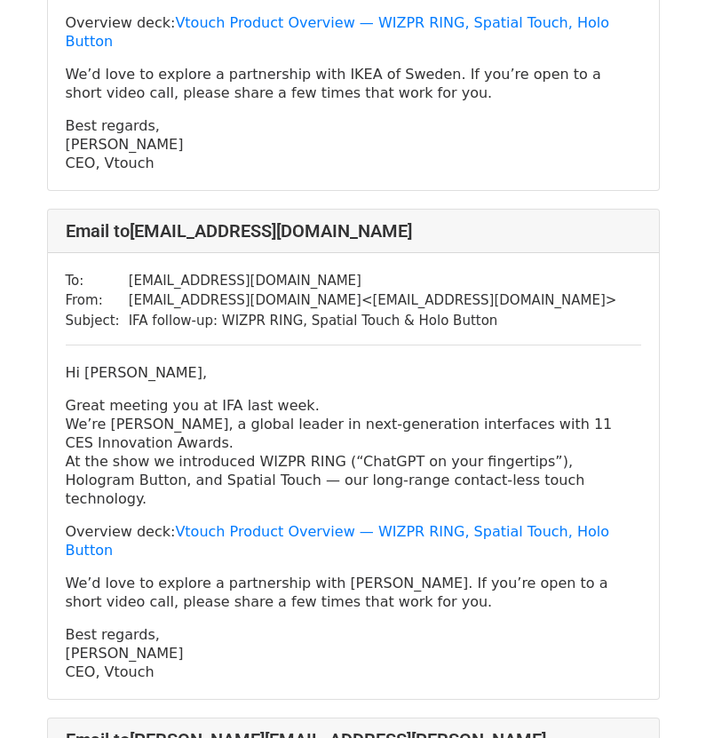
scroll to position [2007, 0]
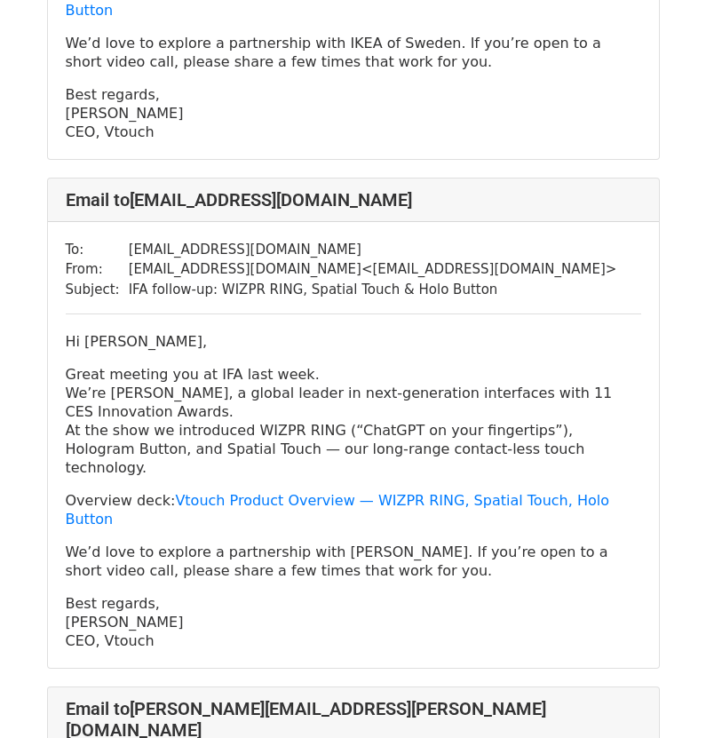
click at [523, 365] on p "Great meeting you at IFA last week. We’re Vtouch, a global leader in next-gener…" at bounding box center [353, 421] width 575 height 112
click at [524, 365] on p "Great meeting you at IFA last week. We’re Vtouch, a global leader in next-gener…" at bounding box center [353, 421] width 575 height 112
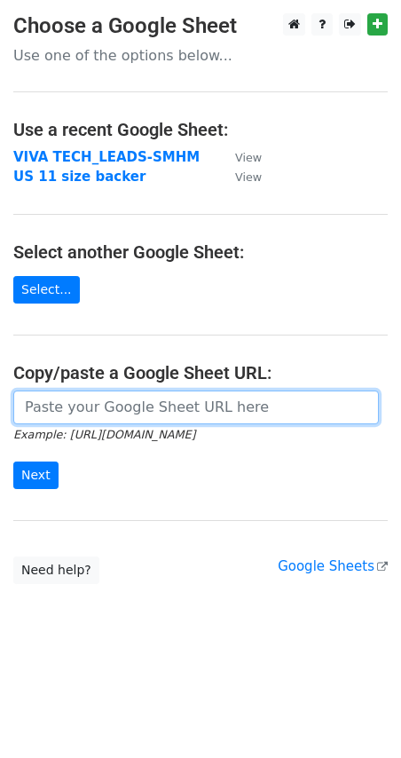
click at [100, 419] on input "url" at bounding box center [196, 408] width 366 height 34
paste input "[URL][DOMAIN_NAME]"
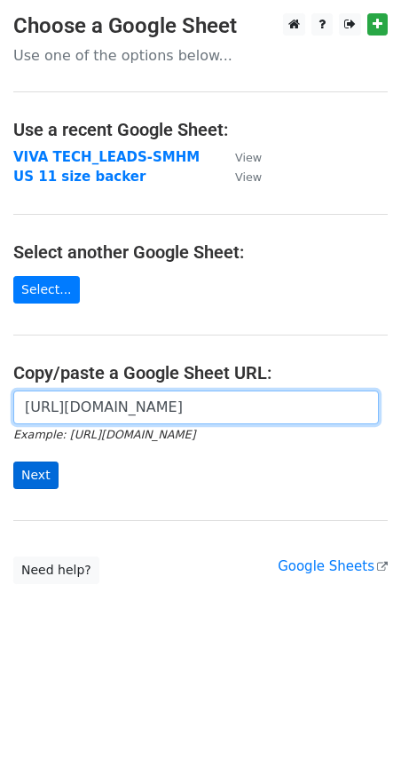
scroll to position [0, 532]
type input "[URL][DOMAIN_NAME]"
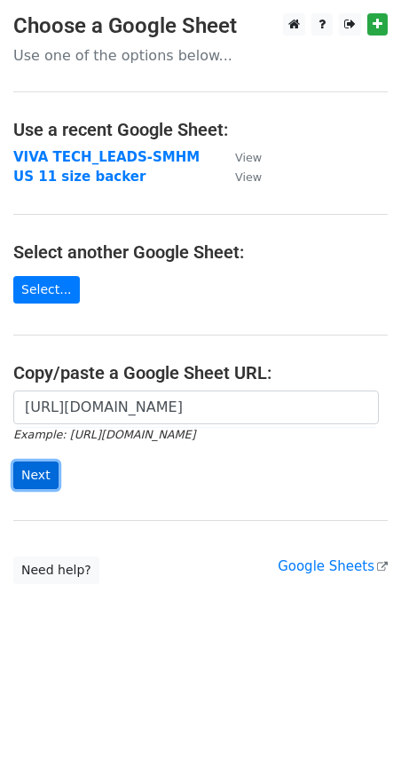
scroll to position [0, 0]
click at [35, 479] on input "Next" at bounding box center [35, 476] width 45 height 28
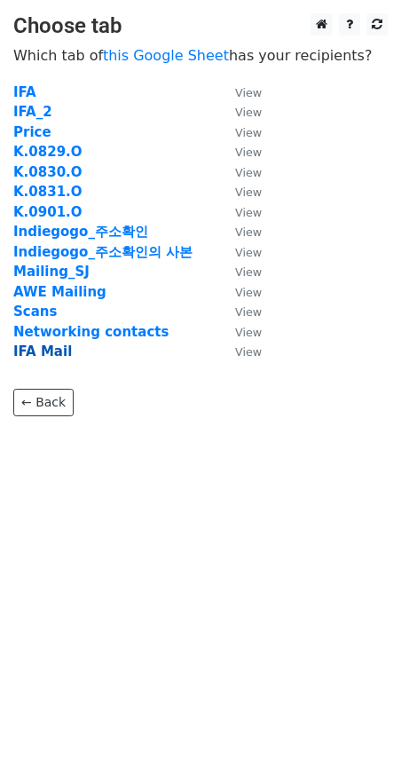
click at [39, 352] on strong "IFA Mail" at bounding box center [42, 351] width 59 height 16
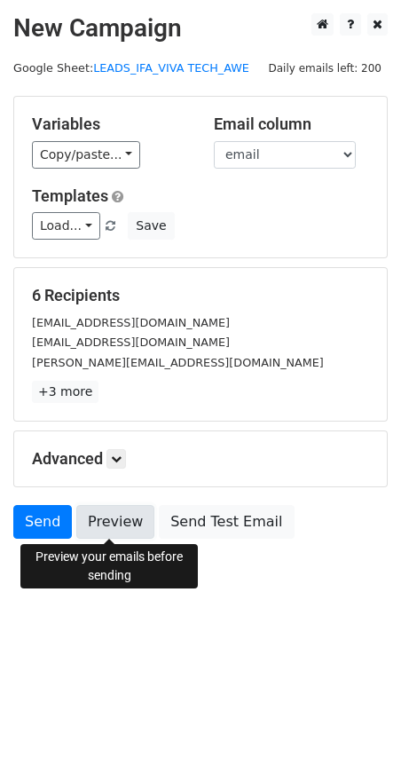
click at [116, 525] on link "Preview" at bounding box center [115, 522] width 78 height 34
click at [116, 523] on link "Preview" at bounding box center [115, 522] width 78 height 34
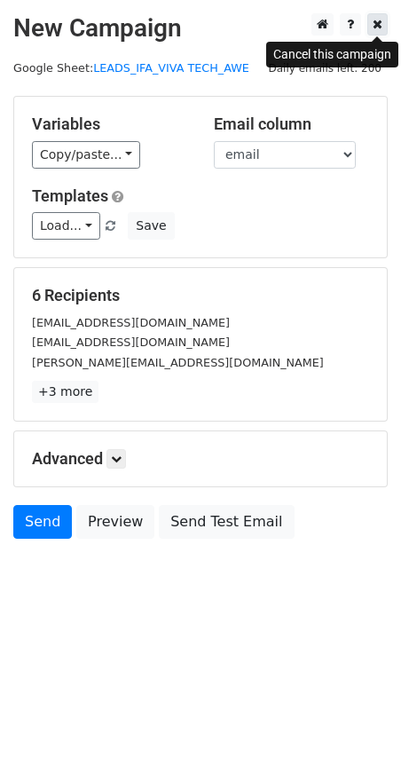
click at [373, 23] on icon at bounding box center [378, 24] width 10 height 12
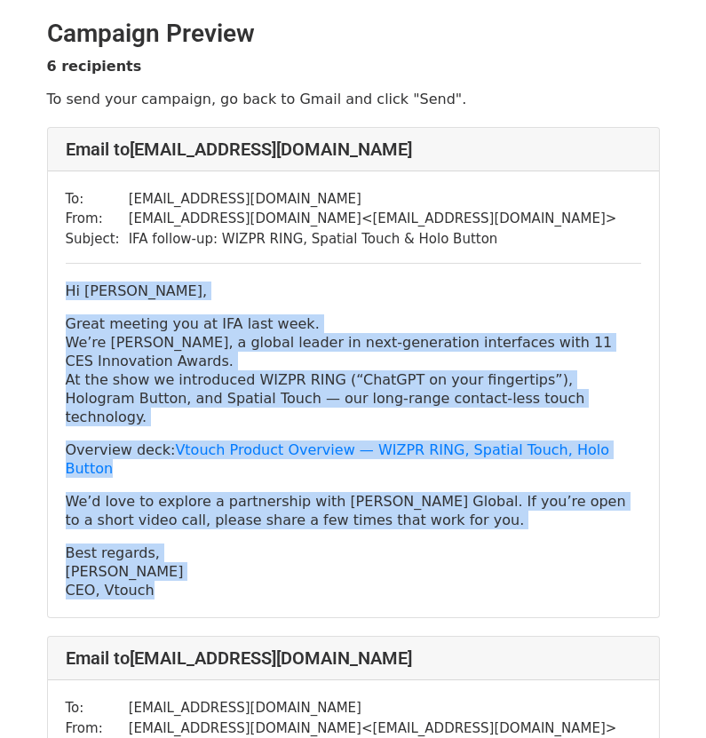
drag, startPoint x: 175, startPoint y: 556, endPoint x: 47, endPoint y: 292, distance: 293.7
click at [48, 292] on div "To: minseok.kang@hamee.co.jp From: contact@vtouch.io < contact@vtouch.io > Subj…" at bounding box center [353, 394] width 611 height 446
copy div "Hi Minseok Kang, Great meeting you at IFA last week. We’re Vtouch, a global lea…"
drag, startPoint x: 358, startPoint y: 188, endPoint x: 311, endPoint y: 199, distance: 48.2
click at [358, 189] on td "minseok.kang@hamee.co.jp" at bounding box center [373, 199] width 488 height 20
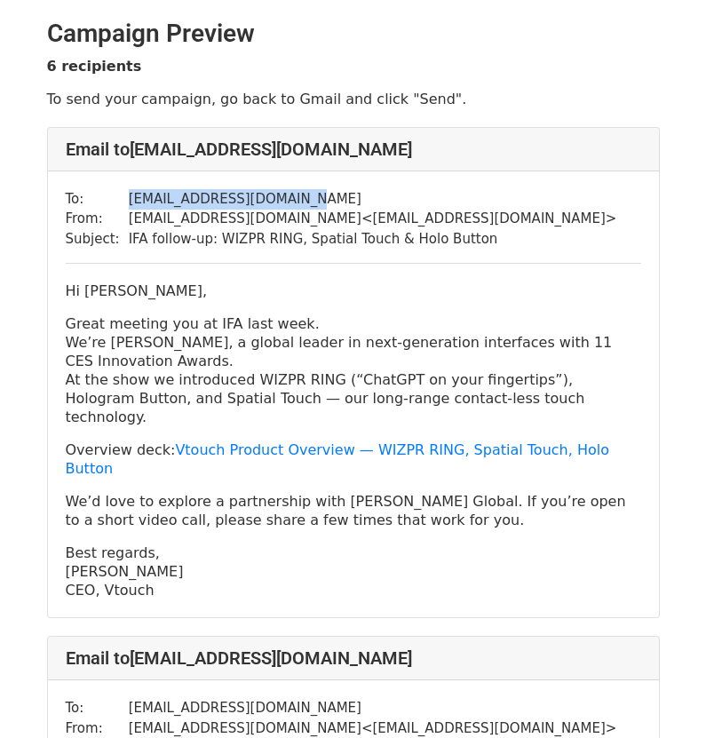
drag, startPoint x: 298, startPoint y: 199, endPoint x: 118, endPoint y: 198, distance: 180.2
click at [118, 198] on tr "To: minseok.kang@hamee.co.jp" at bounding box center [341, 199] width 551 height 20
copy tr "minseok.kang@hamee.co.jp"
click at [490, 244] on div "To: minseok.kang@hamee.co.jp From: contact@vtouch.io < contact@vtouch.io > Subj…" at bounding box center [353, 394] width 611 height 446
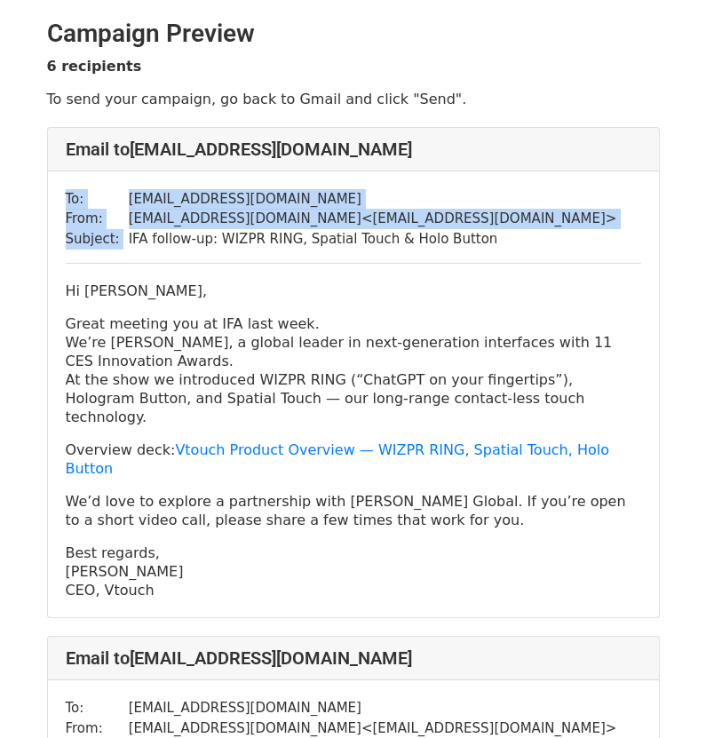
drag, startPoint x: 482, startPoint y: 236, endPoint x: 193, endPoint y: 235, distance: 288.5
click at [124, 238] on div "To: minseok.kang@hamee.co.jp From: contact@vtouch.io < contact@vtouch.io > Subj…" at bounding box center [353, 394] width 611 height 446
copy table "To: minseok.kang@hamee.co.jp From: contact@vtouch.io < contact@vtouch.io > Subj…"
click at [505, 505] on div "Hi Minseok Kang, Great meeting you at IFA last week. We’re Vtouch, a global lea…" at bounding box center [353, 440] width 575 height 318
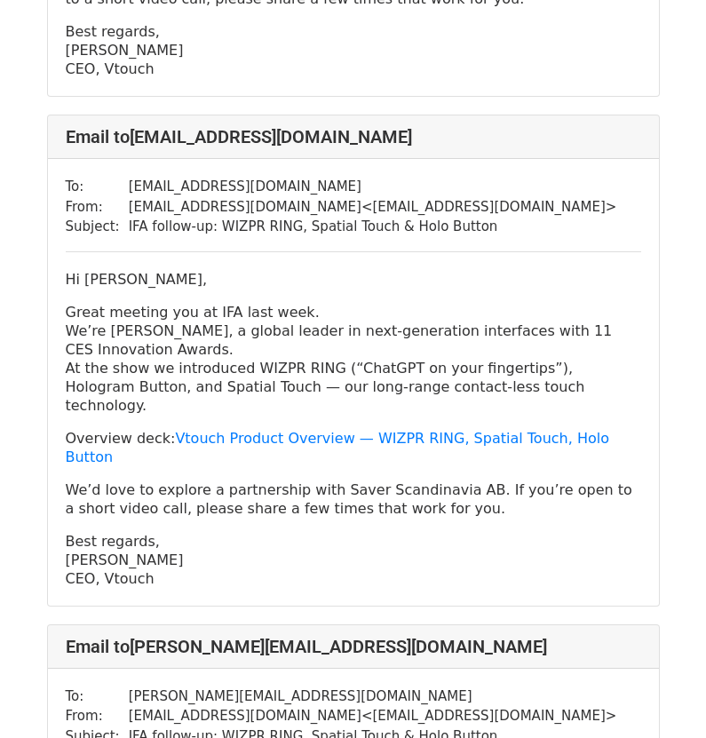
scroll to position [533, 0]
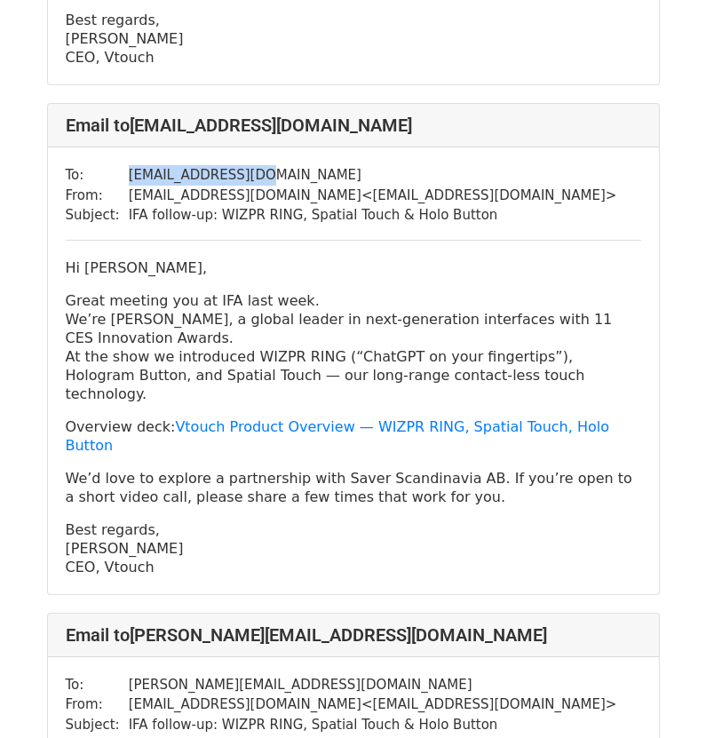
drag, startPoint x: 256, startPoint y: 138, endPoint x: 120, endPoint y: 139, distance: 135.8
click at [120, 165] on tr "To: logistics@saver.nu" at bounding box center [341, 175] width 551 height 20
copy tr "logistics@saver.nu"
click at [161, 520] on p "Best regards, SJ Kim CEO, Vtouch" at bounding box center [353, 548] width 575 height 56
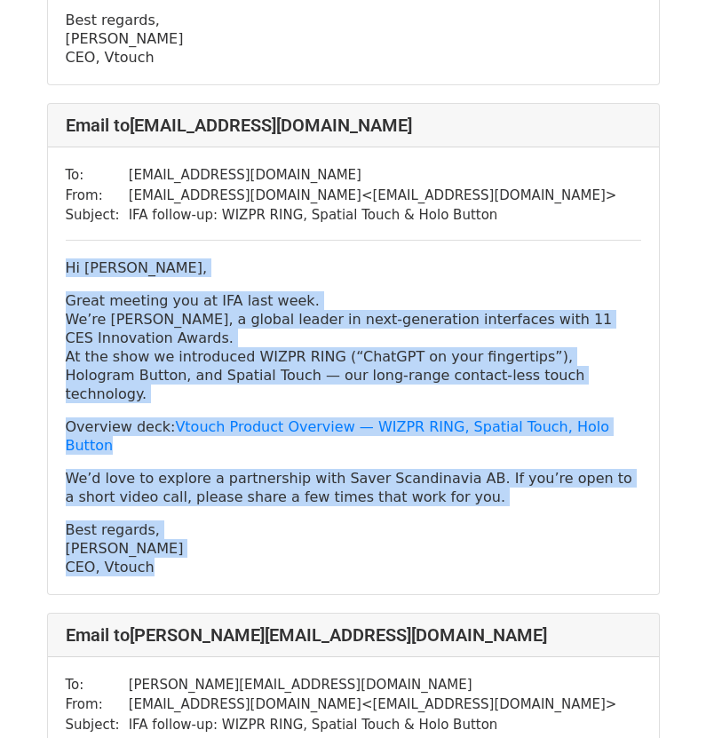
drag, startPoint x: 174, startPoint y: 483, endPoint x: 59, endPoint y: 229, distance: 278.8
click at [59, 229] on div "To: logistics@saver.nu From: contact@vtouch.io < contact@vtouch.io > Subject: I…" at bounding box center [353, 370] width 611 height 446
copy div "Hi Javier Pulgar, Great meeting you at IFA last week. We’re Vtouch, a global le…"
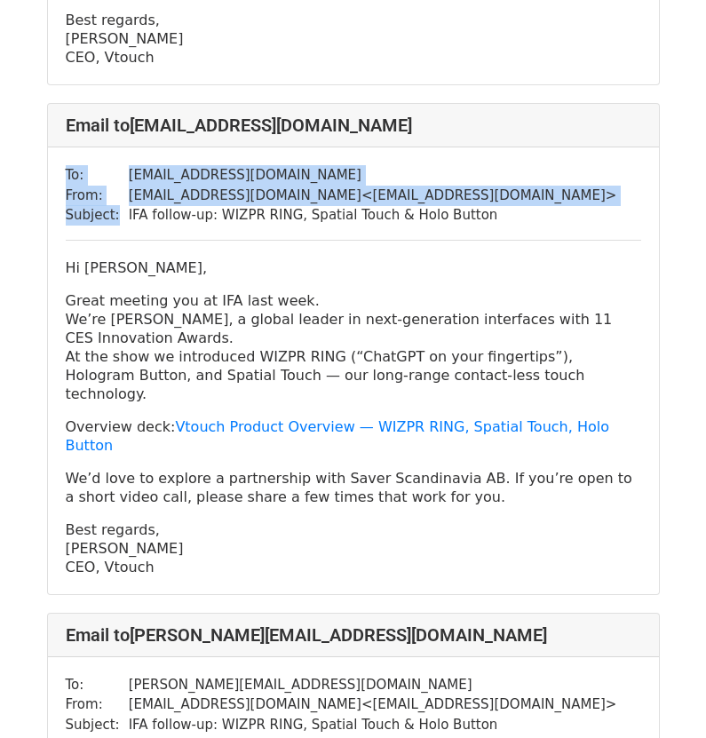
drag, startPoint x: 479, startPoint y: 176, endPoint x: 119, endPoint y: 175, distance: 360.3
click at [119, 175] on div "To: logistics@saver.nu From: contact@vtouch.io < contact@vtouch.io > Subject: I…" at bounding box center [353, 370] width 611 height 446
copy table "To: logistics@saver.nu From: contact@vtouch.io < contact@vtouch.io > Subject:"
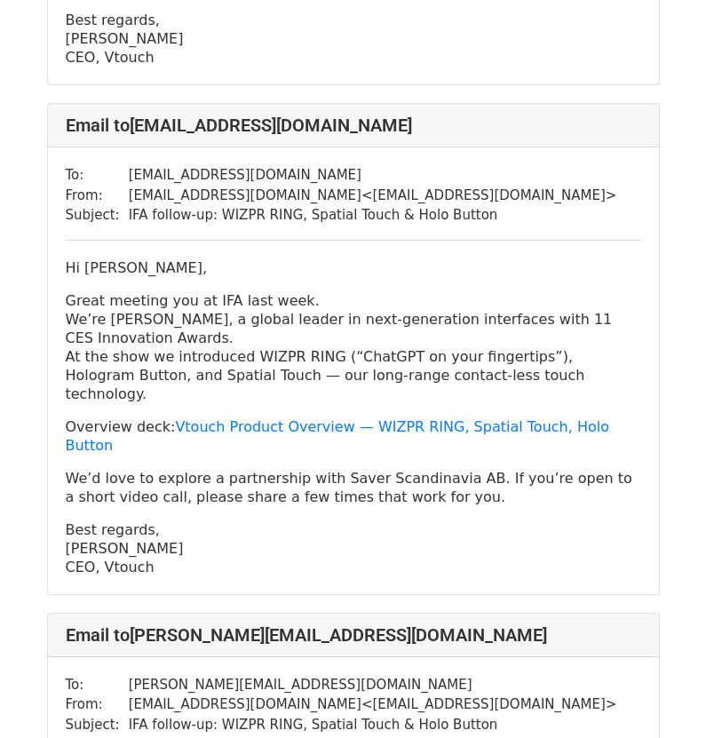
click at [265, 675] on td "patrik@saver.nu" at bounding box center [373, 685] width 488 height 20
drag, startPoint x: 234, startPoint y: 604, endPoint x: 100, endPoint y: 607, distance: 134.0
click at [100, 675] on tr "To: patrik@saver.nu" at bounding box center [341, 685] width 551 height 20
copy tr "patrik@saver.nu"
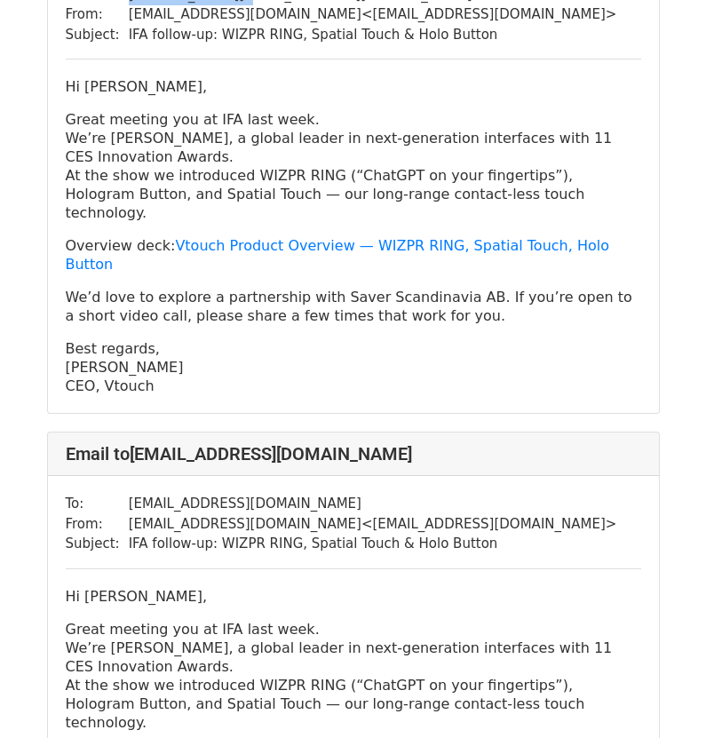
scroll to position [1243, 0]
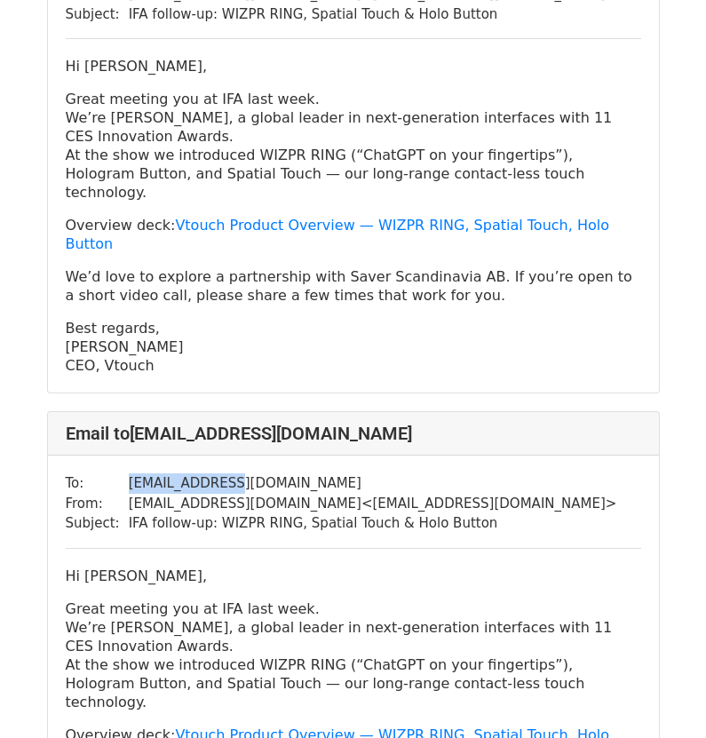
drag, startPoint x: 241, startPoint y: 367, endPoint x: 116, endPoint y: 374, distance: 125.3
click at [116, 473] on tr "To: trade@saver.nu" at bounding box center [341, 483] width 551 height 20
copy tr "trade@saver.nu"
click at [217, 566] on p "Hi Albin Kallis," at bounding box center [353, 575] width 575 height 19
drag, startPoint x: 158, startPoint y: 462, endPoint x: 85, endPoint y: 468, distance: 73.0
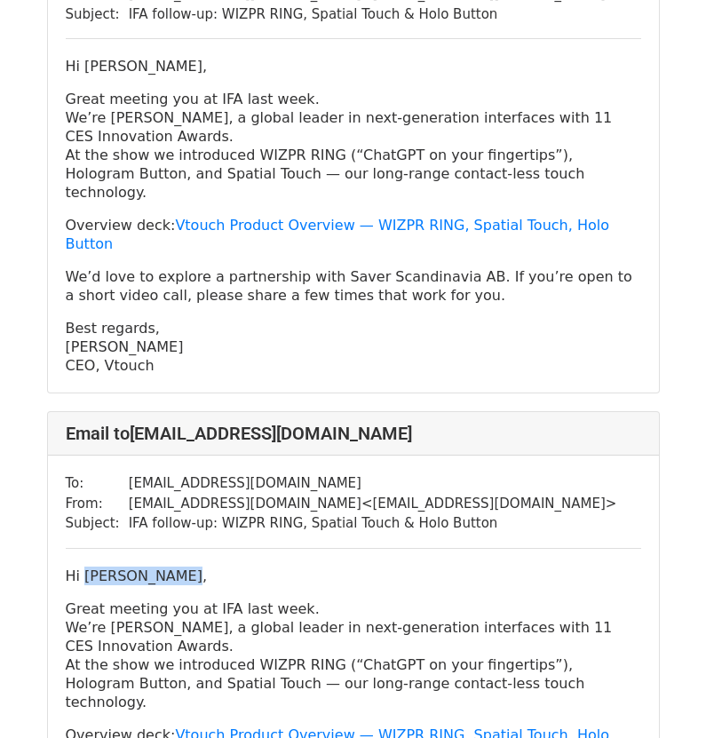
click at [85, 566] on p "Hi Albin Kallis," at bounding box center [353, 575] width 575 height 19
copy p "Albin Kallis,"
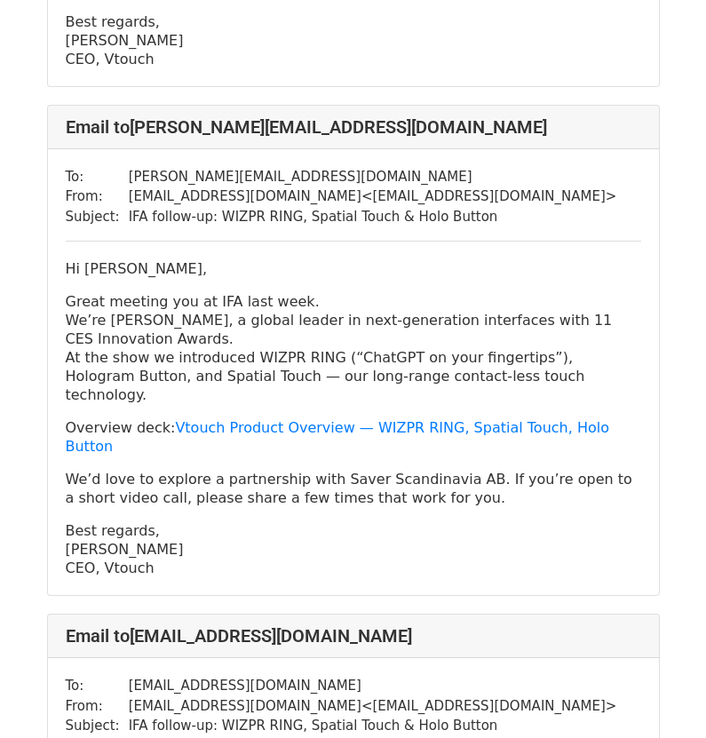
scroll to position [888, 0]
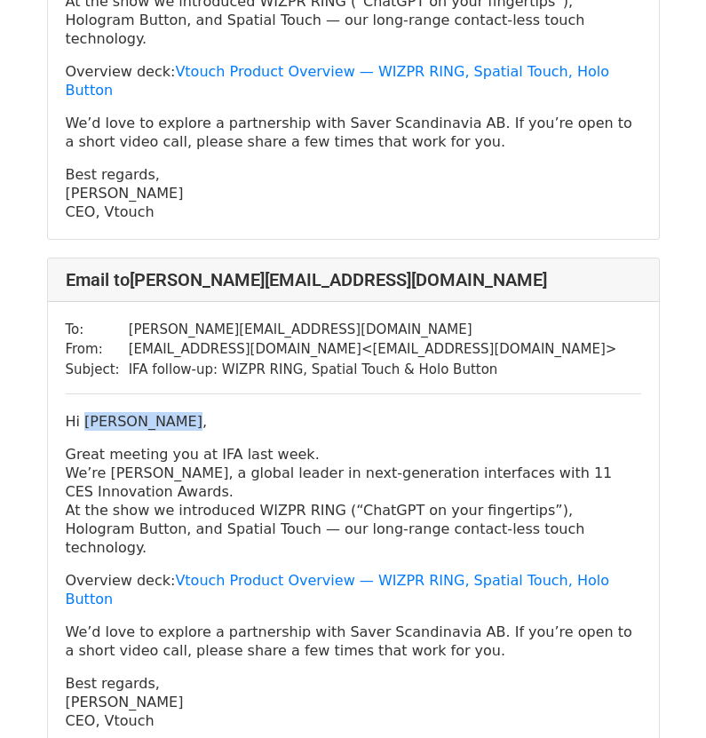
drag, startPoint x: 192, startPoint y: 347, endPoint x: 84, endPoint y: 348, distance: 107.4
click at [84, 412] on p "Hi Patrik Öhman," at bounding box center [353, 421] width 575 height 19
copy p "Patrik Öhman,"
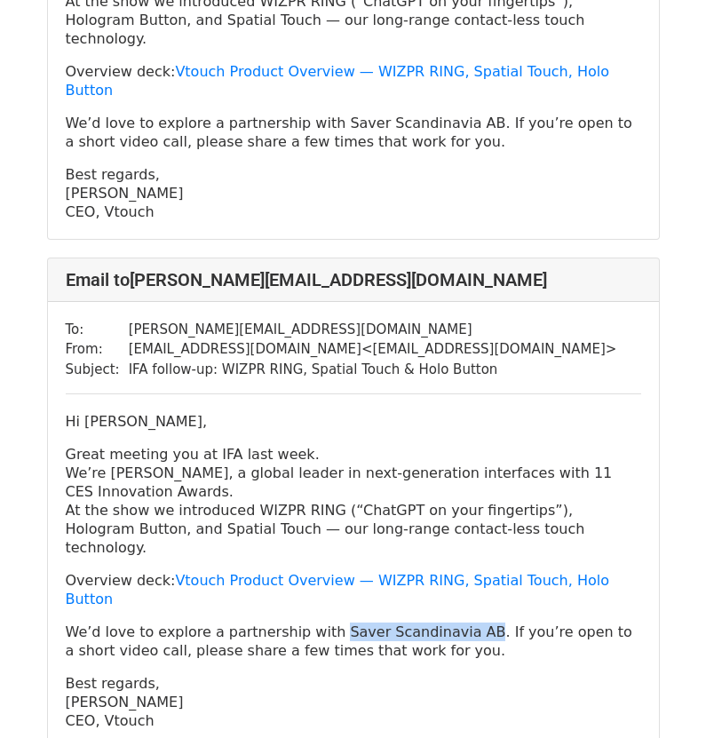
drag, startPoint x: 463, startPoint y: 519, endPoint x: 330, endPoint y: 519, distance: 133.1
click at [330, 622] on p "We’d love to explore a partnership with Saver Scandinavia AB. If you’re open to…" at bounding box center [353, 640] width 575 height 37
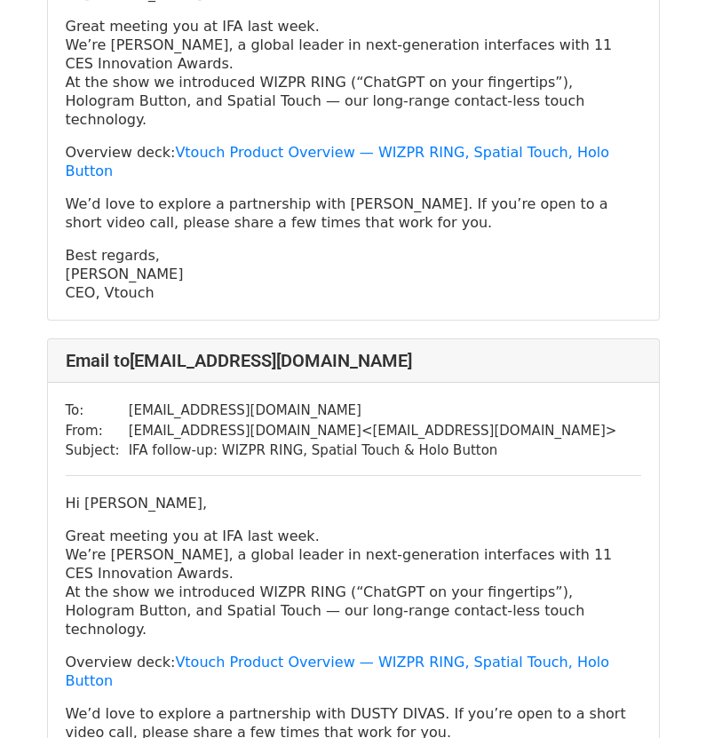
scroll to position [2362, 0]
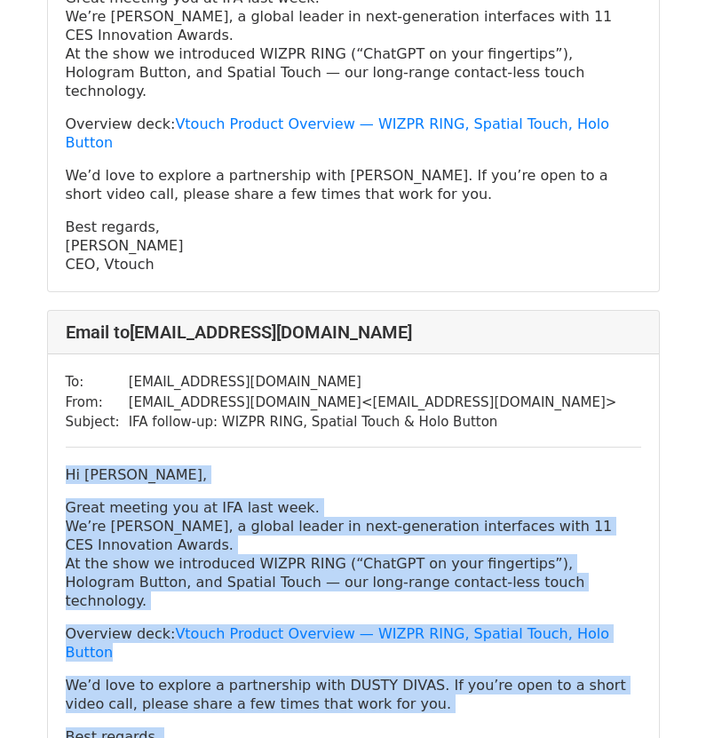
drag, startPoint x: 166, startPoint y: 539, endPoint x: 1, endPoint y: 286, distance: 302.1
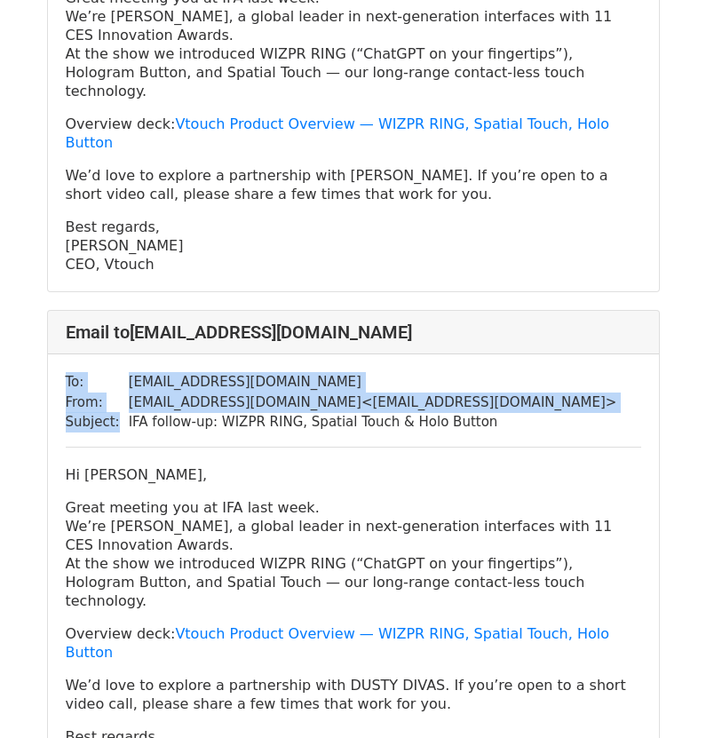
drag, startPoint x: 507, startPoint y: 233, endPoint x: 117, endPoint y: 236, distance: 389.6
click at [117, 354] on div "To: gizemkaracay@gmail.com From: contact@vtouch.io < contact@vtouch.io > Subjec…" at bounding box center [353, 577] width 611 height 446
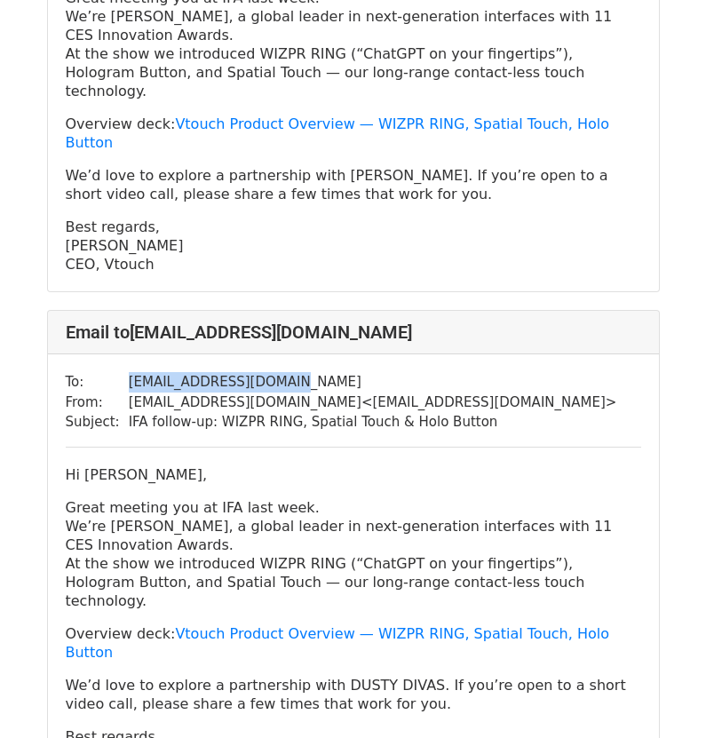
drag, startPoint x: 280, startPoint y: 190, endPoint x: 115, endPoint y: 187, distance: 165.1
click at [115, 372] on tr "To: gizemkaracay@gmail.com" at bounding box center [341, 382] width 551 height 20
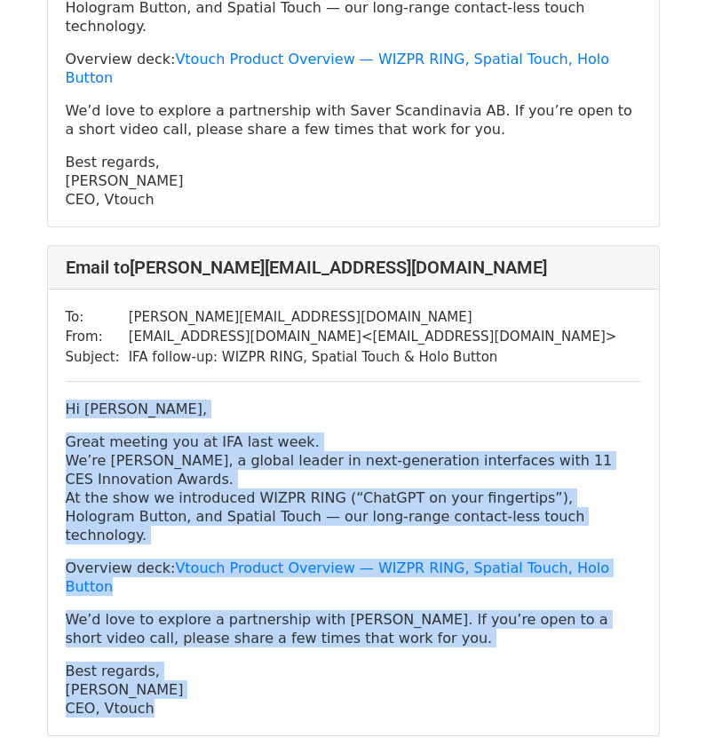
drag, startPoint x: 182, startPoint y: 528, endPoint x: 40, endPoint y: 252, distance: 310.4
copy div "Hi [PERSON_NAME], Great meeting you at IFA last week. We’re Vtouch, a global le…"
click at [493, 289] on div "To: kurt.marschou@yomie.be From: contact@vtouch.io < contact@vtouch.io > Subjec…" at bounding box center [353, 512] width 611 height 446
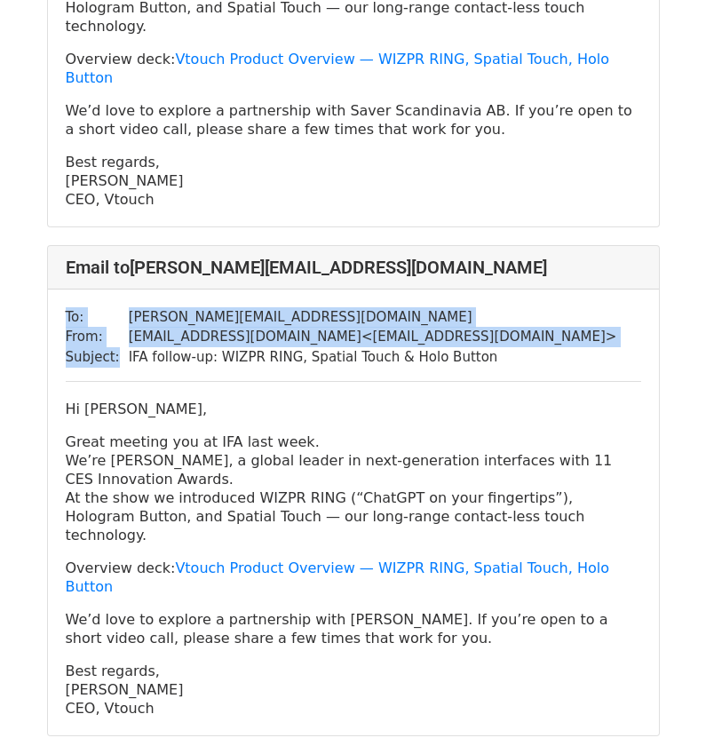
drag, startPoint x: 470, startPoint y: 205, endPoint x: 116, endPoint y: 206, distance: 353.2
click at [116, 289] on div "To: kurt.marschou@yomie.be From: contact@vtouch.io < contact@vtouch.io > Subjec…" at bounding box center [353, 512] width 611 height 446
copy table "To: kurt.marschou@yomie.be From: contact@vtouch.io < contact@vtouch.io > Subjec…"
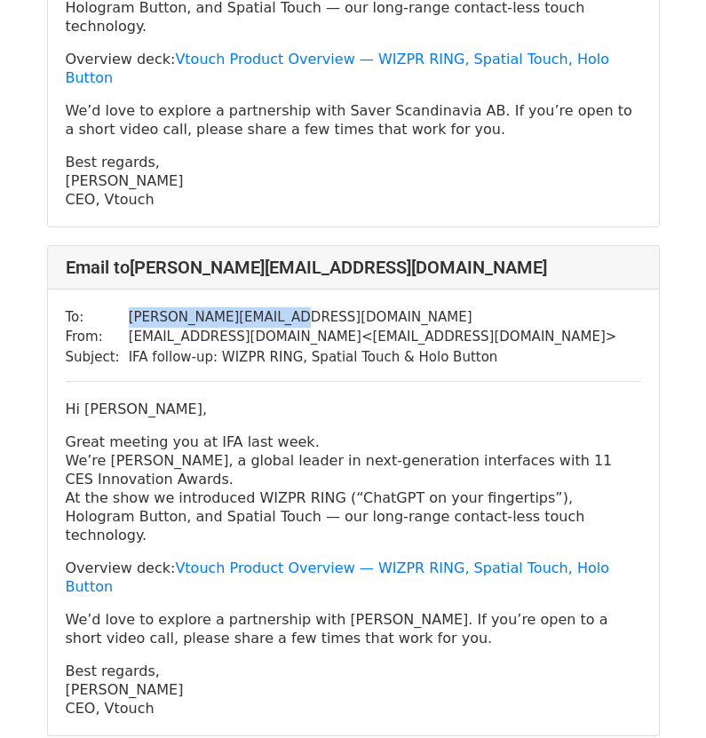
drag, startPoint x: 302, startPoint y: 166, endPoint x: 116, endPoint y: 167, distance: 185.5
click at [116, 307] on tr "To: kurt.marschou@yomie.be" at bounding box center [341, 317] width 551 height 20
copy tr "[PERSON_NAME][EMAIL_ADDRESS][DOMAIN_NAME]"
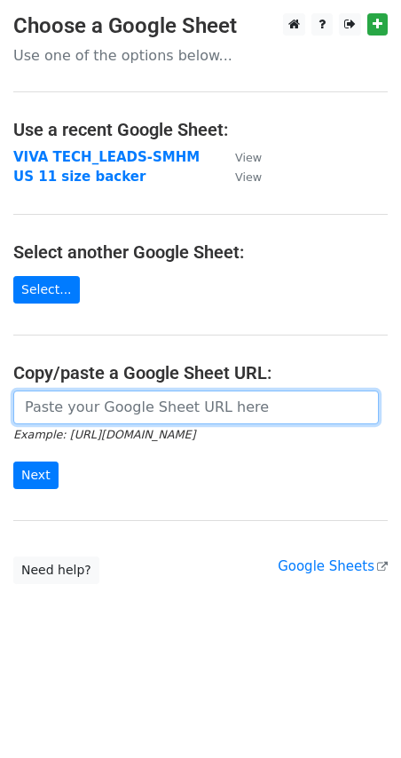
click at [66, 414] on input "url" at bounding box center [196, 408] width 366 height 34
paste input "https://docs.google.com/spreadsheets/d/1njUBPpZUom1zunQGgZEsRSSpf4ditoxbdGhzmd-…"
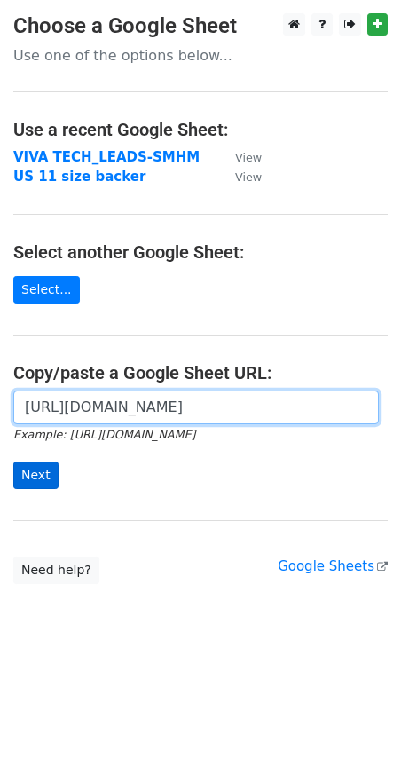
type input "https://docs.google.com/spreadsheets/d/1njUBPpZUom1zunQGgZEsRSSpf4ditoxbdGhzmd-…"
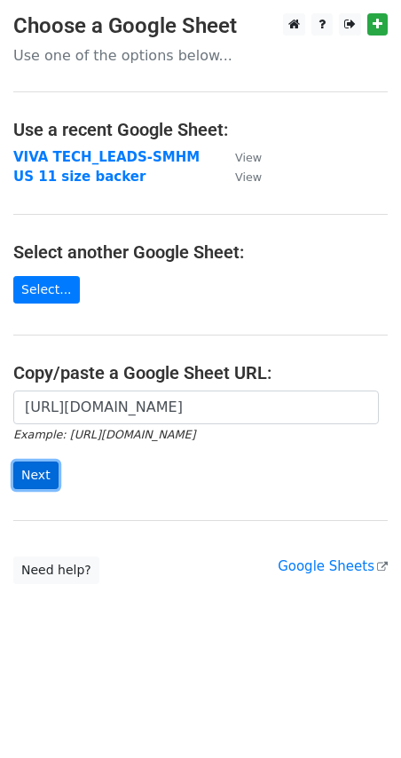
scroll to position [0, 0]
click at [36, 474] on input "Next" at bounding box center [35, 476] width 45 height 28
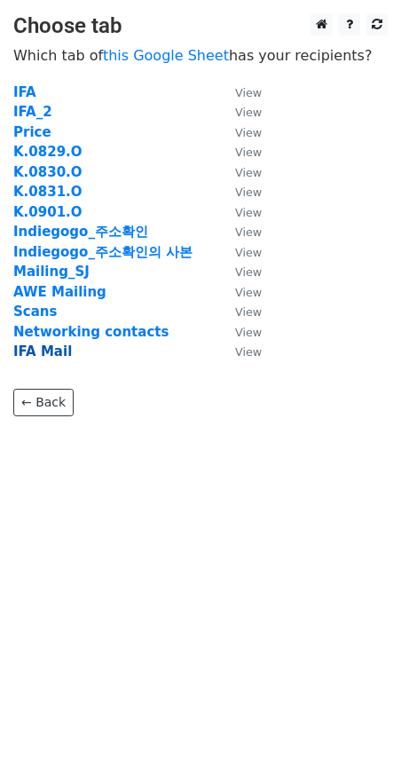
click at [37, 356] on strong "IFA Mail" at bounding box center [42, 351] width 59 height 16
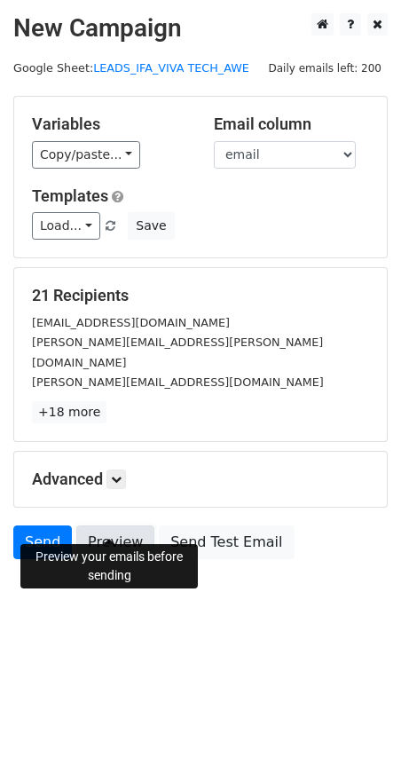
click at [106, 526] on link "Preview" at bounding box center [115, 542] width 78 height 34
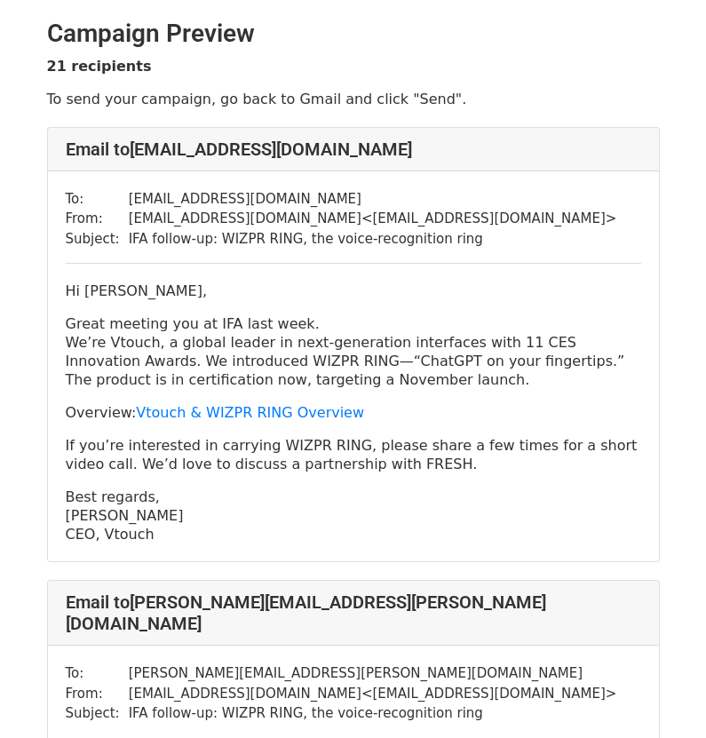
drag, startPoint x: 176, startPoint y: 533, endPoint x: 44, endPoint y: 286, distance: 280.3
copy div "Hi [PERSON_NAME], Great meeting you at IFA last week. We’re Vtouch, a global le…"
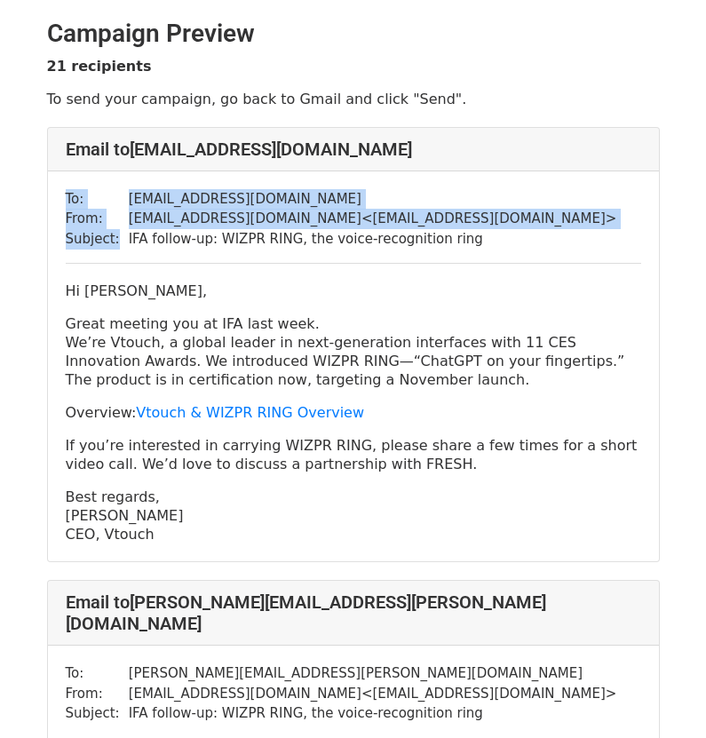
drag, startPoint x: 472, startPoint y: 238, endPoint x: 114, endPoint y: 247, distance: 357.8
click at [114, 247] on div "To: [EMAIL_ADDRESS][DOMAIN_NAME] From: [EMAIL_ADDRESS][DOMAIN_NAME] < [EMAIL_AD…" at bounding box center [353, 366] width 611 height 391
copy table "To: [EMAIL_ADDRESS][DOMAIN_NAME] From: [EMAIL_ADDRESS][DOMAIN_NAME] < [EMAIL_AD…"
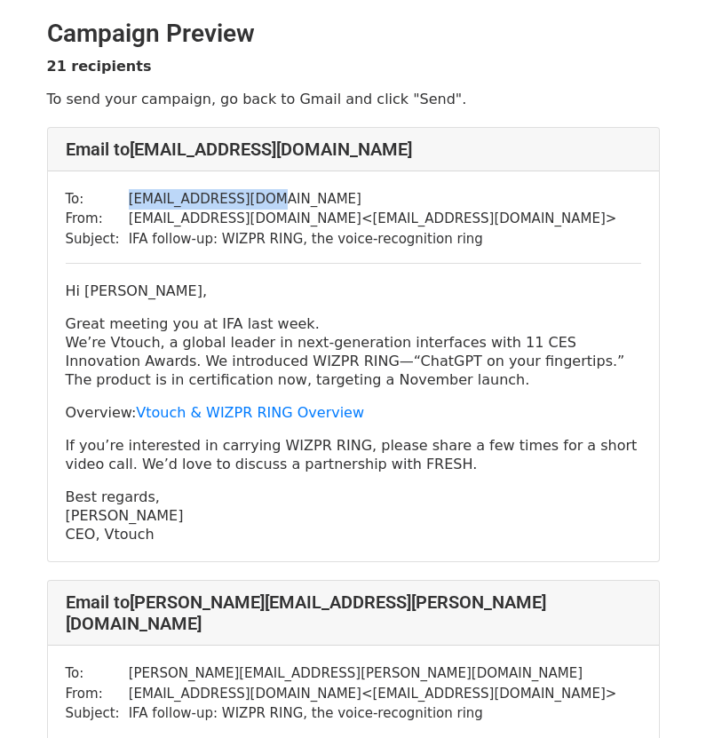
drag, startPoint x: 266, startPoint y: 194, endPoint x: 119, endPoint y: 197, distance: 147.4
click at [119, 197] on tr "To: [EMAIL_ADDRESS][DOMAIN_NAME]" at bounding box center [341, 199] width 551 height 20
copy tr "[EMAIL_ADDRESS][DOMAIN_NAME]"
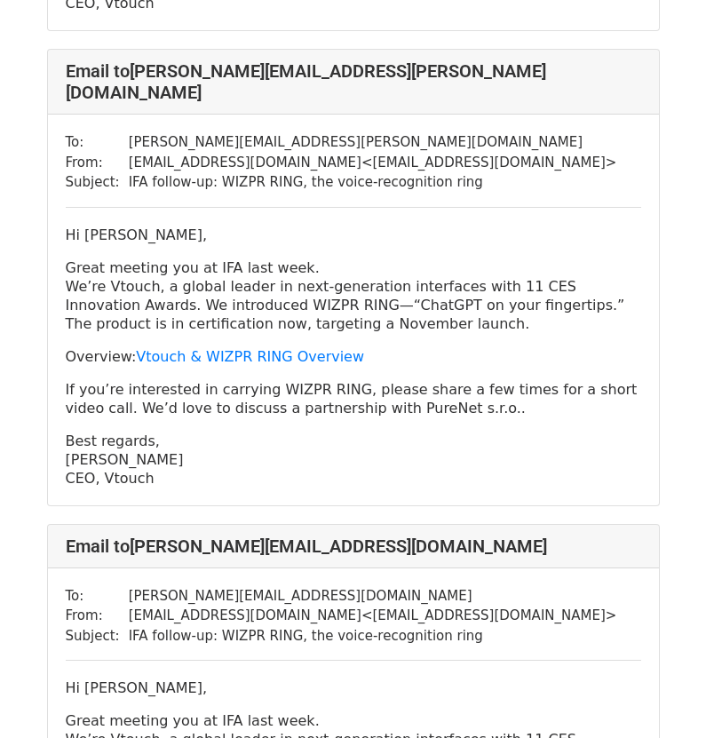
scroll to position [533, 0]
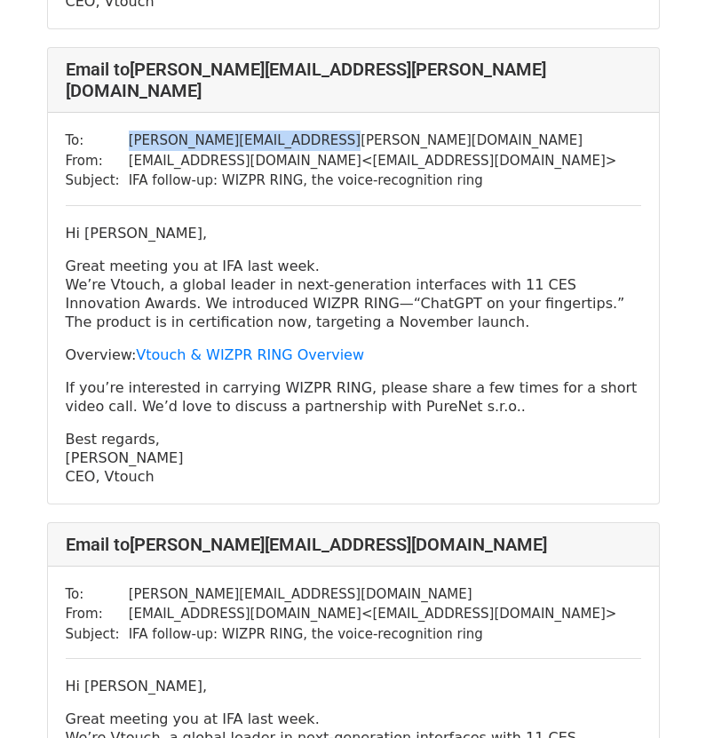
drag, startPoint x: 316, startPoint y: 119, endPoint x: 116, endPoint y: 122, distance: 199.7
click at [116, 130] on tr "To: [PERSON_NAME][EMAIL_ADDRESS][PERSON_NAME][DOMAIN_NAME]" at bounding box center [341, 140] width 551 height 20
copy tr "[PERSON_NAME][EMAIL_ADDRESS][PERSON_NAME][DOMAIN_NAME]"
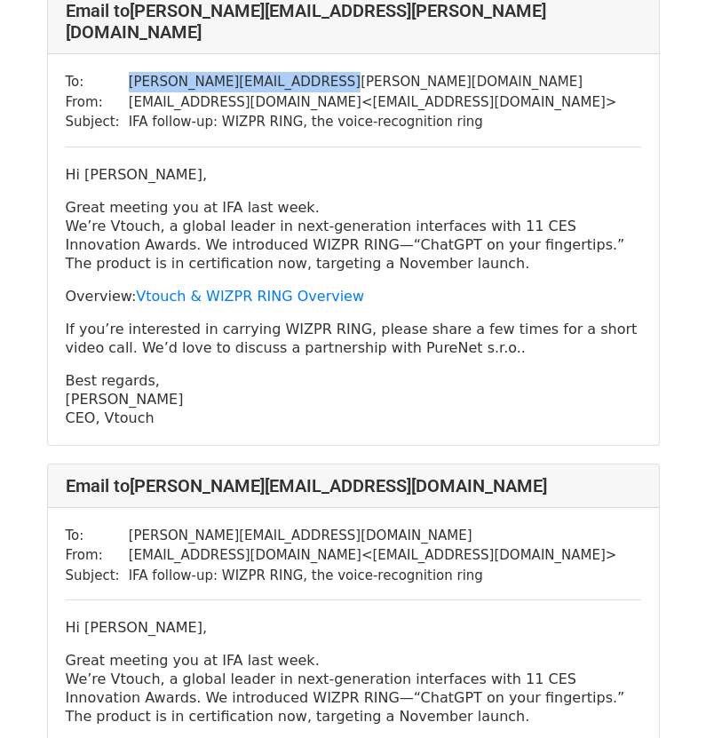
scroll to position [621, 0]
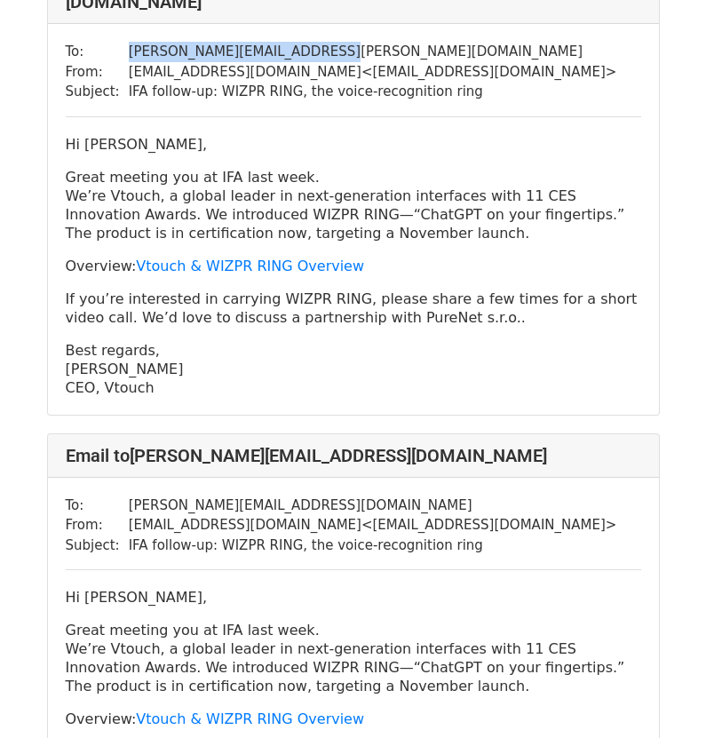
drag, startPoint x: 192, startPoint y: 371, endPoint x: 67, endPoint y: 110, distance: 289.0
click at [67, 110] on div "To: [PERSON_NAME][EMAIL_ADDRESS][PERSON_NAME][DOMAIN_NAME] From: [EMAIL_ADDRESS…" at bounding box center [353, 219] width 611 height 391
copy div "Hi [PERSON_NAME], Great meeting you at IFA last week. We’re Vtouch, a global le…"
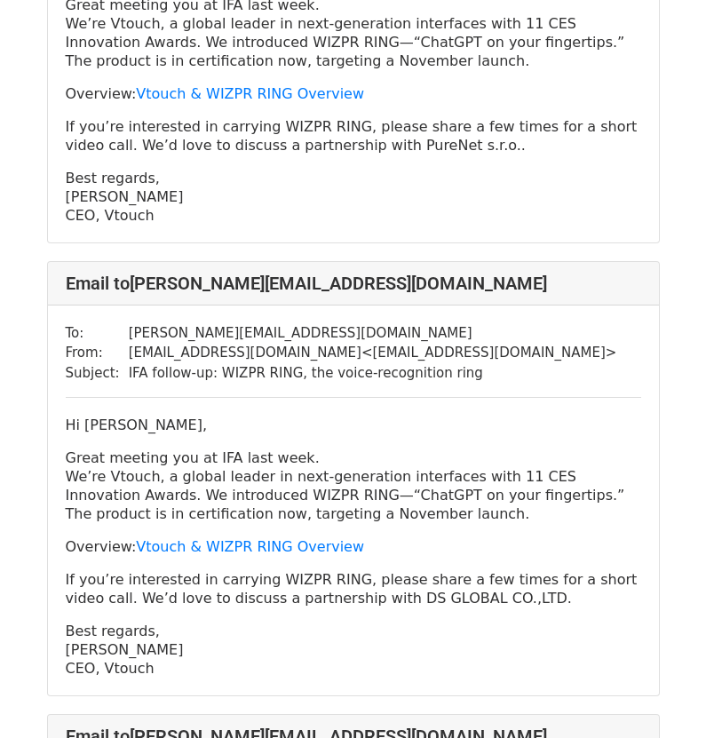
scroll to position [799, 0]
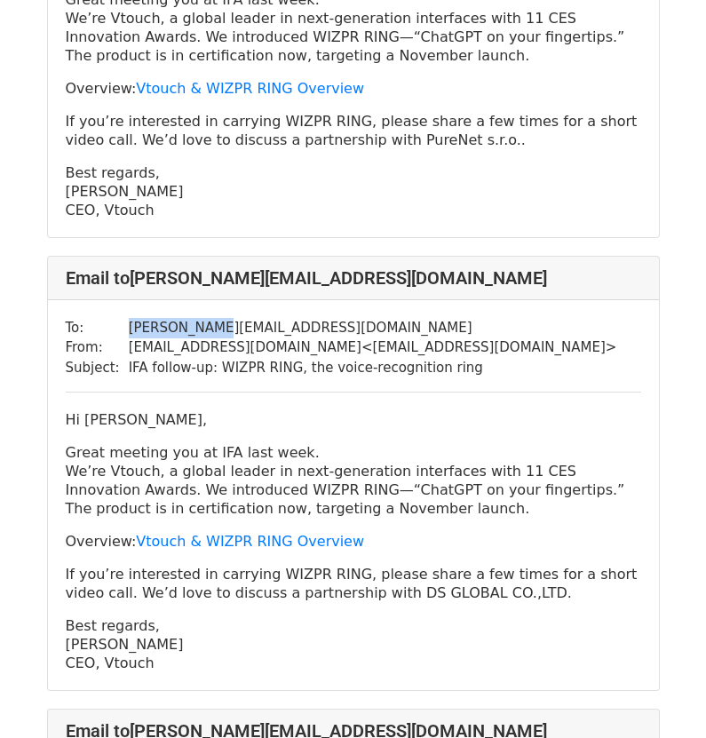
drag, startPoint x: 219, startPoint y: 312, endPoint x: 117, endPoint y: 309, distance: 102.1
click at [117, 318] on tr "To: [PERSON_NAME][EMAIL_ADDRESS][DOMAIN_NAME]" at bounding box center [341, 328] width 551 height 20
copy tr "[PERSON_NAME][EMAIL_ADDRESS][DOMAIN_NAME]"
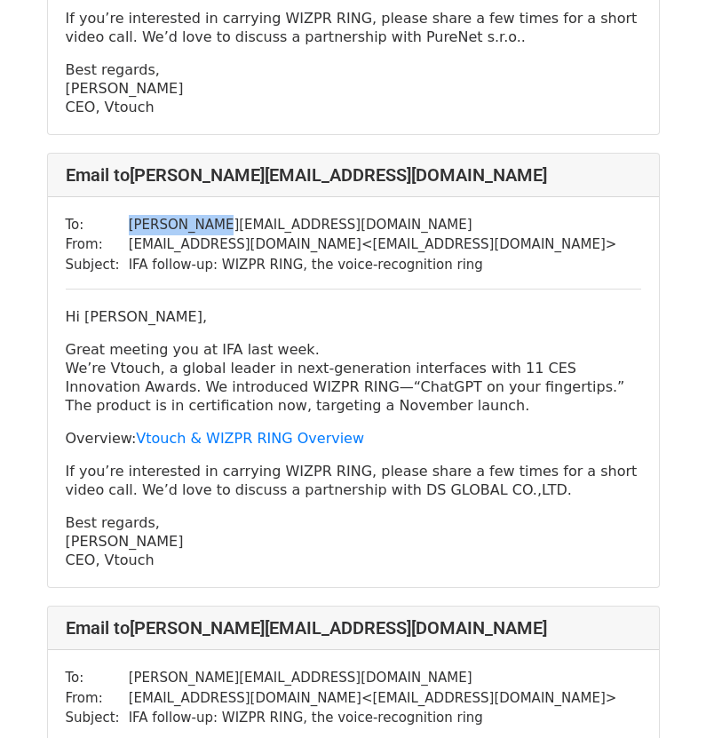
scroll to position [976, 0]
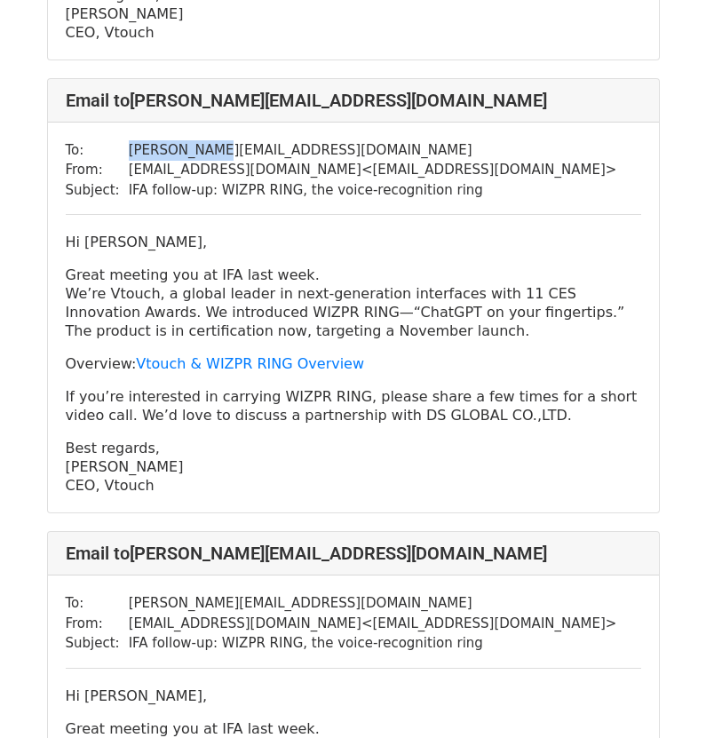
drag, startPoint x: 169, startPoint y: 464, endPoint x: 22, endPoint y: 201, distance: 300.8
copy div "Hi [PERSON_NAME], Great meeting you at IFA last week. We’re Vtouch, a global le…"
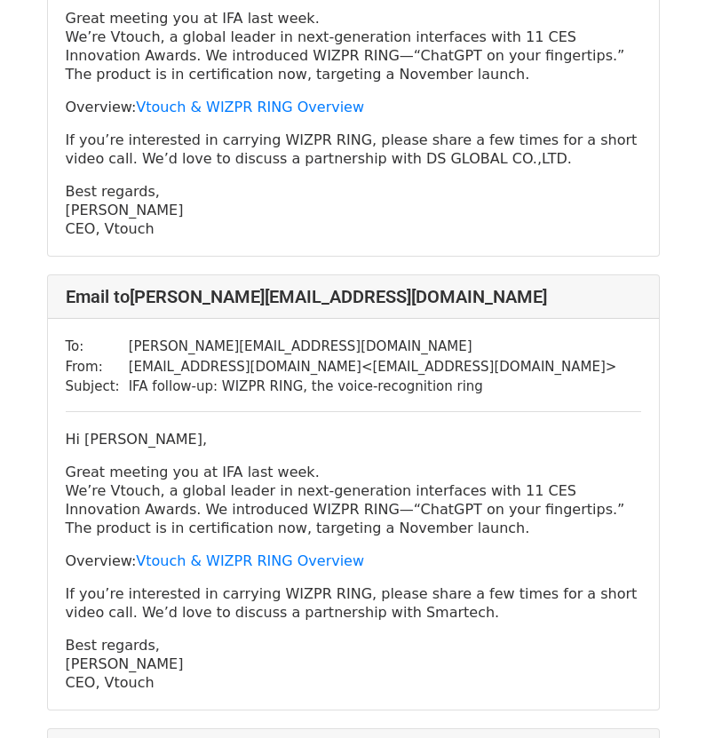
scroll to position [1243, 0]
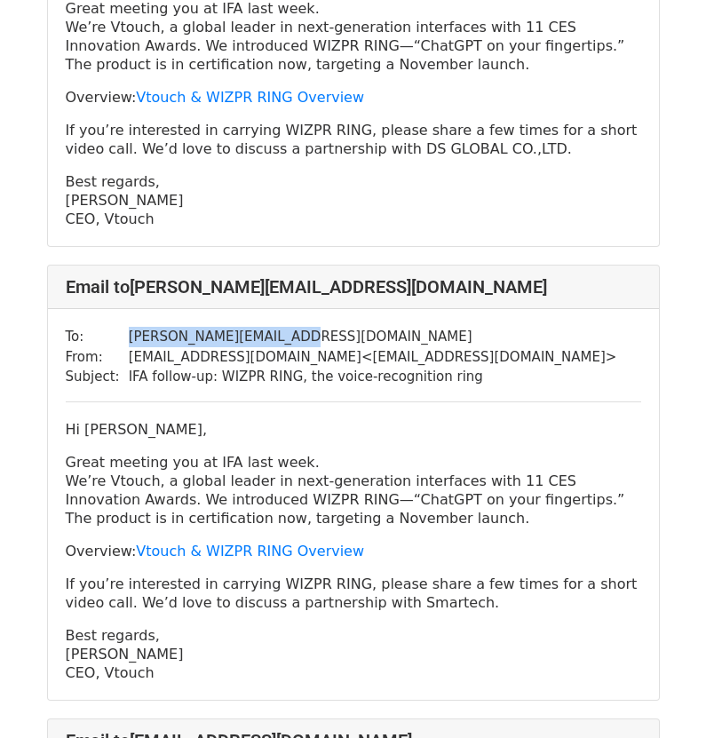
drag, startPoint x: 311, startPoint y: 312, endPoint x: 122, endPoint y: 316, distance: 188.2
click at [129, 327] on td "[PERSON_NAME][EMAIL_ADDRESS][DOMAIN_NAME]" at bounding box center [373, 337] width 488 height 20
copy td "[PERSON_NAME][EMAIL_ADDRESS][DOMAIN_NAME]"
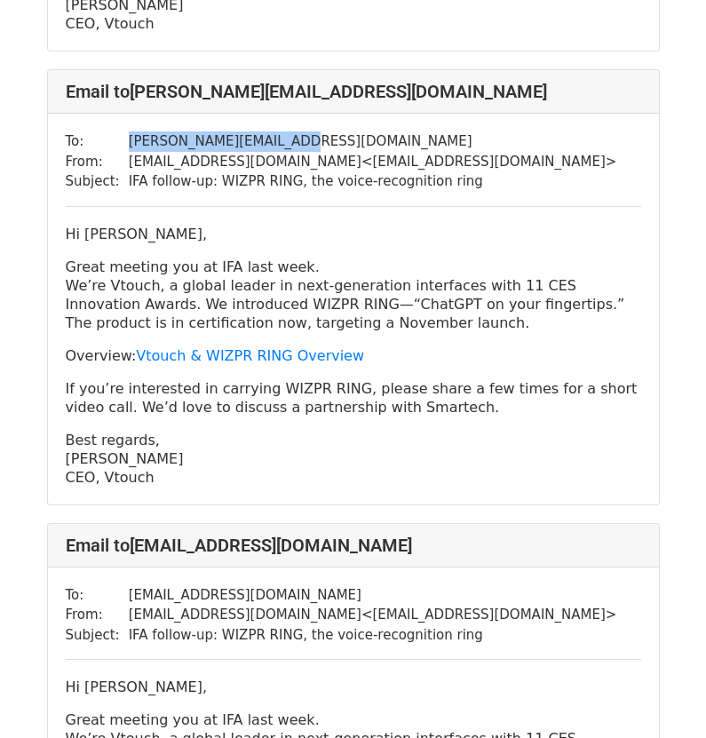
scroll to position [1331, 0]
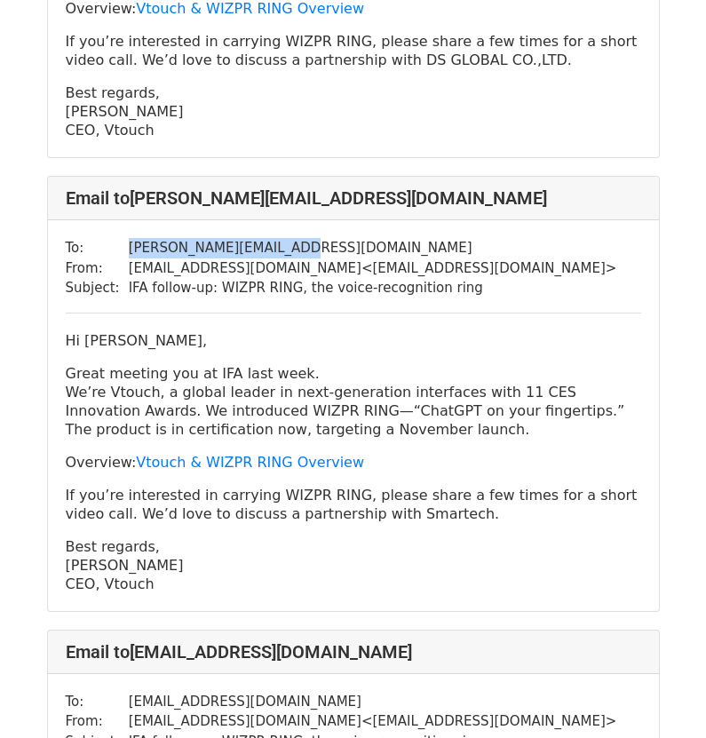
drag, startPoint x: 150, startPoint y: 560, endPoint x: 63, endPoint y: 315, distance: 259.9
click at [63, 315] on div "To: [PERSON_NAME][EMAIL_ADDRESS][DOMAIN_NAME] From: [EMAIL_ADDRESS][DOMAIN_NAME…" at bounding box center [353, 415] width 611 height 391
copy div "Hi [PERSON_NAME], Great meeting you at IFA last week. We’re Vtouch, a global le…"
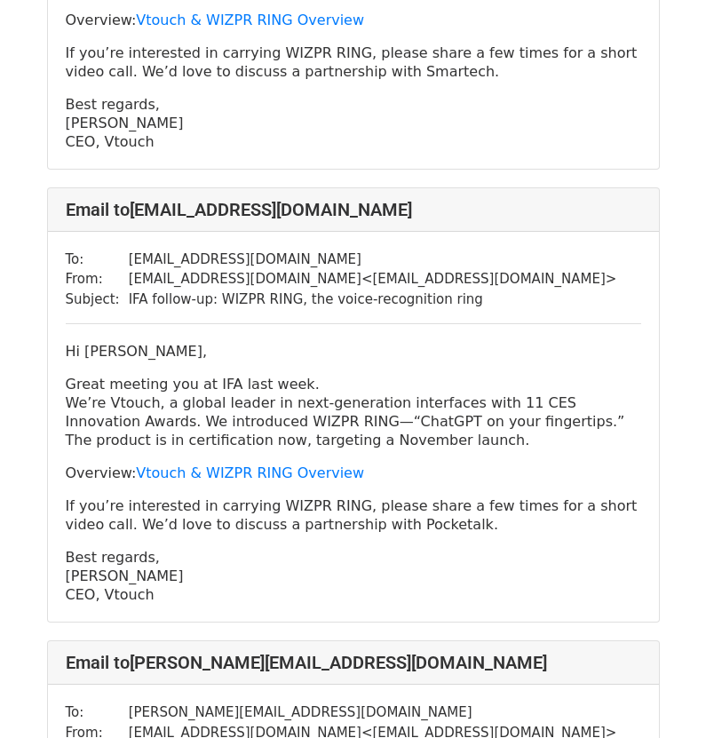
scroll to position [1775, 0]
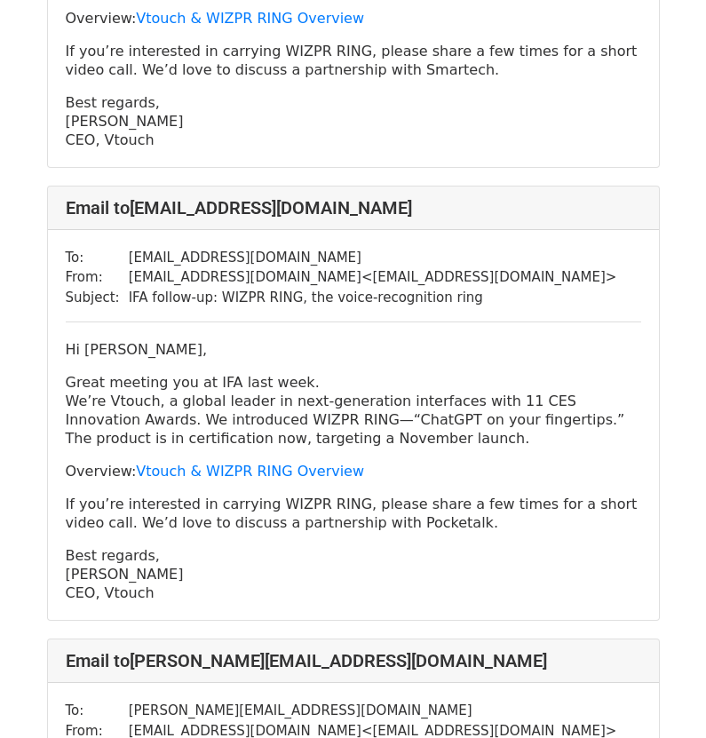
drag, startPoint x: 169, startPoint y: 572, endPoint x: 45, endPoint y: 327, distance: 274.3
copy div "Hi [PERSON_NAME], Great meeting you at IFA last week. We’re Vtouch, a global le…"
drag, startPoint x: 294, startPoint y: 236, endPoint x: 111, endPoint y: 234, distance: 182.8
click at [111, 248] on tr "To: [EMAIL_ADDRESS][DOMAIN_NAME]" at bounding box center [341, 258] width 551 height 20
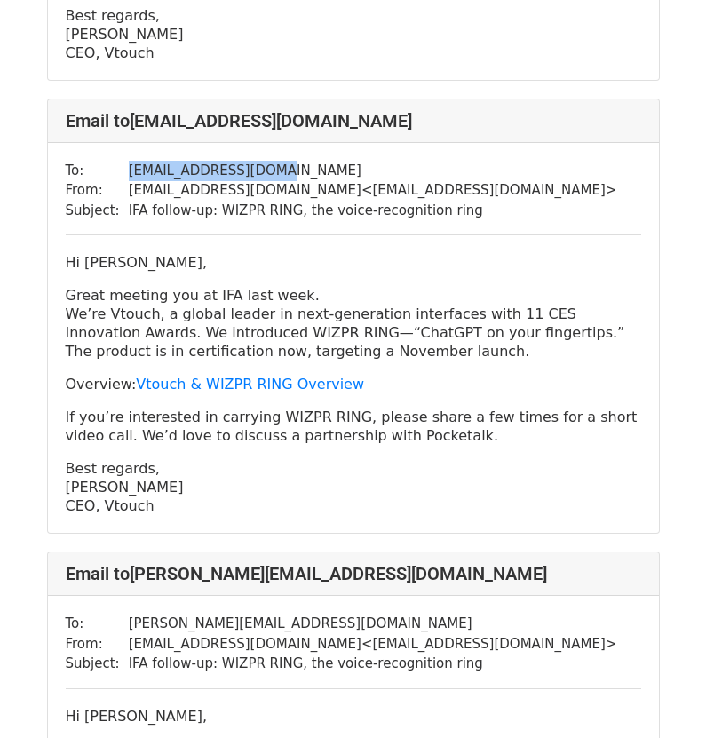
scroll to position [2130, 0]
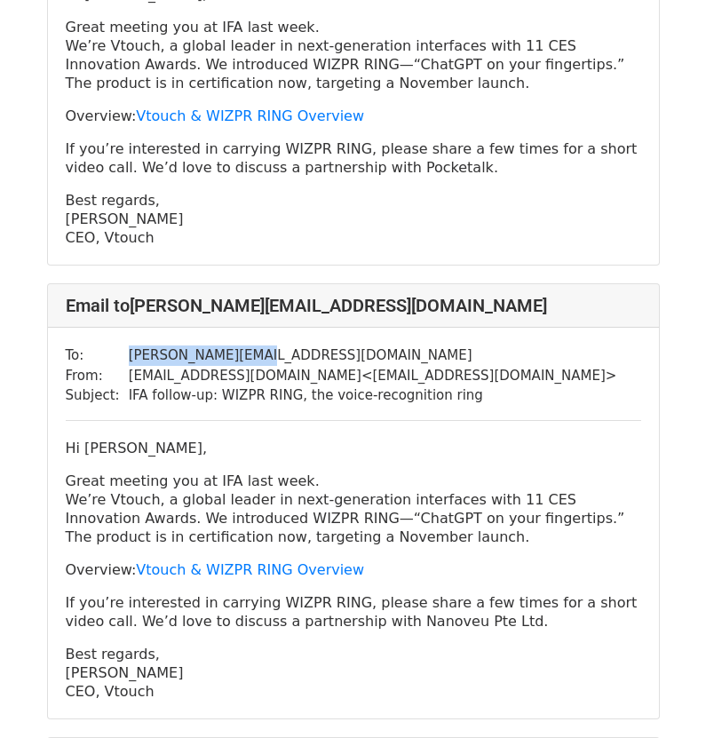
drag, startPoint x: 280, startPoint y: 328, endPoint x: 119, endPoint y: 331, distance: 160.7
click at [119, 345] on tr "To: [PERSON_NAME][EMAIL_ADDRESS][DOMAIN_NAME]" at bounding box center [341, 355] width 551 height 20
drag, startPoint x: 159, startPoint y: 677, endPoint x: 51, endPoint y: 418, distance: 280.5
click at [51, 418] on div "To: [PERSON_NAME][EMAIL_ADDRESS][DOMAIN_NAME] From: [EMAIL_ADDRESS][DOMAIN_NAME…" at bounding box center [353, 523] width 611 height 391
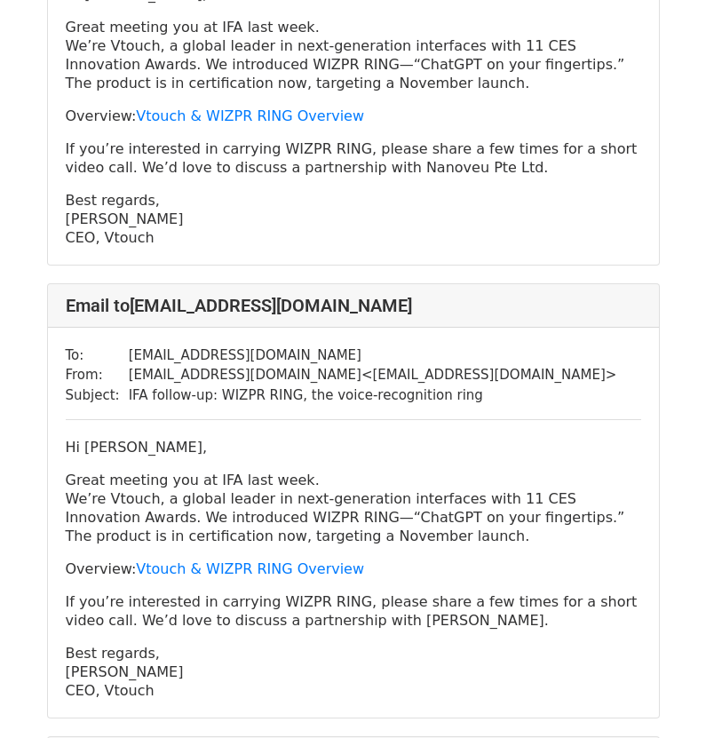
scroll to position [2663, 0]
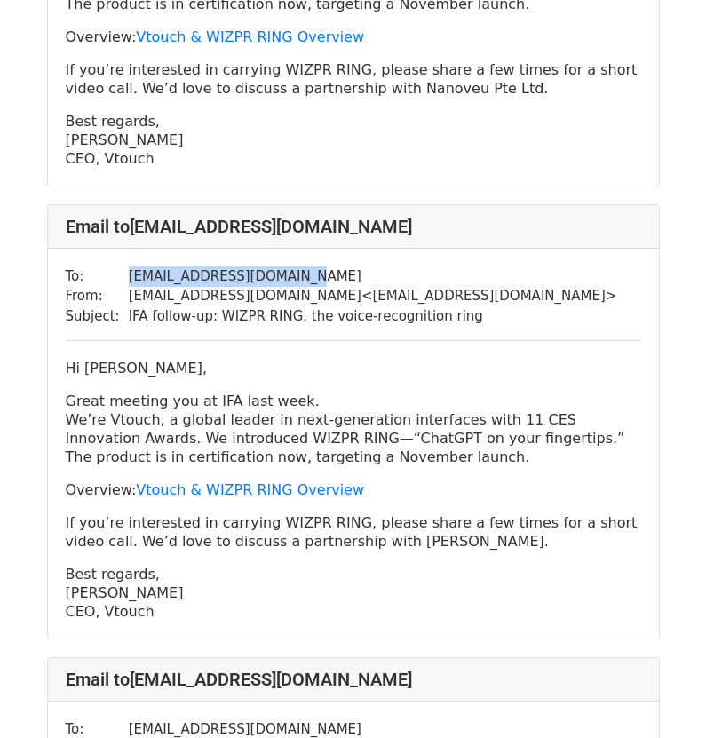
drag, startPoint x: 286, startPoint y: 252, endPoint x: 123, endPoint y: 249, distance: 162.4
click at [129, 266] on td "[EMAIL_ADDRESS][DOMAIN_NAME]" at bounding box center [373, 276] width 488 height 20
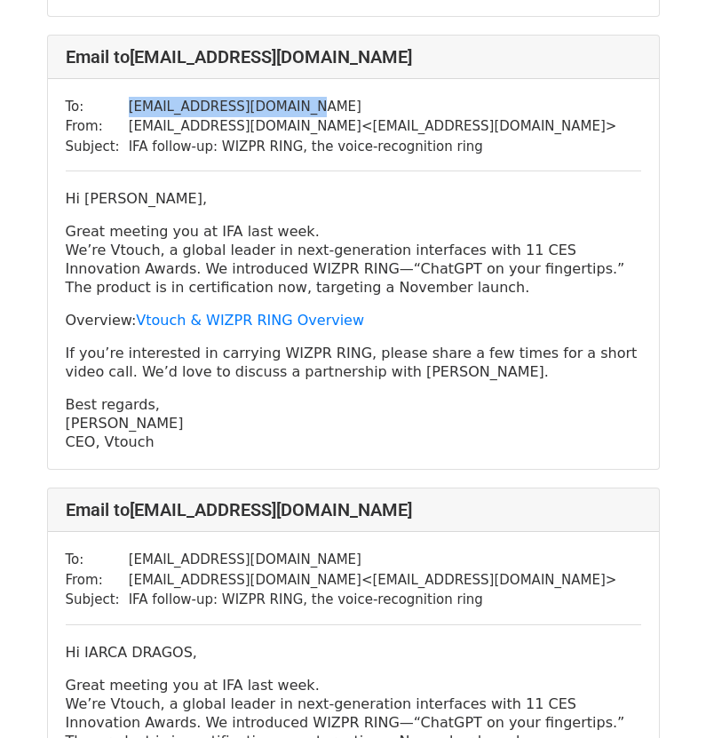
scroll to position [2840, 0]
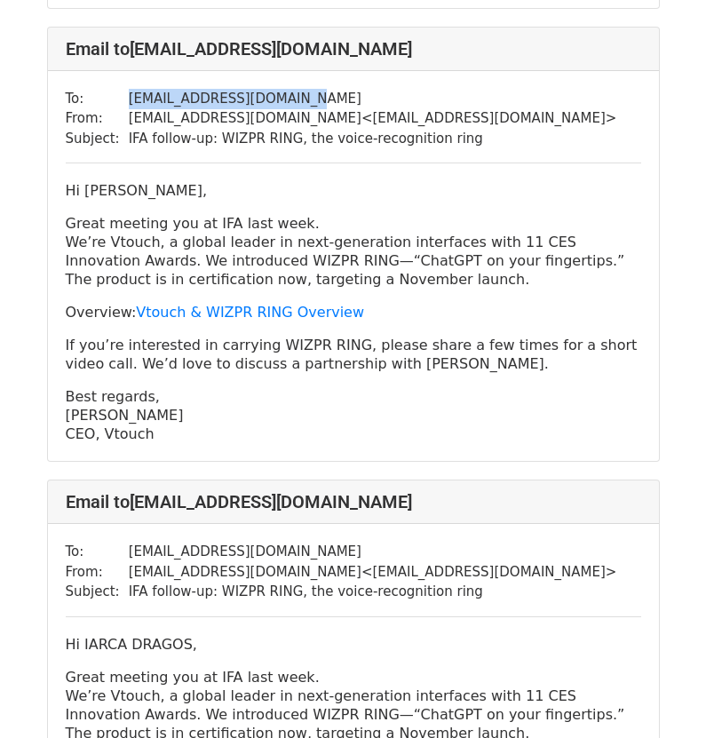
drag, startPoint x: 156, startPoint y: 409, endPoint x: 45, endPoint y: 170, distance: 264.1
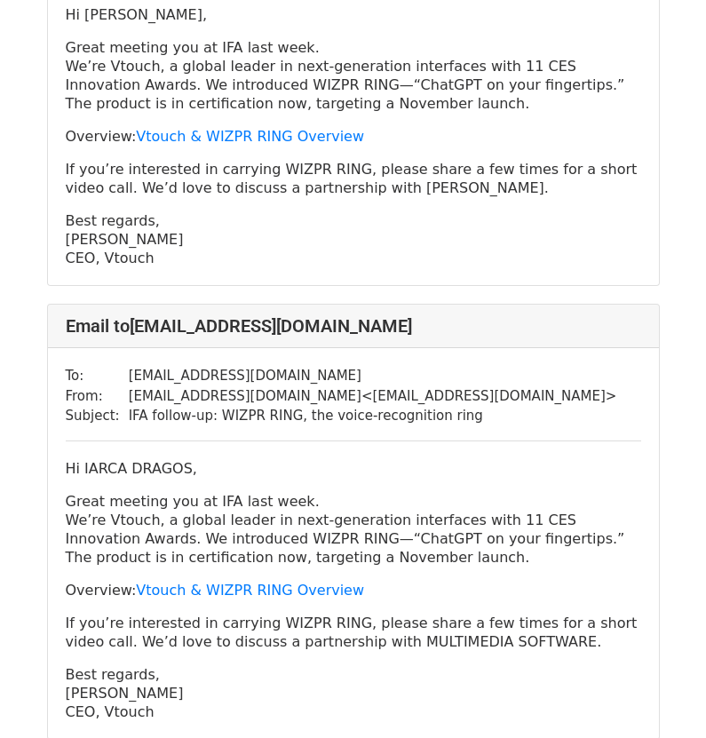
scroll to position [3018, 0]
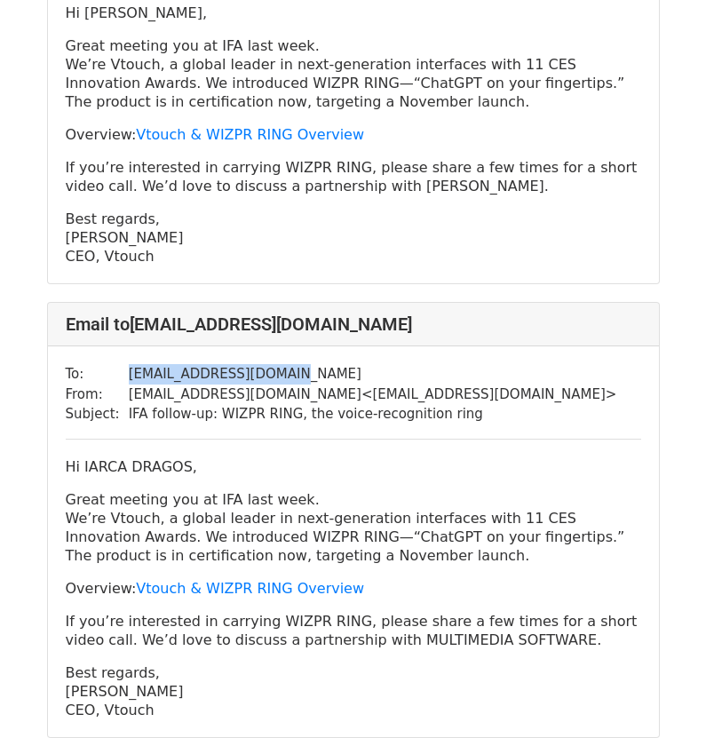
drag, startPoint x: 319, startPoint y: 344, endPoint x: 119, endPoint y: 356, distance: 200.0
click at [119, 364] on tr "To: [EMAIL_ADDRESS][DOMAIN_NAME]" at bounding box center [341, 374] width 551 height 20
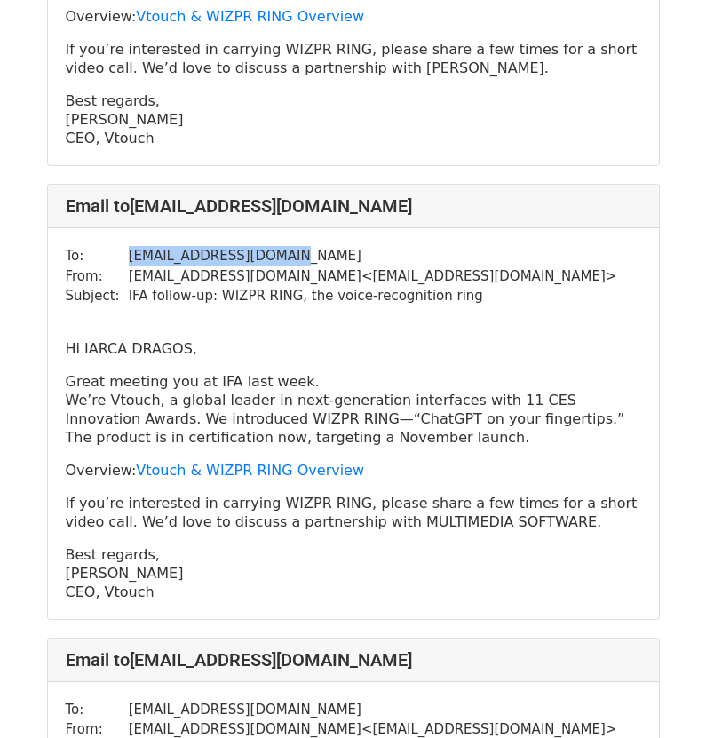
scroll to position [3284, 0]
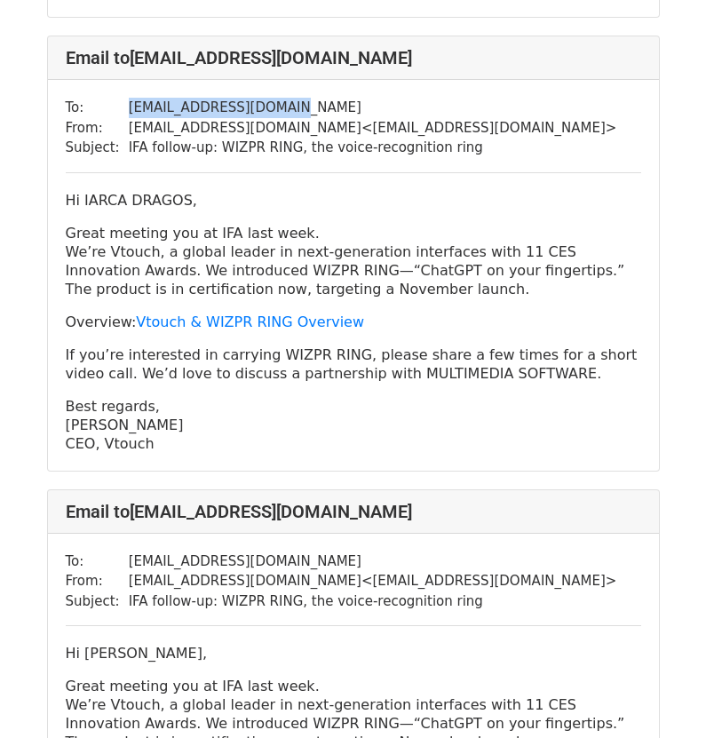
drag, startPoint x: 180, startPoint y: 423, endPoint x: 36, endPoint y: 183, distance: 280.2
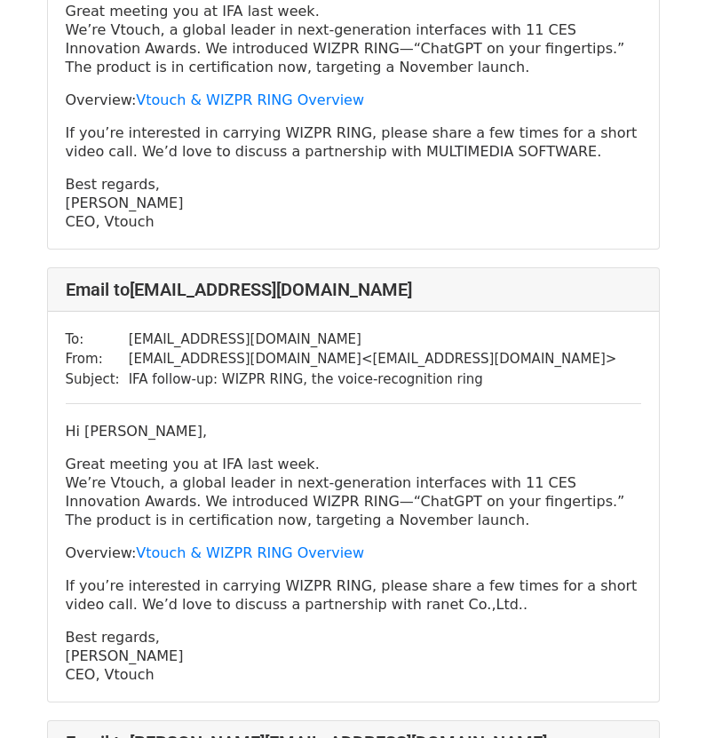
scroll to position [3550, 0]
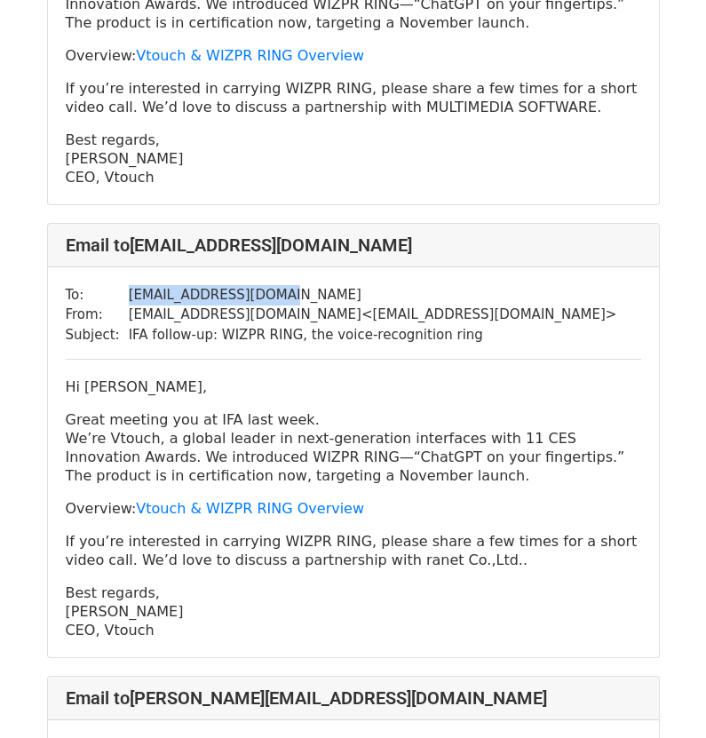
drag, startPoint x: 262, startPoint y: 268, endPoint x: 123, endPoint y: 278, distance: 138.8
click at [129, 285] on td "[EMAIL_ADDRESS][DOMAIN_NAME]" at bounding box center [373, 295] width 488 height 20
drag, startPoint x: 159, startPoint y: 611, endPoint x: 53, endPoint y: 368, distance: 264.3
click at [53, 368] on div "To: [EMAIL_ADDRESS][DOMAIN_NAME] From: [EMAIL_ADDRESS][DOMAIN_NAME] < [EMAIL_AD…" at bounding box center [353, 462] width 611 height 391
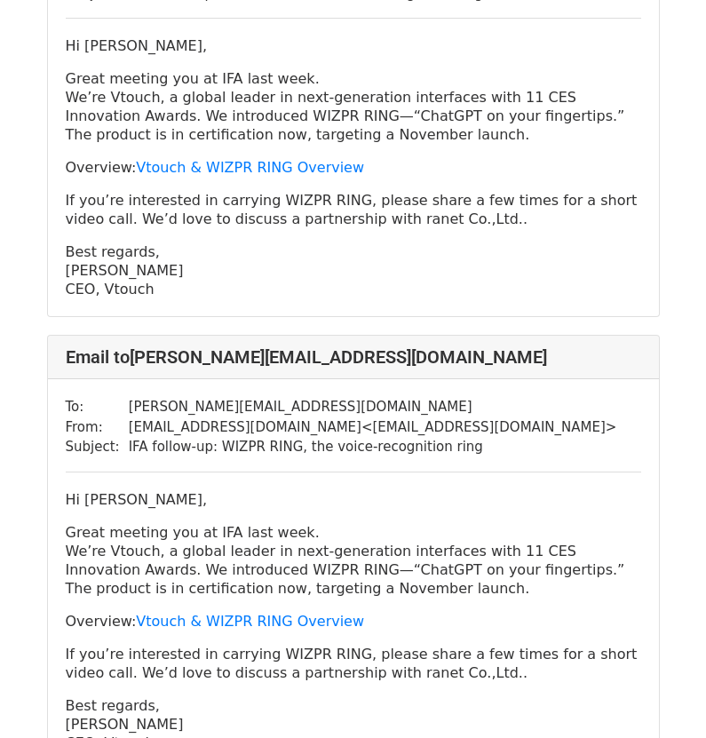
scroll to position [3994, 0]
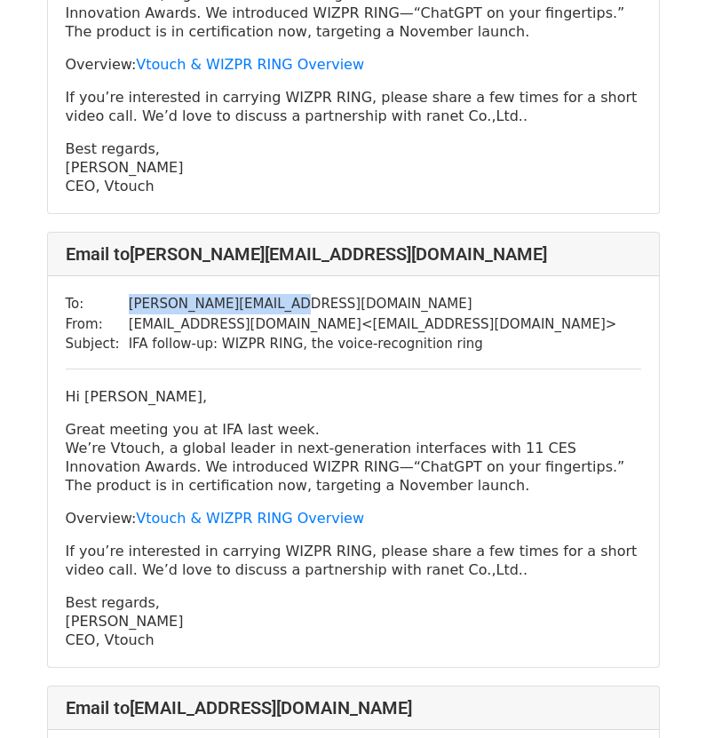
drag, startPoint x: 283, startPoint y: 280, endPoint x: 114, endPoint y: 287, distance: 168.8
click at [114, 294] on tr "To: [PERSON_NAME][EMAIL_ADDRESS][DOMAIN_NAME]" at bounding box center [341, 304] width 551 height 20
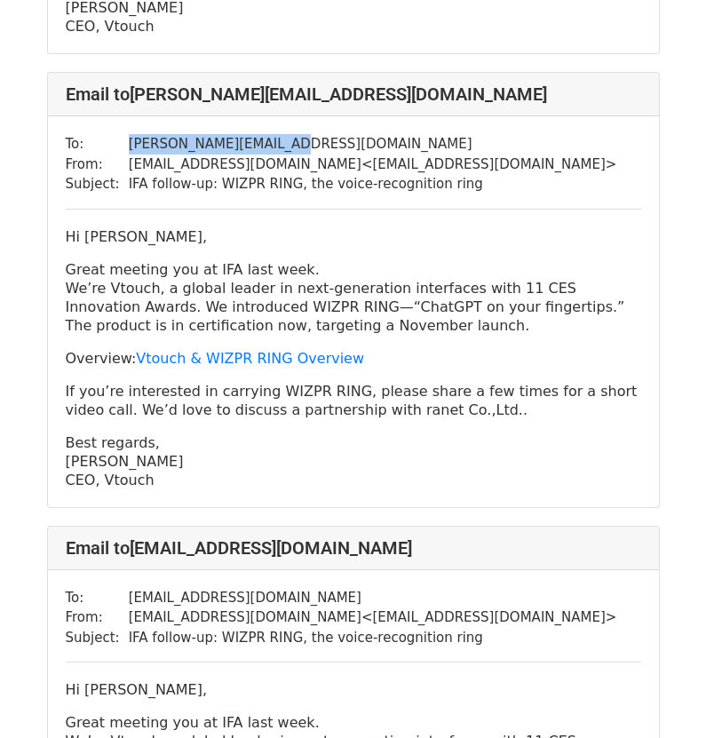
scroll to position [4171, 0]
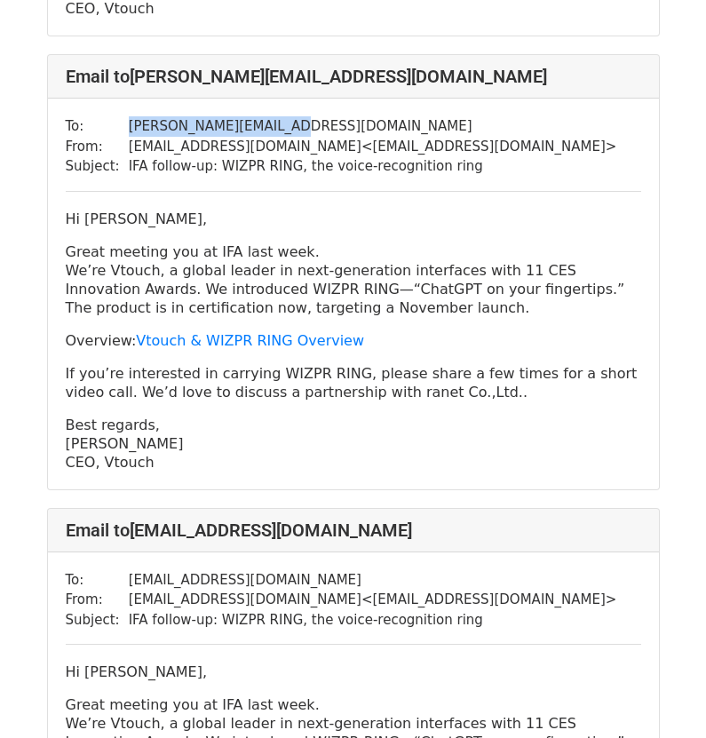
drag, startPoint x: 173, startPoint y: 440, endPoint x: 62, endPoint y: 196, distance: 268.1
click at [62, 196] on div "To: [PERSON_NAME][EMAIL_ADDRESS][DOMAIN_NAME] From: [EMAIL_ADDRESS][DOMAIN_NAME…" at bounding box center [353, 294] width 611 height 391
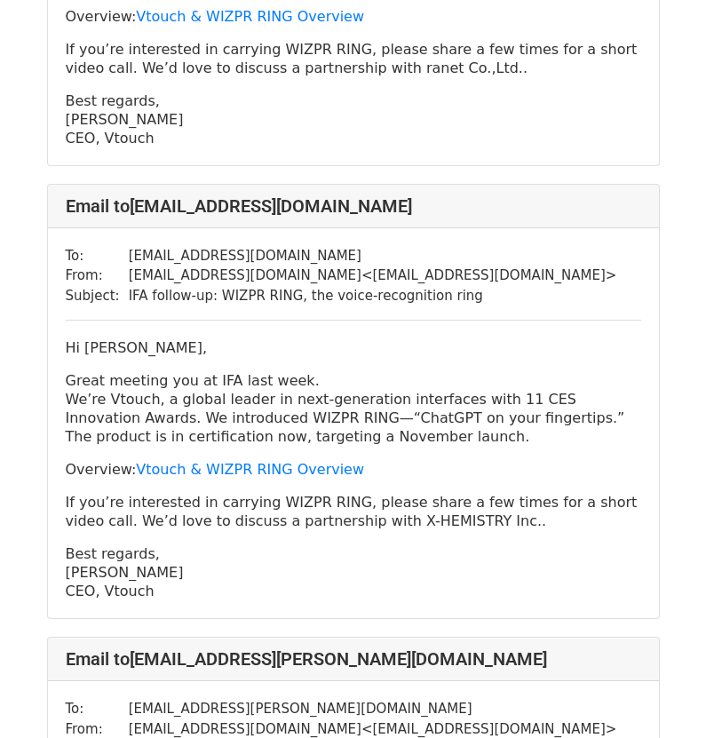
scroll to position [4526, 0]
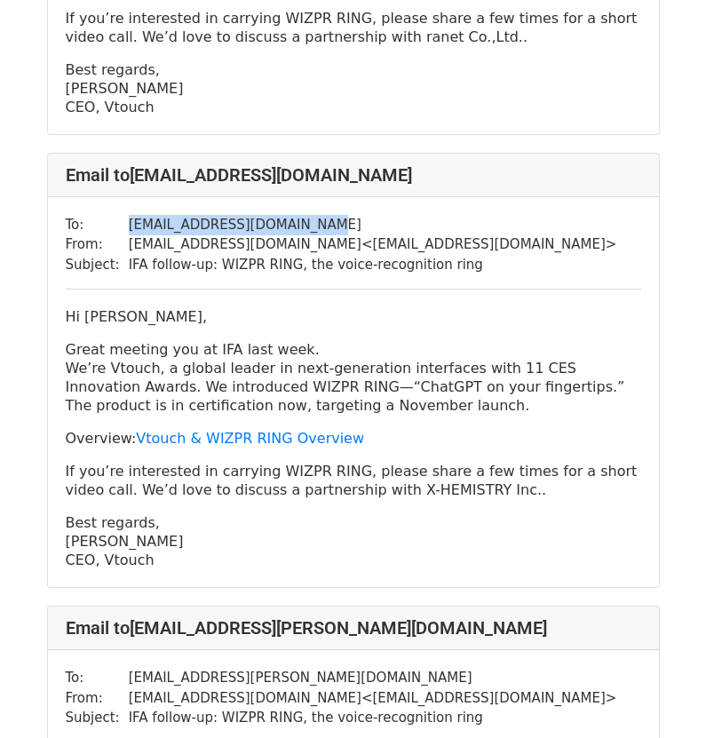
drag, startPoint x: 306, startPoint y: 200, endPoint x: 122, endPoint y: 196, distance: 183.8
click at [129, 215] on td "[EMAIL_ADDRESS][DOMAIN_NAME]" at bounding box center [373, 225] width 488 height 20
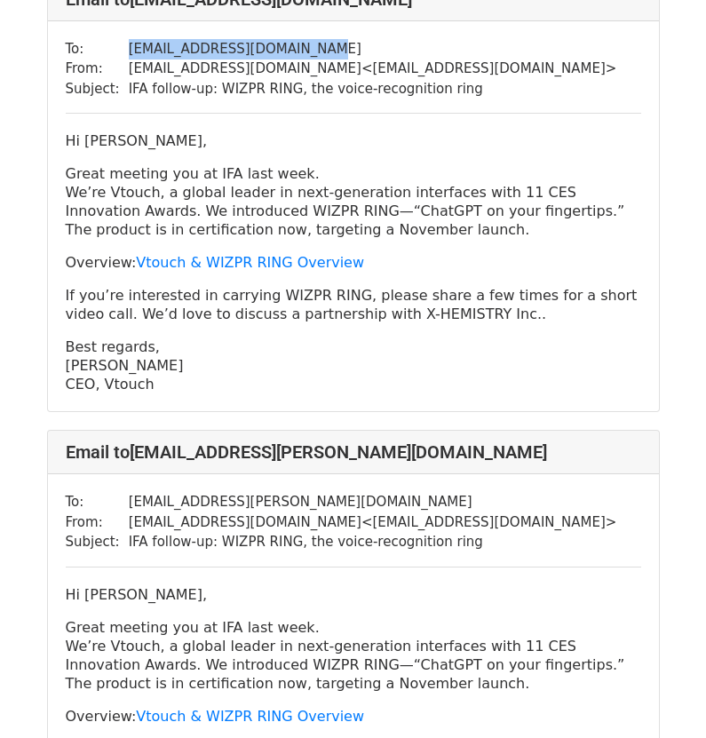
scroll to position [4704, 0]
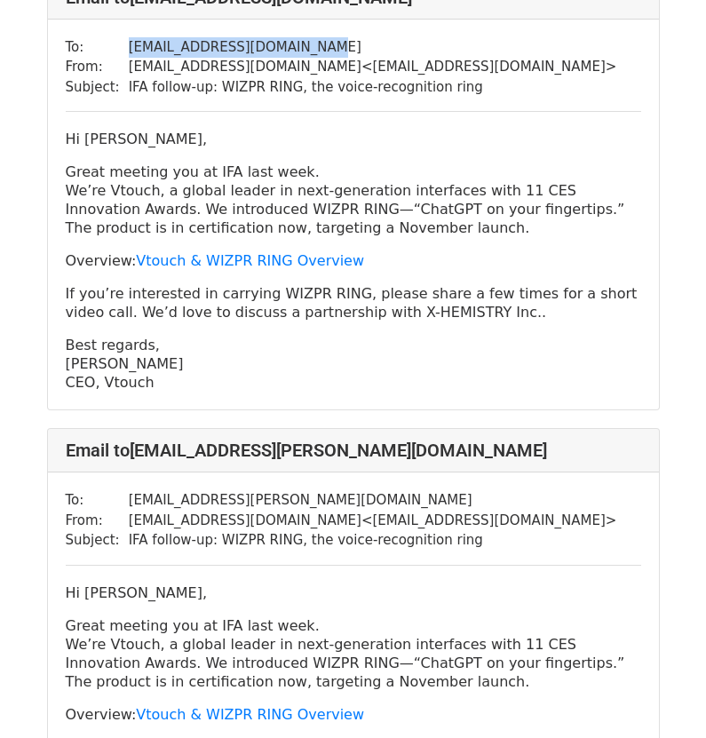
drag, startPoint x: 156, startPoint y: 362, endPoint x: 53, endPoint y: 113, distance: 269.8
click at [53, 113] on div "To: [EMAIL_ADDRESS][DOMAIN_NAME] From: [EMAIL_ADDRESS][DOMAIN_NAME] < [EMAIL_AD…" at bounding box center [353, 215] width 611 height 391
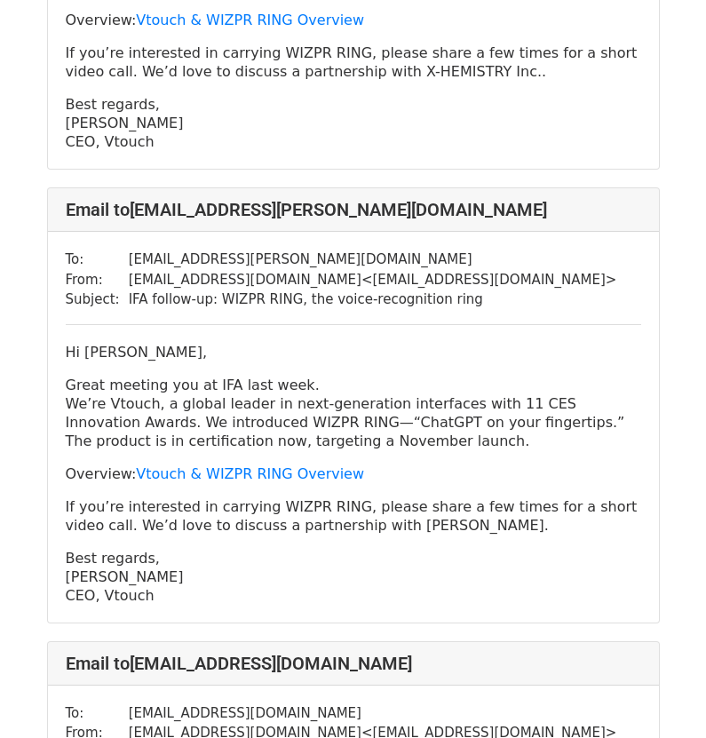
scroll to position [4970, 0]
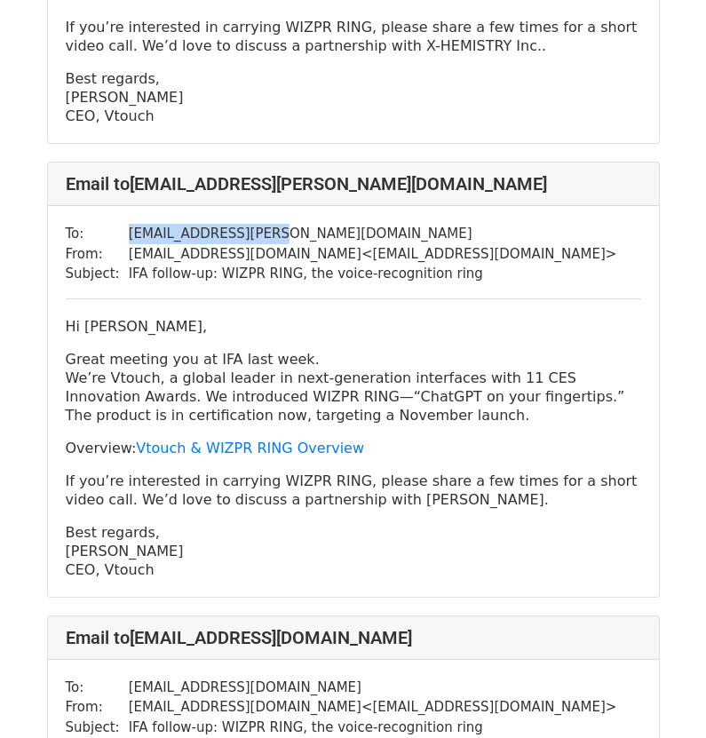
drag, startPoint x: 262, startPoint y: 209, endPoint x: 122, endPoint y: 214, distance: 139.4
click at [129, 224] on td "[EMAIL_ADDRESS][PERSON_NAME][DOMAIN_NAME]" at bounding box center [373, 234] width 488 height 20
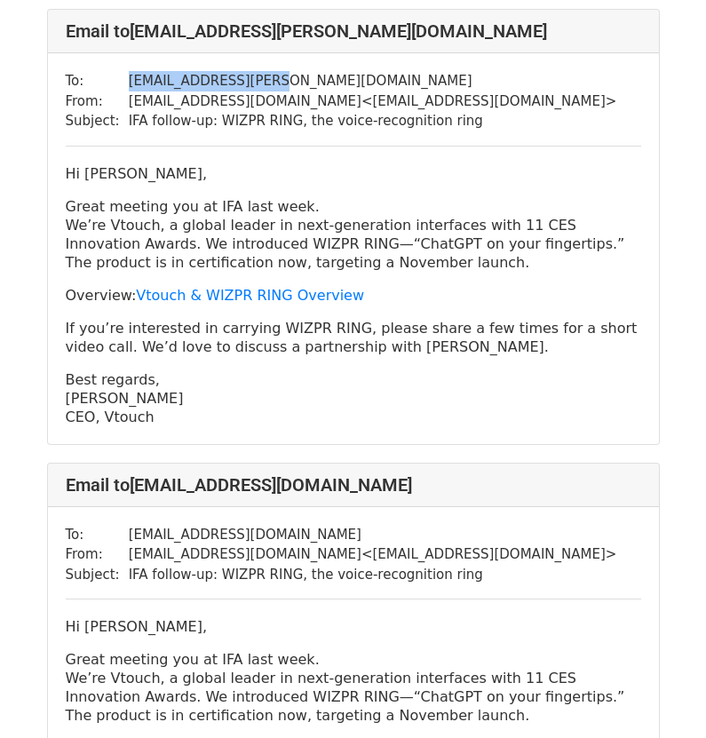
scroll to position [5148, 0]
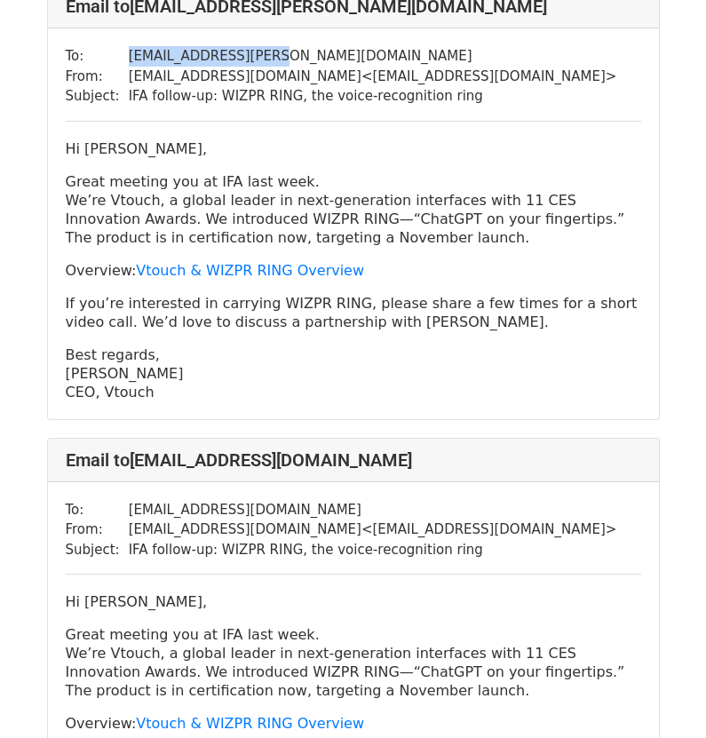
drag, startPoint x: 152, startPoint y: 372, endPoint x: 38, endPoint y: 122, distance: 274.9
drag, startPoint x: 257, startPoint y: 492, endPoint x: 122, endPoint y: 491, distance: 134.9
click at [129, 500] on td "[EMAIL_ADDRESS][DOMAIN_NAME]" at bounding box center [373, 510] width 488 height 20
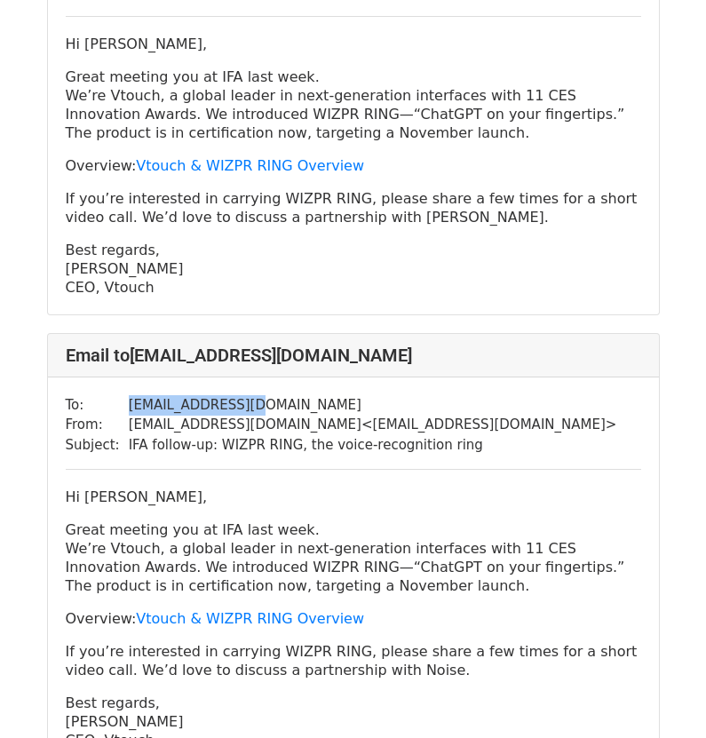
scroll to position [5414, 0]
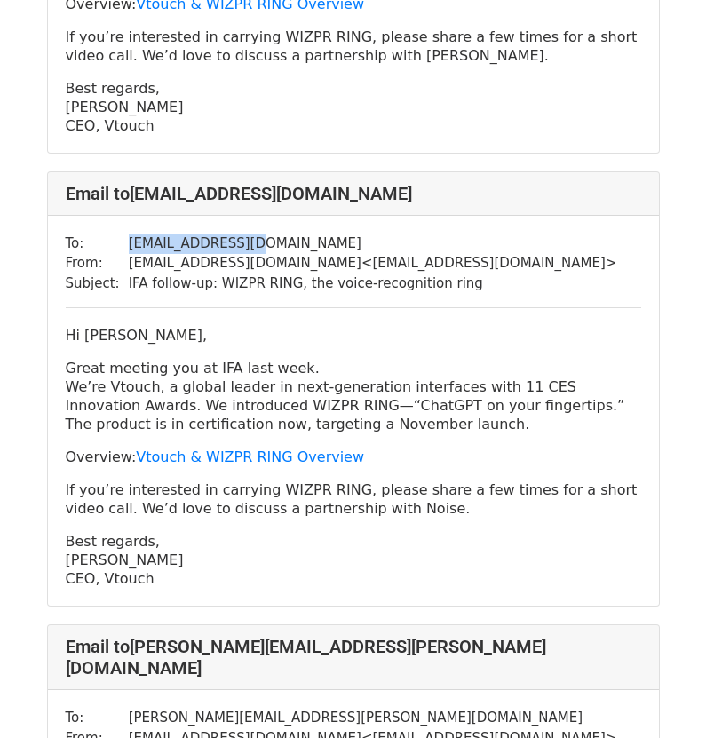
drag, startPoint x: 168, startPoint y: 558, endPoint x: 67, endPoint y: 318, distance: 260.9
click at [67, 326] on div "Hi [PERSON_NAME], Great meeting you at IFA last week. We’re Vtouch, a global le…" at bounding box center [353, 457] width 575 height 262
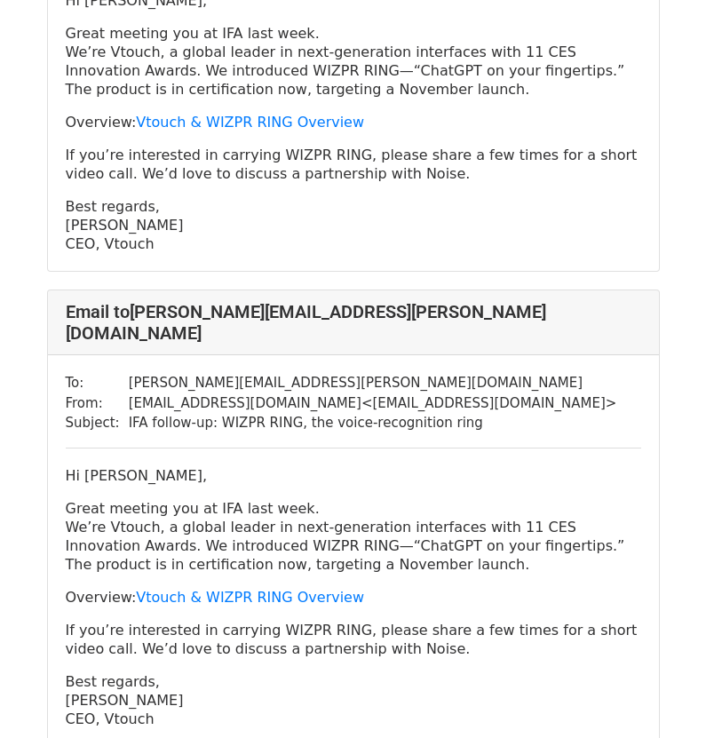
scroll to position [5769, 0]
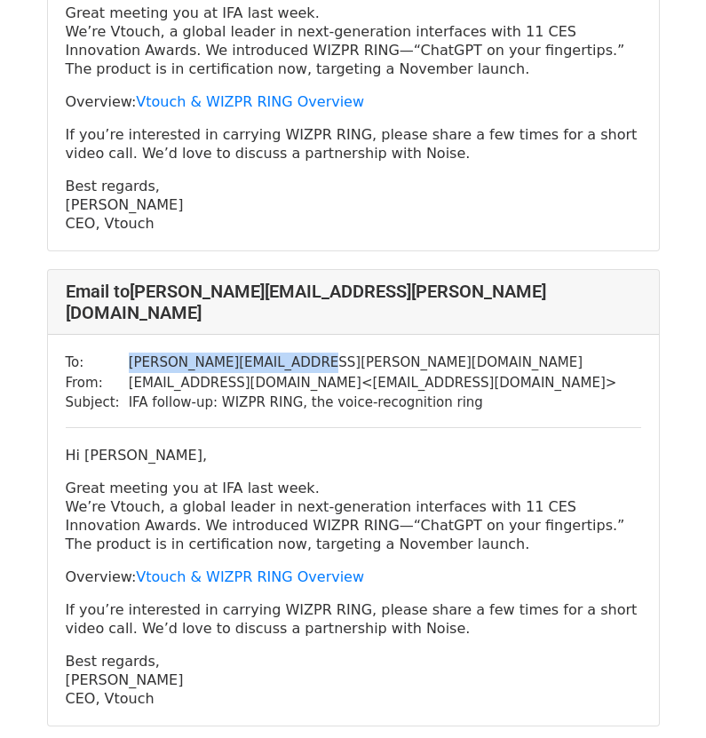
drag, startPoint x: 287, startPoint y: 316, endPoint x: 119, endPoint y: 323, distance: 167.9
click at [119, 352] on tr "To: [PERSON_NAME][EMAIL_ADDRESS][PERSON_NAME][DOMAIN_NAME]" at bounding box center [341, 362] width 551 height 20
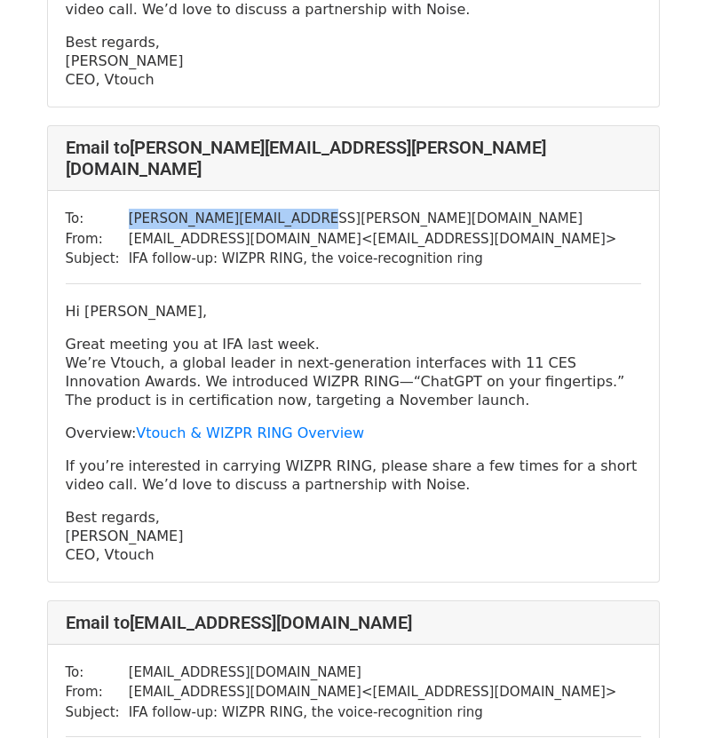
scroll to position [5947, 0]
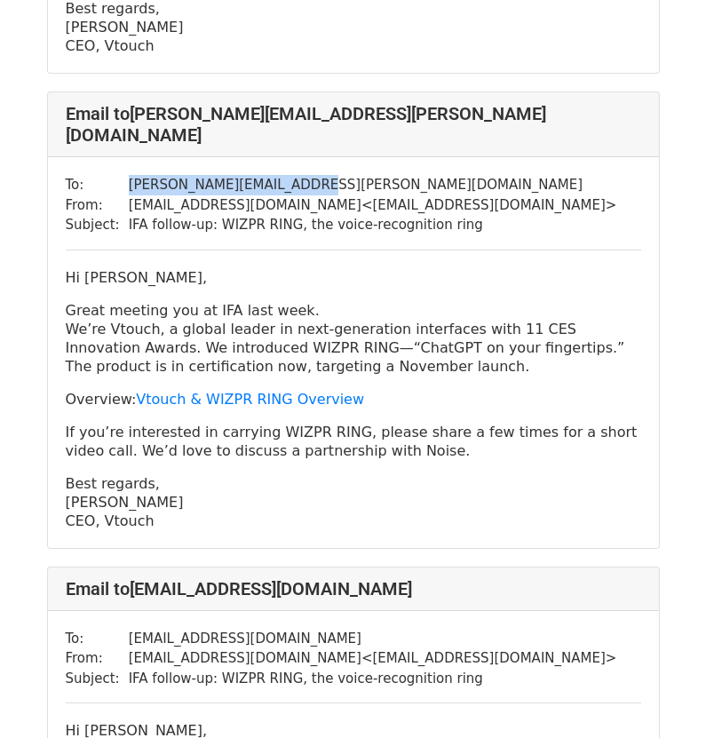
drag, startPoint x: 170, startPoint y: 476, endPoint x: 67, endPoint y: 236, distance: 260.8
click at [67, 268] on div "Hi [PERSON_NAME], Great meeting you at IFA last week. We’re Vtouch, a global le…" at bounding box center [353, 399] width 575 height 262
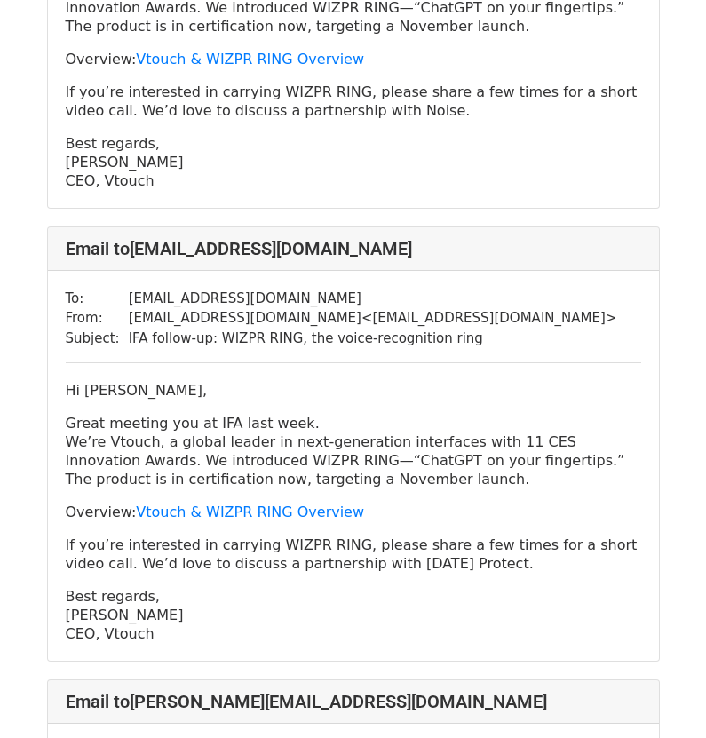
scroll to position [6302, 0]
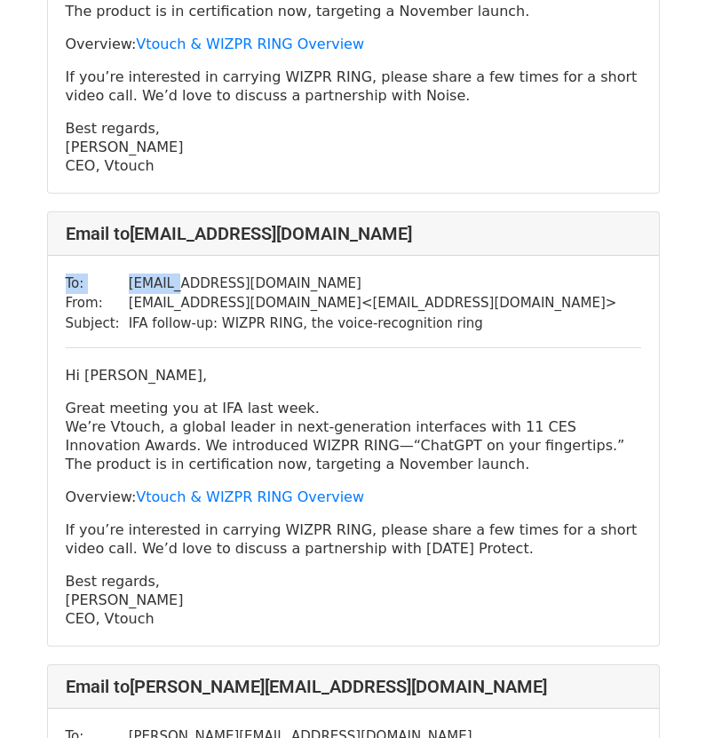
drag, startPoint x: 290, startPoint y: 229, endPoint x: 177, endPoint y: 235, distance: 113.8
click at [177, 256] on div "To: [EMAIL_ADDRESS][DOMAIN_NAME] From: [EMAIL_ADDRESS][DOMAIN_NAME] < [EMAIL_AD…" at bounding box center [353, 451] width 611 height 391
click at [346, 273] on td "[EMAIL_ADDRESS][DOMAIN_NAME]" at bounding box center [373, 283] width 488 height 20
drag, startPoint x: 272, startPoint y: 239, endPoint x: 114, endPoint y: 233, distance: 159.0
click at [114, 273] on tr "To: [EMAIL_ADDRESS][DOMAIN_NAME]" at bounding box center [341, 283] width 551 height 20
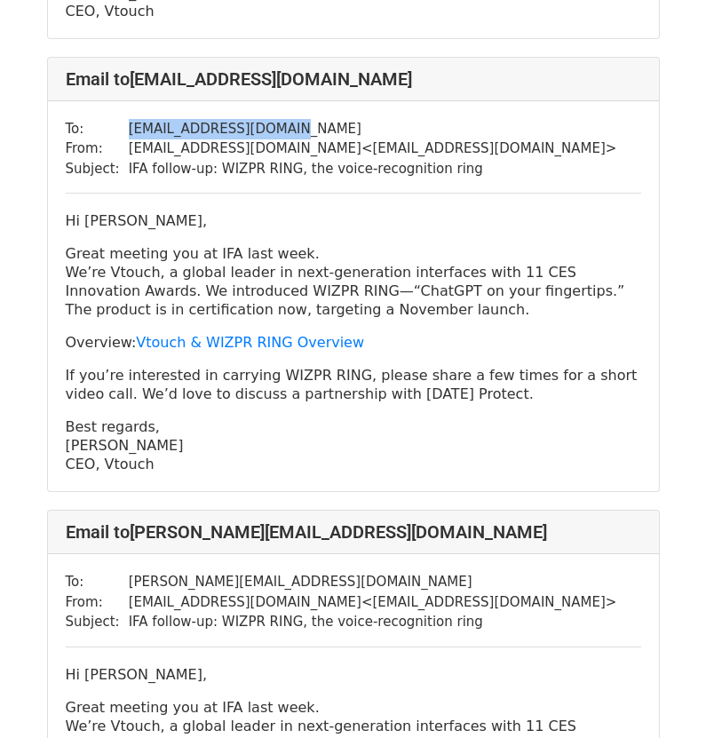
scroll to position [6479, 0]
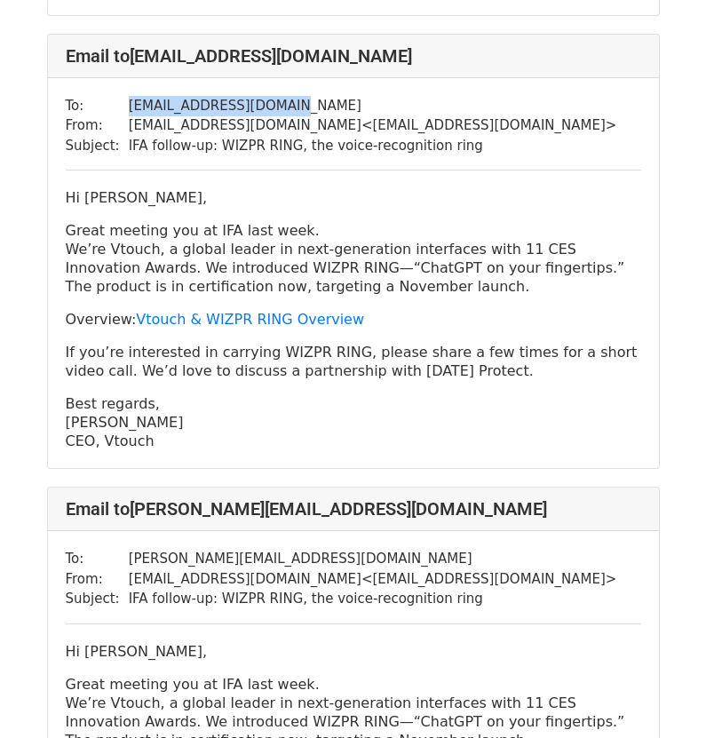
drag, startPoint x: 163, startPoint y: 401, endPoint x: 61, endPoint y: 159, distance: 262.9
click at [61, 159] on div "To: [EMAIL_ADDRESS][DOMAIN_NAME] From: [EMAIL_ADDRESS][DOMAIN_NAME] < [EMAIL_AD…" at bounding box center [353, 273] width 611 height 391
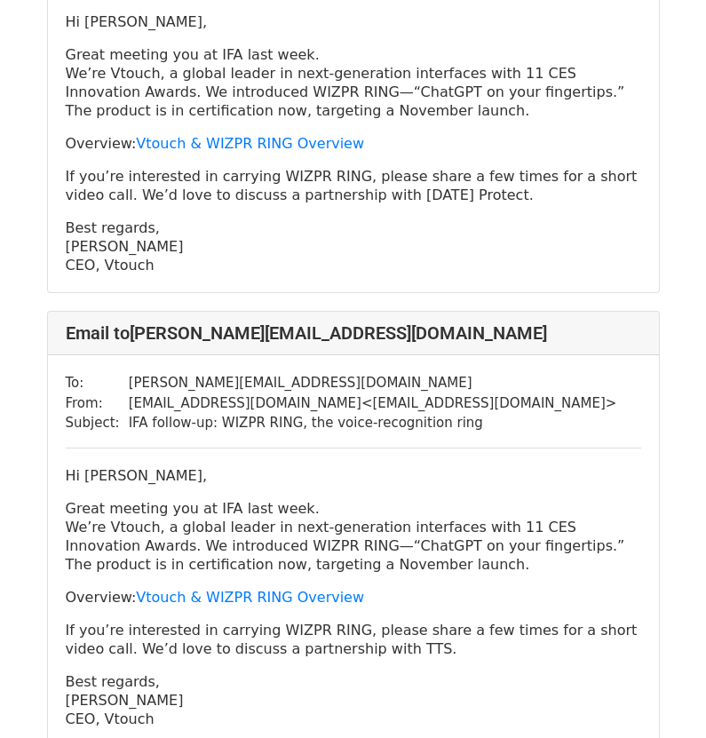
scroll to position [6657, 0]
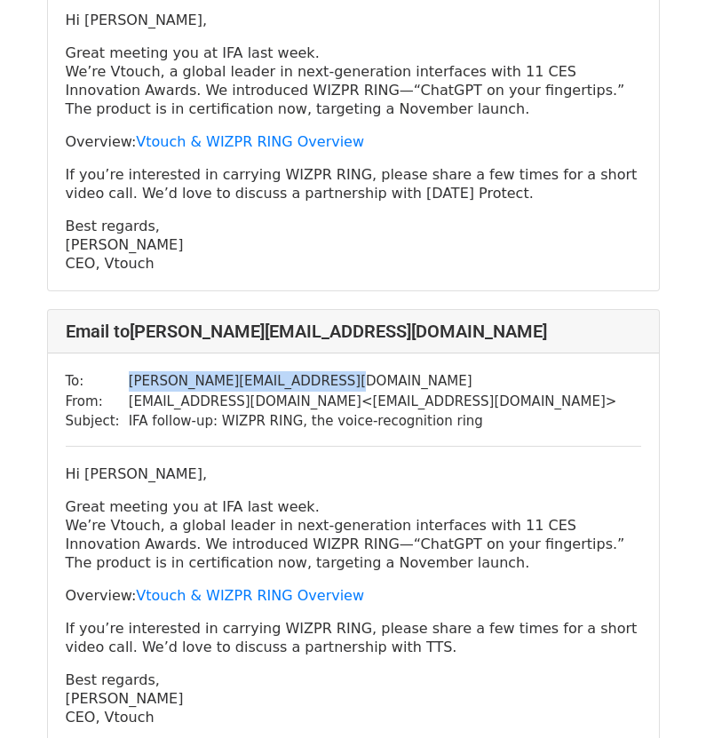
drag, startPoint x: 327, startPoint y: 336, endPoint x: 131, endPoint y: 337, distance: 195.3
click at [120, 371] on tr "To: [PERSON_NAME][EMAIL_ADDRESS][DOMAIN_NAME]" at bounding box center [341, 381] width 551 height 20
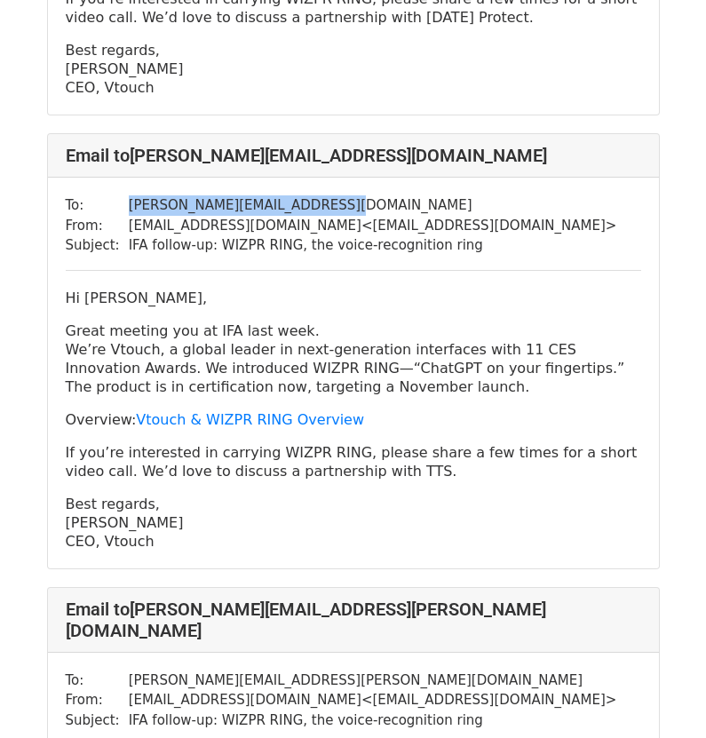
scroll to position [6834, 0]
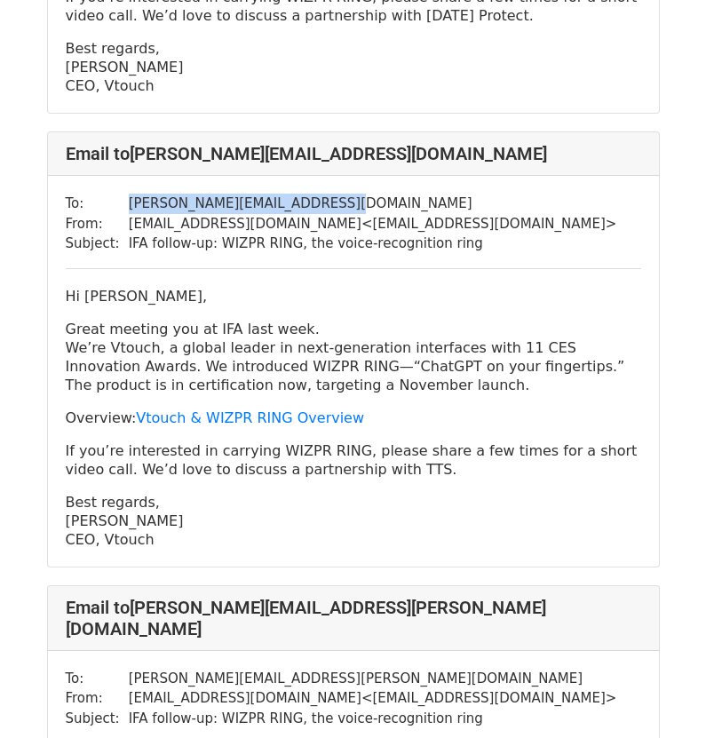
drag, startPoint x: 149, startPoint y: 486, endPoint x: 53, endPoint y: 255, distance: 250.7
click at [53, 255] on div "To: [PERSON_NAME][EMAIL_ADDRESS][DOMAIN_NAME] From: [EMAIL_ADDRESS][DOMAIN_NAME…" at bounding box center [353, 371] width 611 height 391
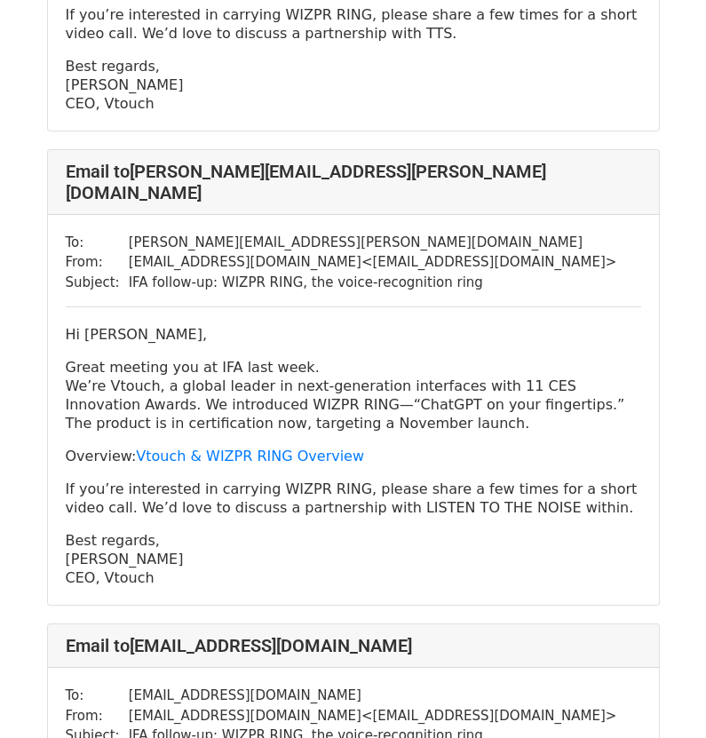
scroll to position [7278, 0]
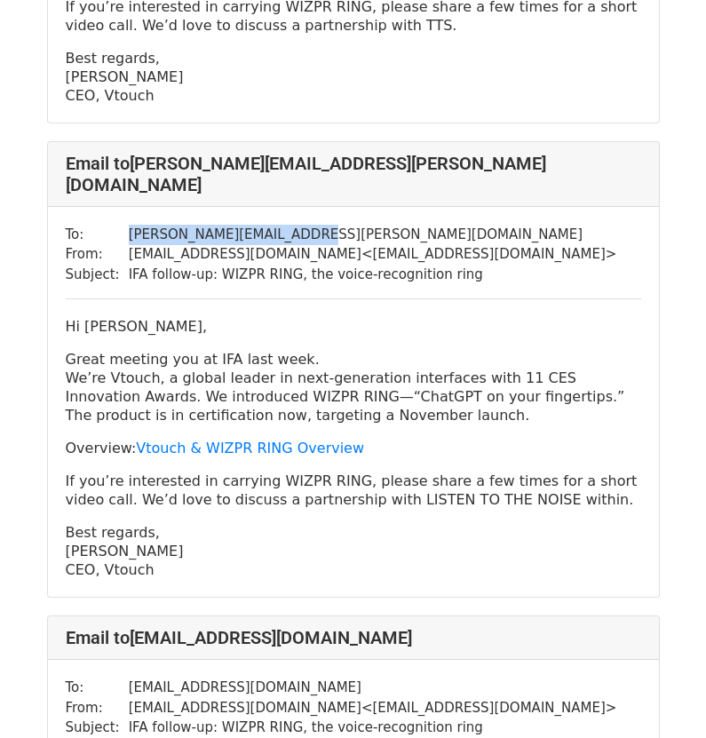
drag, startPoint x: 305, startPoint y: 171, endPoint x: 122, endPoint y: 171, distance: 183.7
click at [129, 225] on td "[PERSON_NAME][EMAIL_ADDRESS][PERSON_NAME][DOMAIN_NAME]" at bounding box center [373, 235] width 488 height 20
drag, startPoint x: 169, startPoint y: 503, endPoint x: 59, endPoint y: 264, distance: 262.9
click at [59, 264] on div "To: [PERSON_NAME][EMAIL_ADDRESS][PERSON_NAME][DOMAIN_NAME] From: [EMAIL_ADDRESS…" at bounding box center [353, 402] width 611 height 391
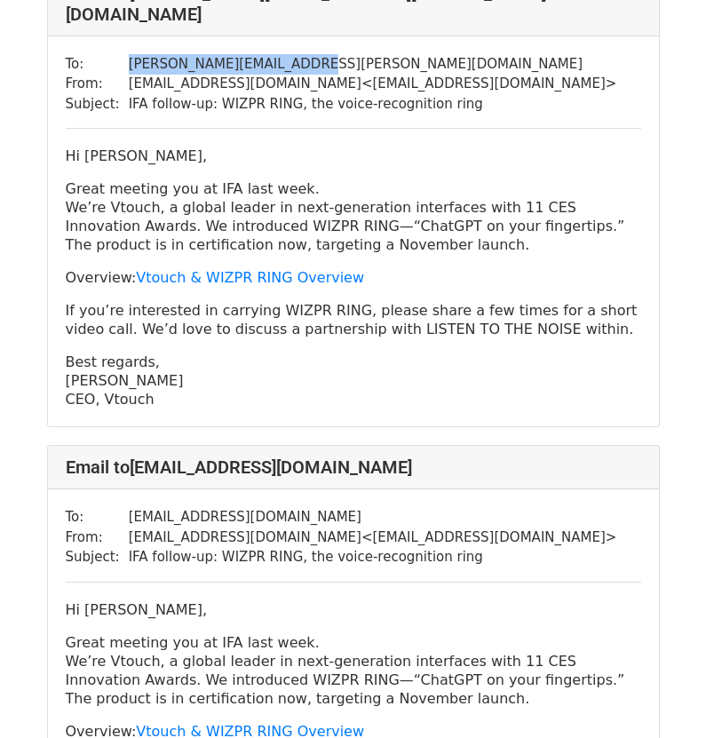
scroll to position [7455, 0]
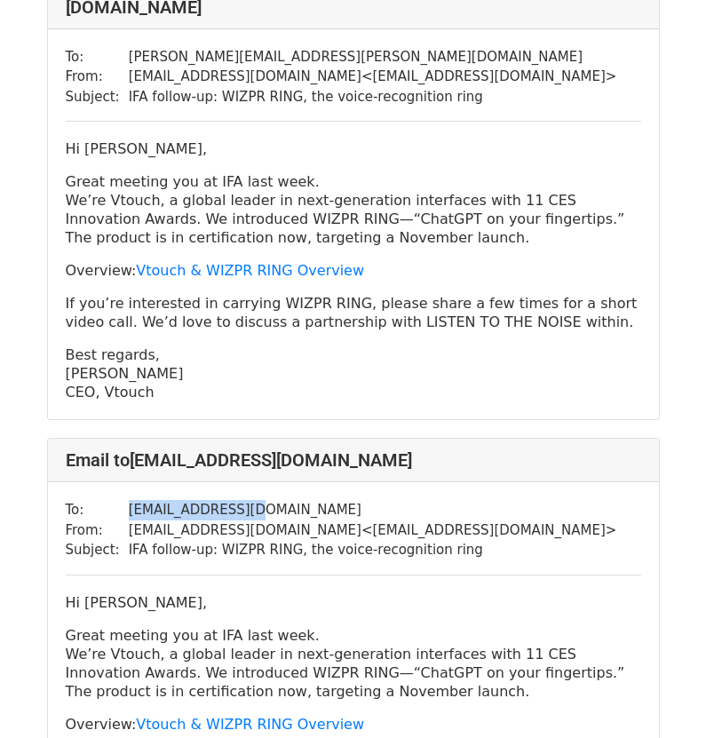
drag, startPoint x: 256, startPoint y: 443, endPoint x: 123, endPoint y: 447, distance: 132.3
click at [129, 500] on td "[EMAIL_ADDRESS][DOMAIN_NAME]" at bounding box center [373, 510] width 488 height 20
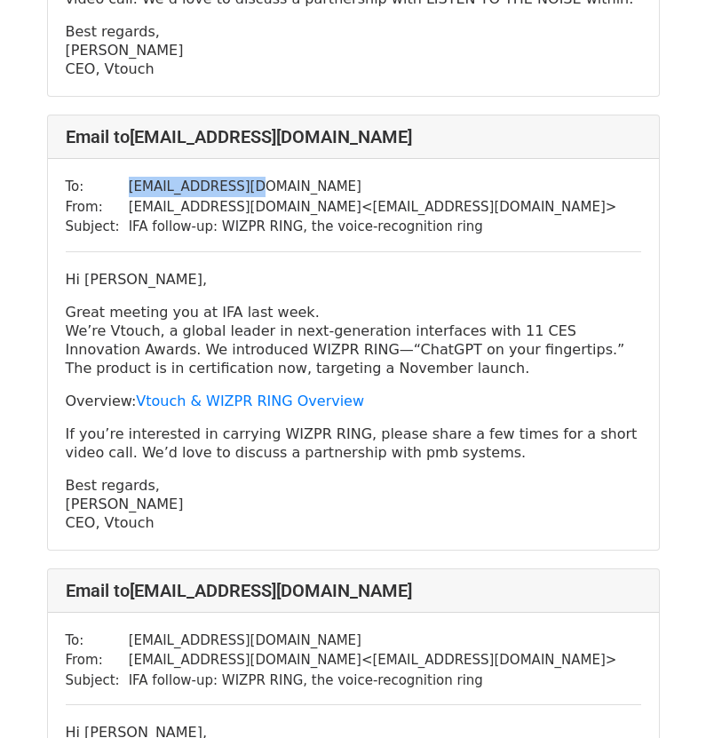
scroll to position [7810, 0]
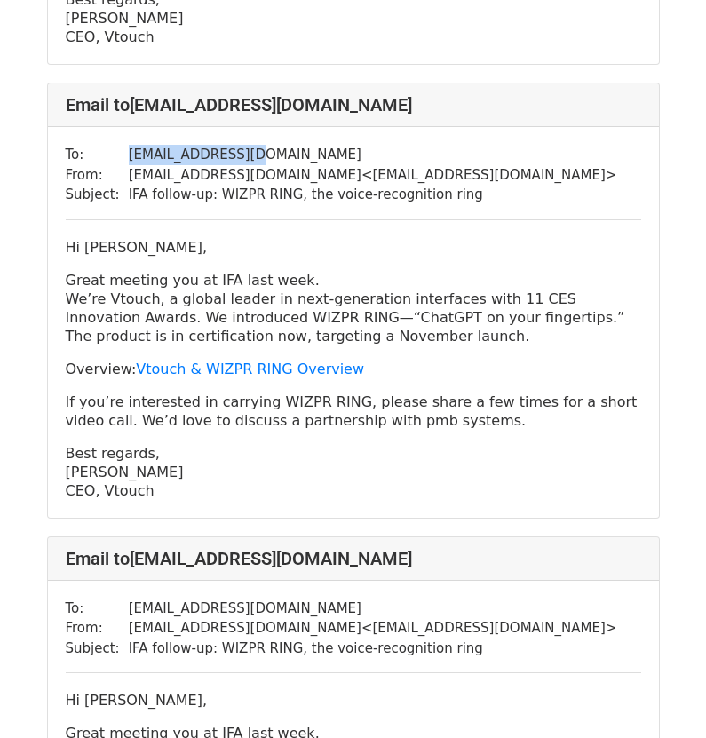
drag, startPoint x: 164, startPoint y: 422, endPoint x: 66, endPoint y: 184, distance: 257.5
click at [66, 238] on div "Hi [PERSON_NAME], Great meeting you at IFA last week. We’re Vtouch, a global le…" at bounding box center [353, 369] width 575 height 262
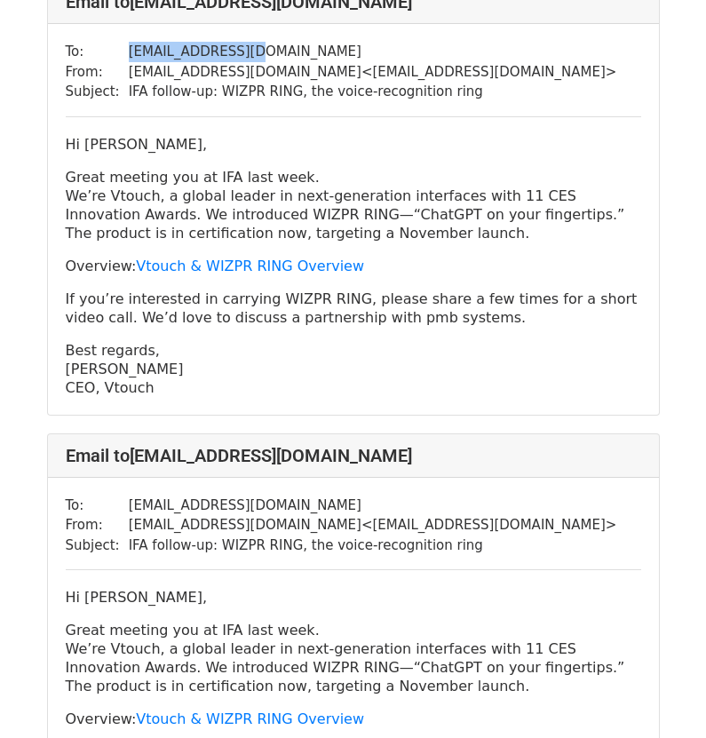
scroll to position [8077, 0]
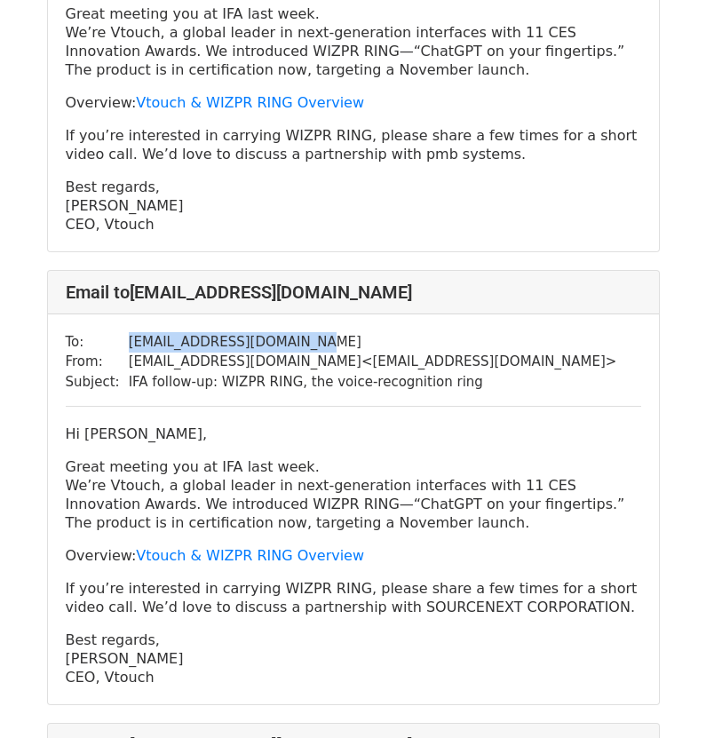
drag, startPoint x: 318, startPoint y: 273, endPoint x: 116, endPoint y: 280, distance: 201.6
click at [116, 332] on tr "To: [EMAIL_ADDRESS][DOMAIN_NAME]" at bounding box center [341, 342] width 551 height 20
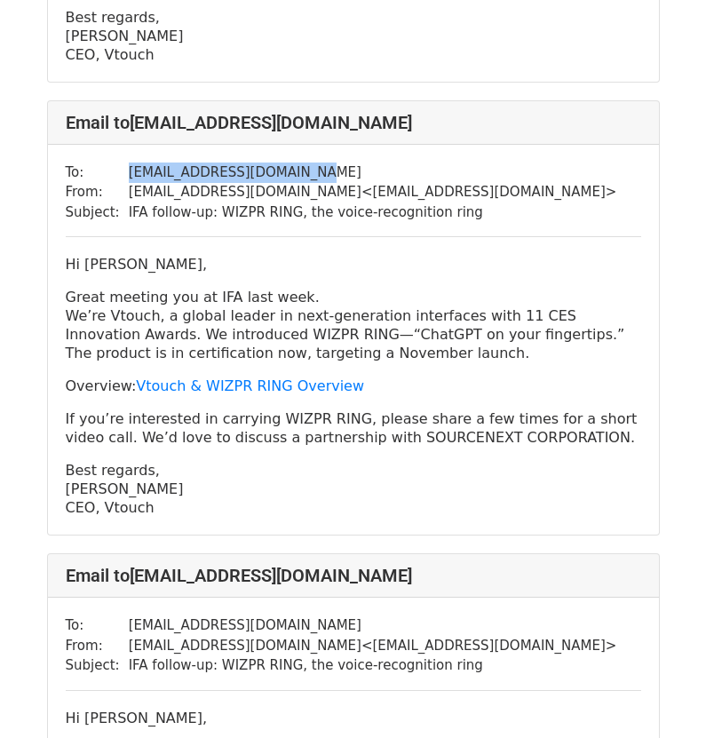
scroll to position [8254, 0]
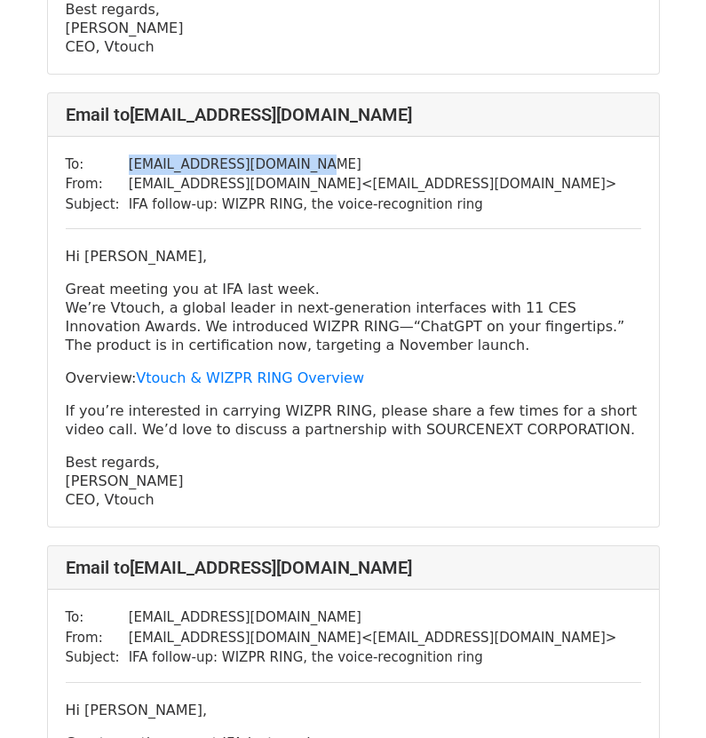
drag, startPoint x: 160, startPoint y: 437, endPoint x: 42, endPoint y: 198, distance: 266.3
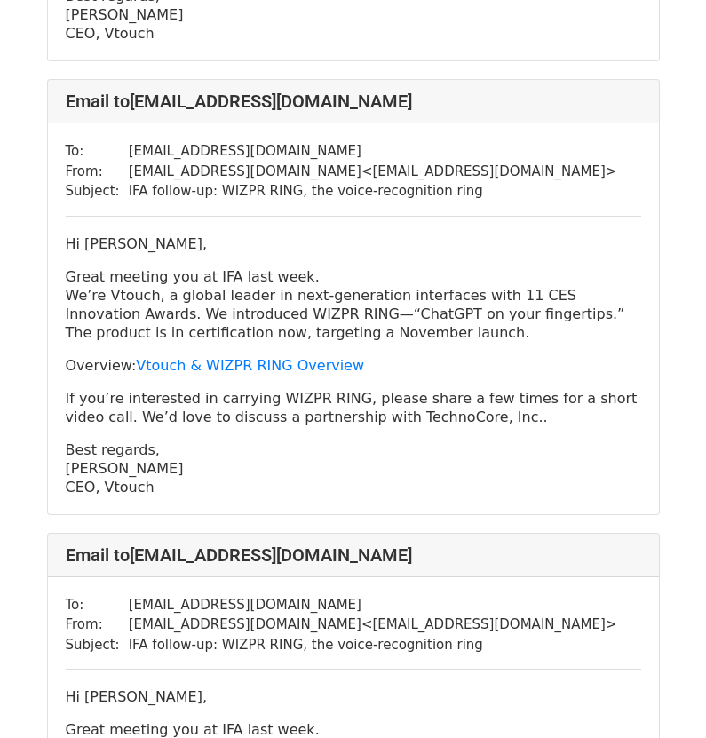
scroll to position [8609, 0]
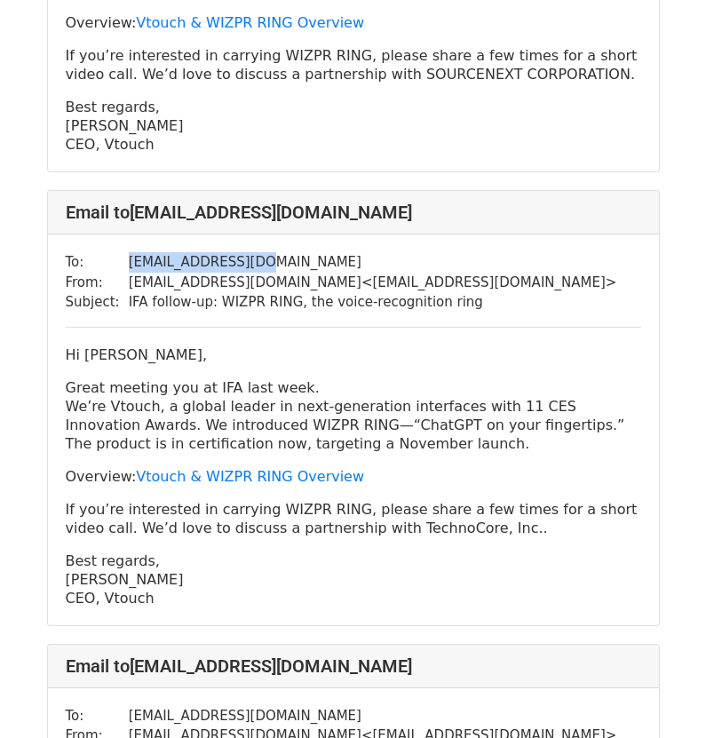
drag, startPoint x: 272, startPoint y: 199, endPoint x: 117, endPoint y: 205, distance: 155.4
click at [117, 252] on tr "To: [EMAIL_ADDRESS][DOMAIN_NAME]" at bounding box center [341, 262] width 551 height 20
drag, startPoint x: 173, startPoint y: 535, endPoint x: 58, endPoint y: 287, distance: 274.0
click at [58, 287] on div "To: [EMAIL_ADDRESS][DOMAIN_NAME] From: [EMAIL_ADDRESS][DOMAIN_NAME] < [EMAIL_AD…" at bounding box center [353, 429] width 611 height 391
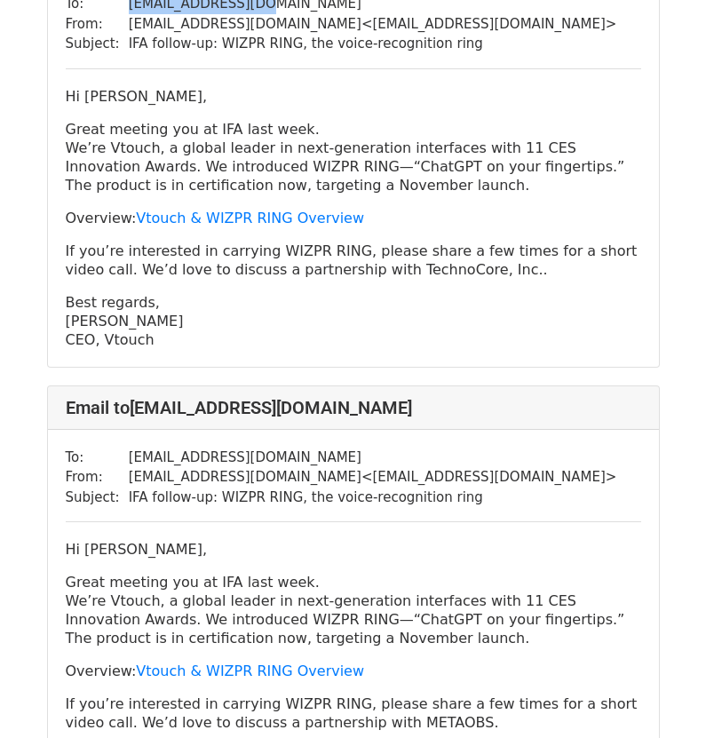
scroll to position [8875, 0]
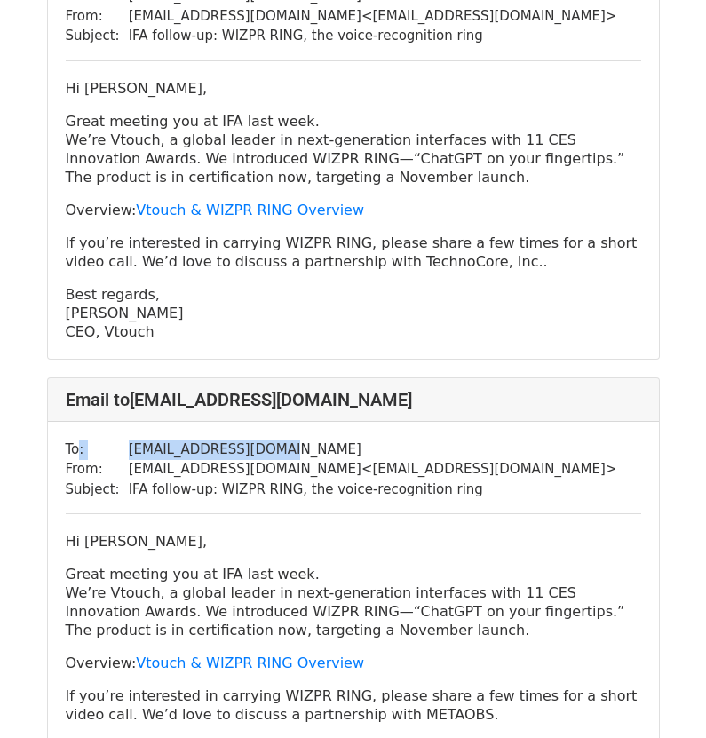
drag, startPoint x: 258, startPoint y: 389, endPoint x: 76, endPoint y: 389, distance: 181.9
click at [76, 439] on tr "To: [EMAIL_ADDRESS][DOMAIN_NAME]" at bounding box center [341, 449] width 551 height 20
click at [267, 378] on div "Email to [EMAIL_ADDRESS][DOMAIN_NAME]" at bounding box center [353, 399] width 611 height 43
drag, startPoint x: 241, startPoint y: 387, endPoint x: 113, endPoint y: 394, distance: 128.0
click at [113, 439] on tr "To: [EMAIL_ADDRESS][DOMAIN_NAME]" at bounding box center [341, 449] width 551 height 20
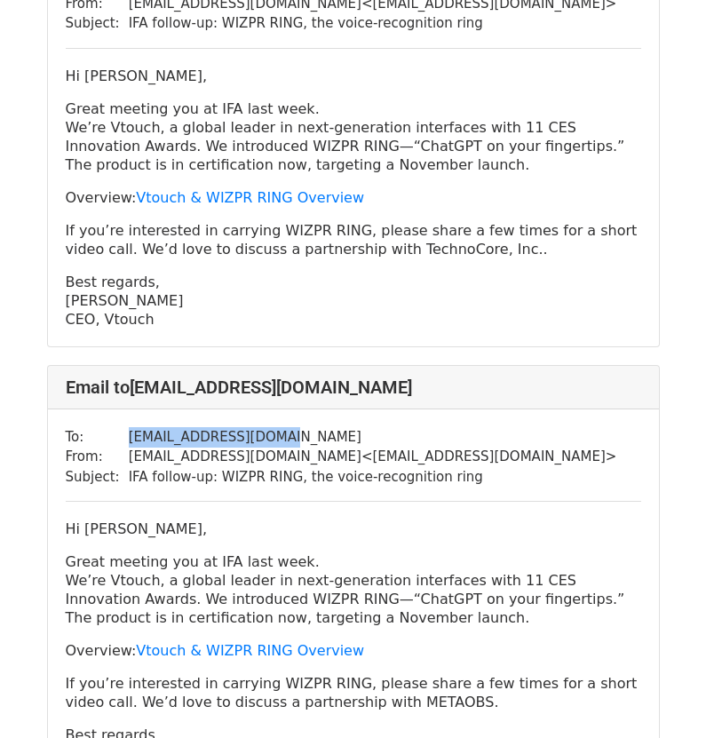
scroll to position [9046, 0]
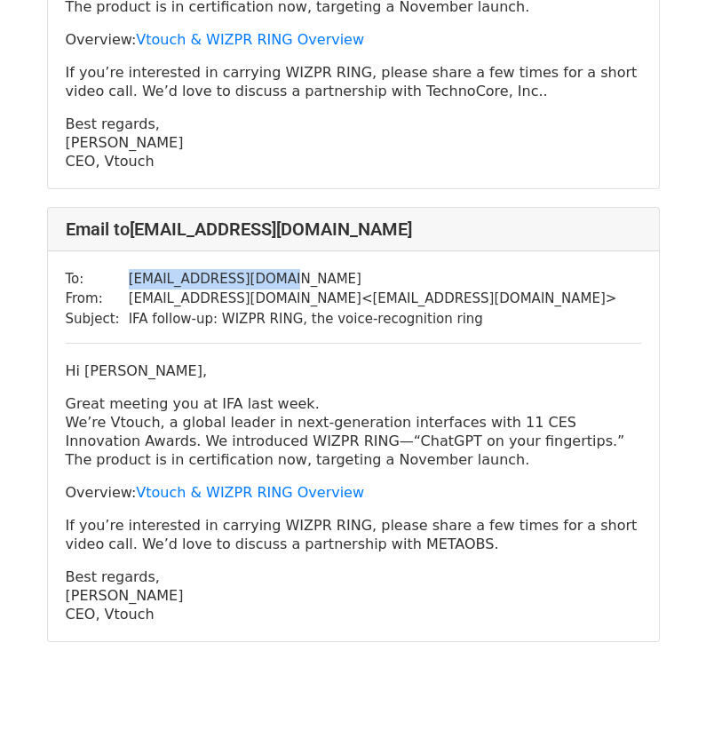
drag, startPoint x: 156, startPoint y: 549, endPoint x: 49, endPoint y: 301, distance: 269.9
click at [49, 301] on div "To: [EMAIL_ADDRESS][DOMAIN_NAME] From: [EMAIL_ADDRESS][DOMAIN_NAME] < [EMAIL_AD…" at bounding box center [353, 446] width 611 height 391
